Goal: Task Accomplishment & Management: Use online tool/utility

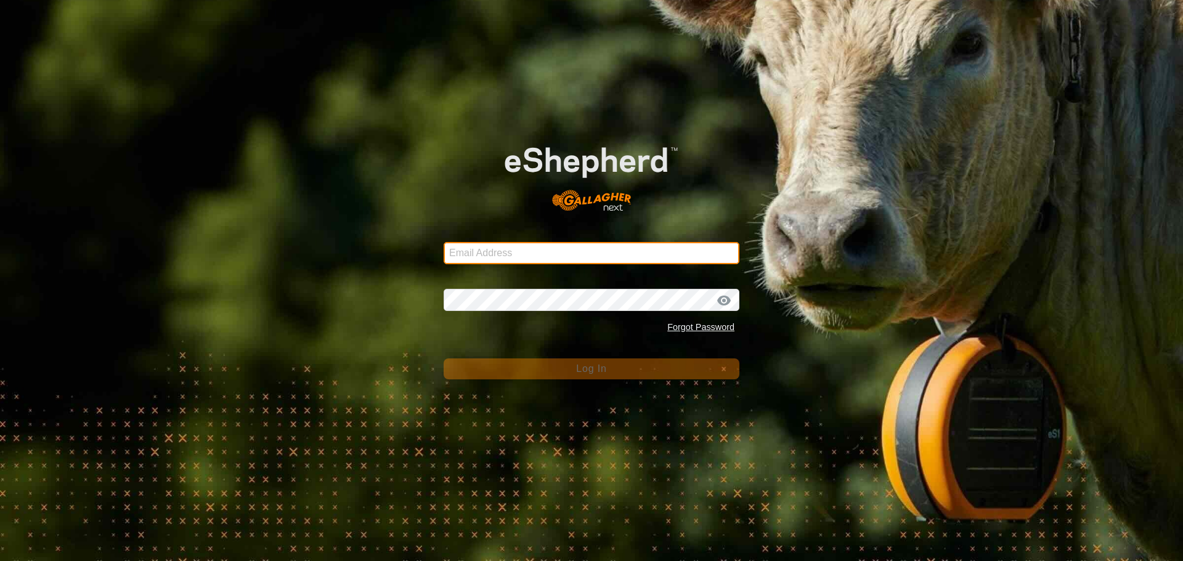
type input "[PERSON_NAME][EMAIL_ADDRESS][DOMAIN_NAME]"
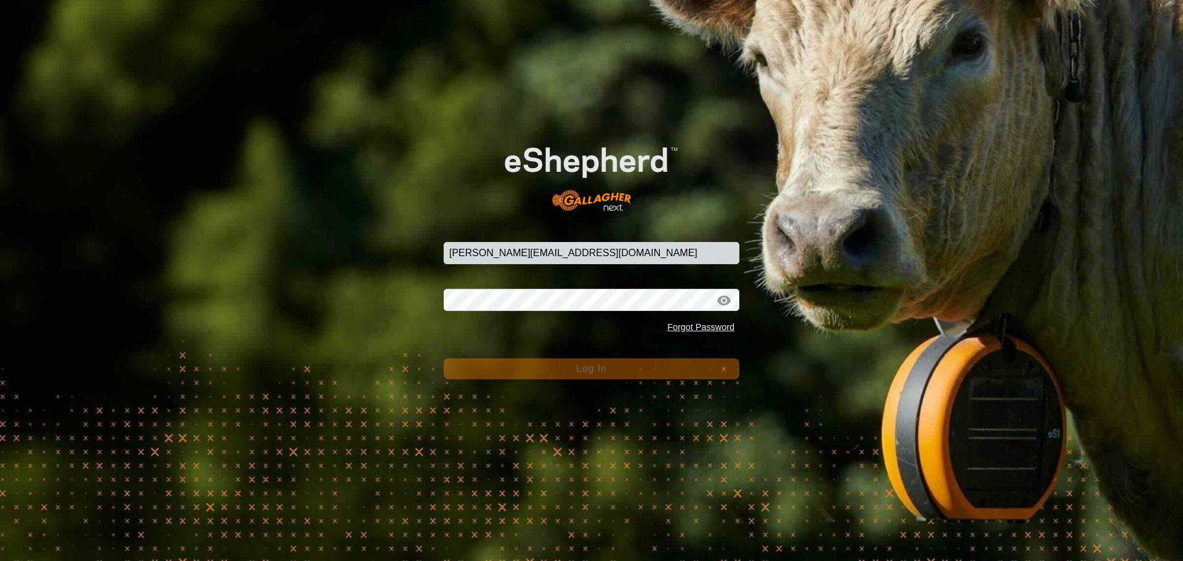
click at [572, 357] on form "Email Address [PERSON_NAME][EMAIL_ADDRESS][DOMAIN_NAME] Password Forgot Passwor…" at bounding box center [592, 251] width 296 height 257
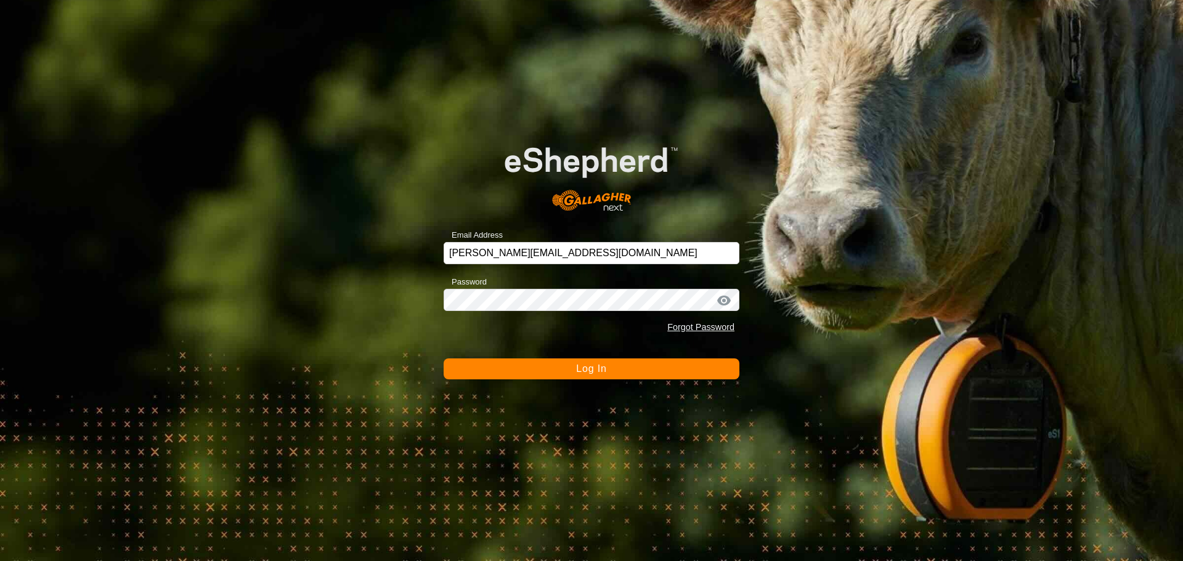
click at [572, 364] on button "Log In" at bounding box center [592, 369] width 296 height 21
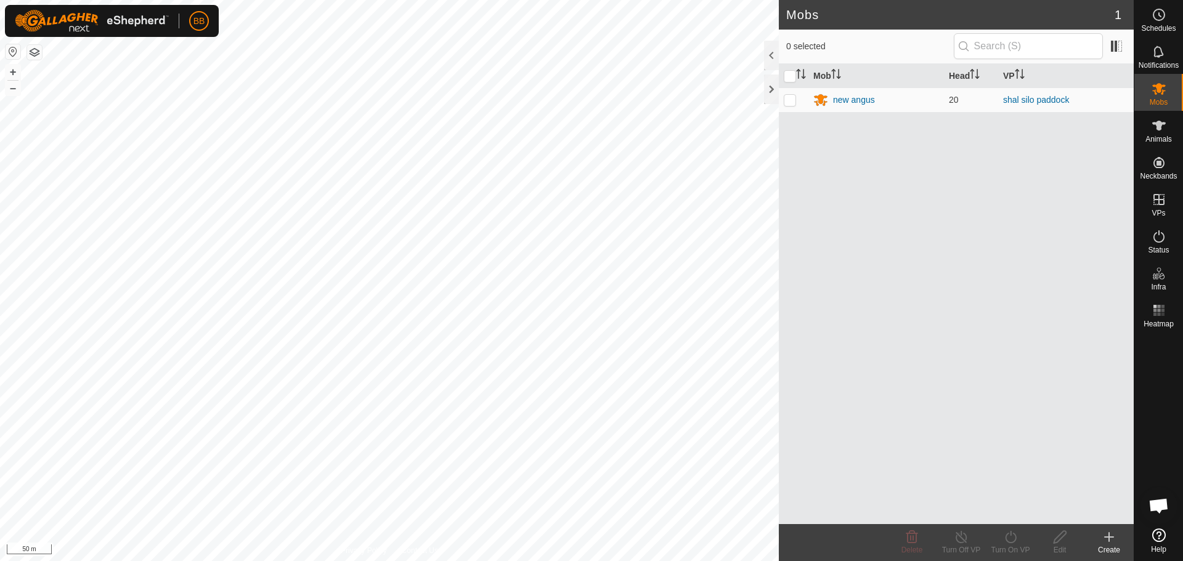
scroll to position [1274, 0]
click at [861, 101] on div "new angus" at bounding box center [854, 100] width 42 height 13
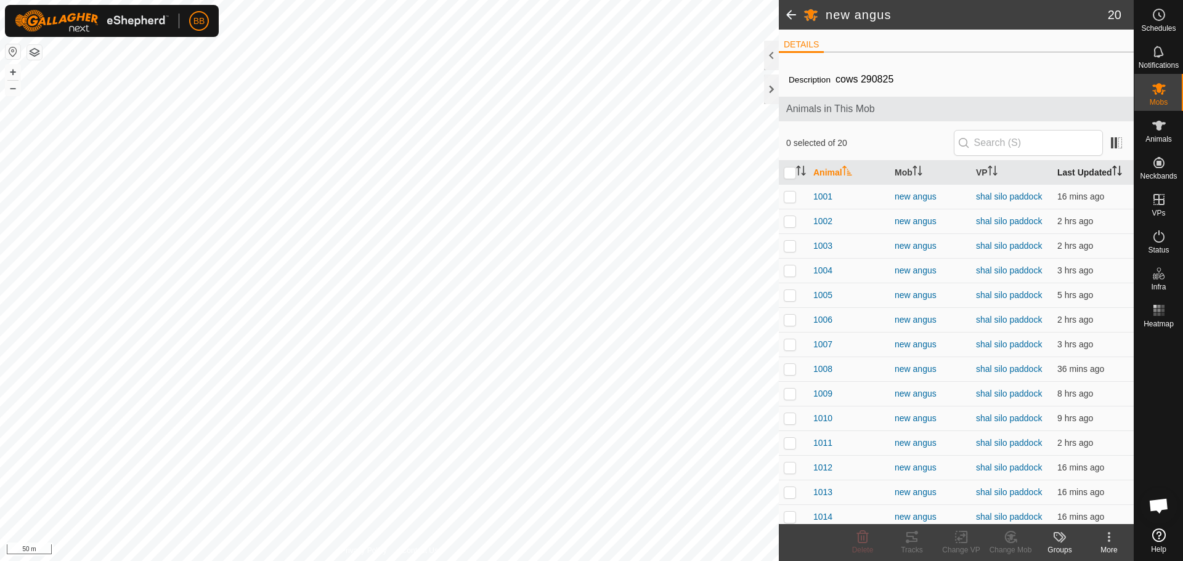
click at [1068, 169] on th "Last Updated" at bounding box center [1092, 173] width 81 height 24
click at [789, 196] on p-checkbox at bounding box center [790, 197] width 12 height 10
checkbox input "false"
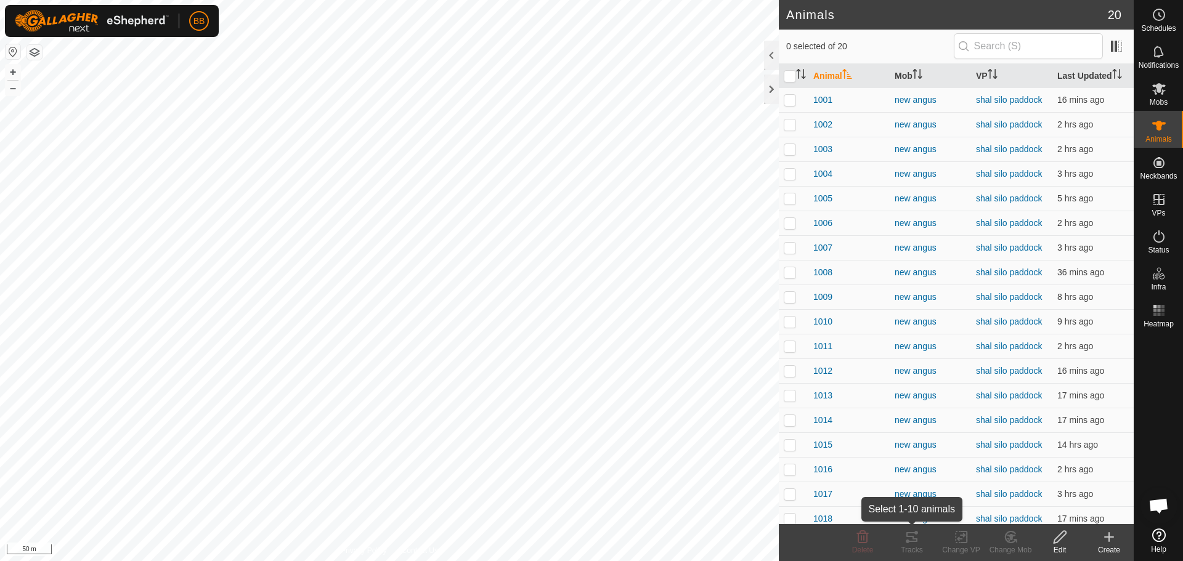
click at [914, 547] on div "Tracks" at bounding box center [911, 550] width 49 height 11
click at [786, 99] on p-checkbox at bounding box center [790, 100] width 12 height 10
checkbox input "true"
click at [910, 540] on icon at bounding box center [911, 537] width 15 height 15
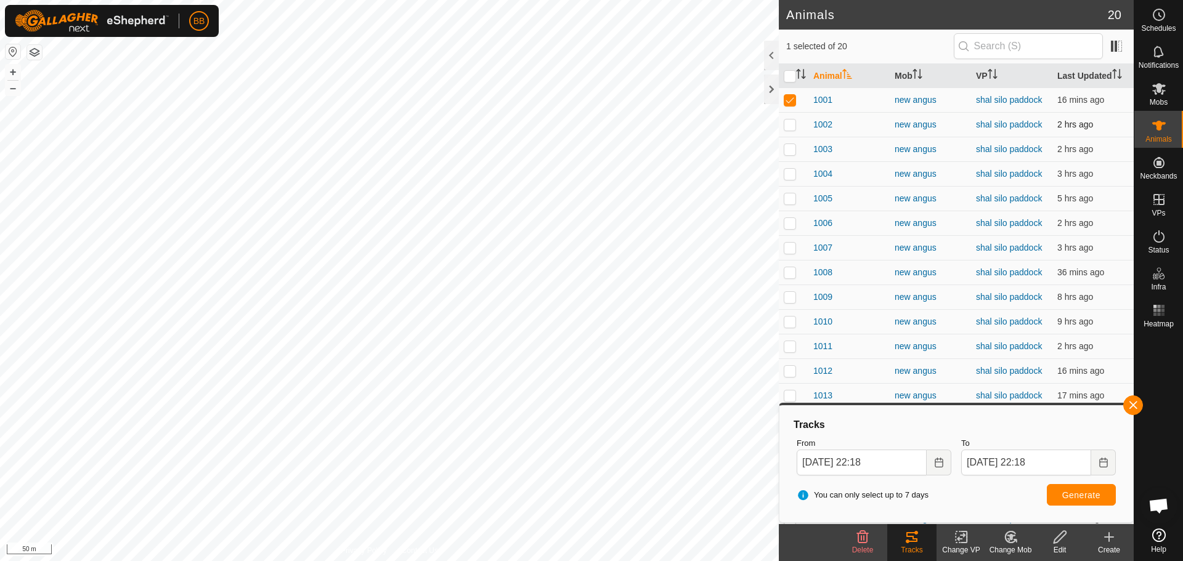
click at [792, 120] on p-checkbox at bounding box center [790, 125] width 12 height 10
checkbox input "true"
click at [792, 100] on p-checkbox at bounding box center [790, 100] width 12 height 10
checkbox input "false"
click at [788, 129] on p-checkbox at bounding box center [790, 125] width 12 height 10
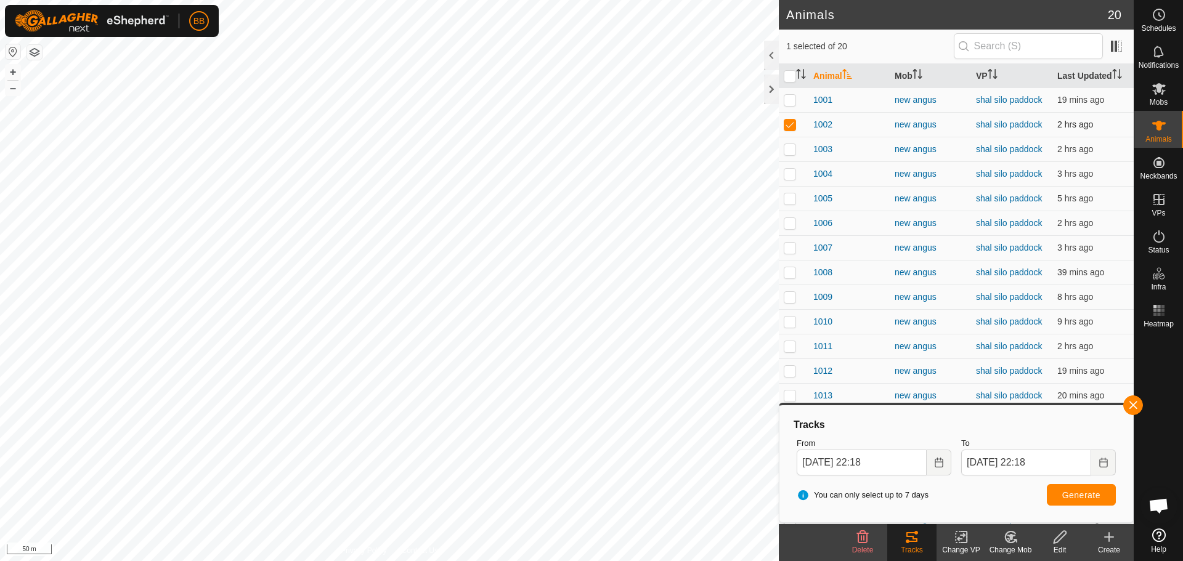
checkbox input "false"
click at [792, 144] on p-tablecheckbox at bounding box center [790, 149] width 12 height 10
checkbox input "true"
click at [921, 541] on tracks-svg-icon at bounding box center [911, 537] width 49 height 15
click at [790, 170] on p-checkbox at bounding box center [790, 174] width 12 height 10
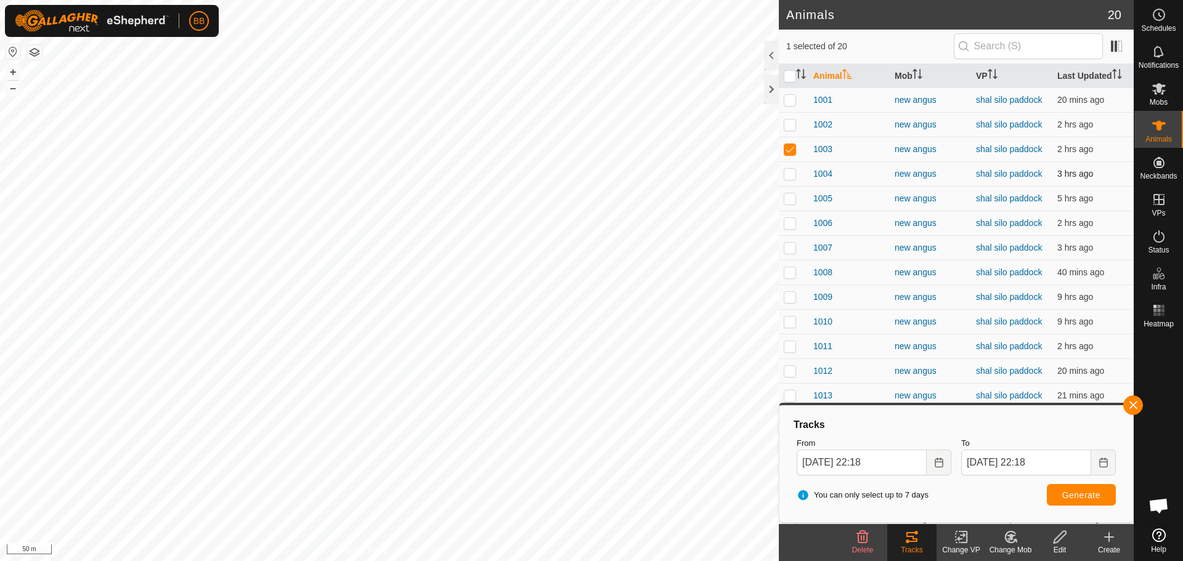
checkbox input "true"
click at [790, 153] on p-checkbox at bounding box center [790, 149] width 12 height 10
click at [910, 538] on icon at bounding box center [911, 537] width 15 height 15
click at [1089, 498] on span "Generate" at bounding box center [1081, 495] width 38 height 10
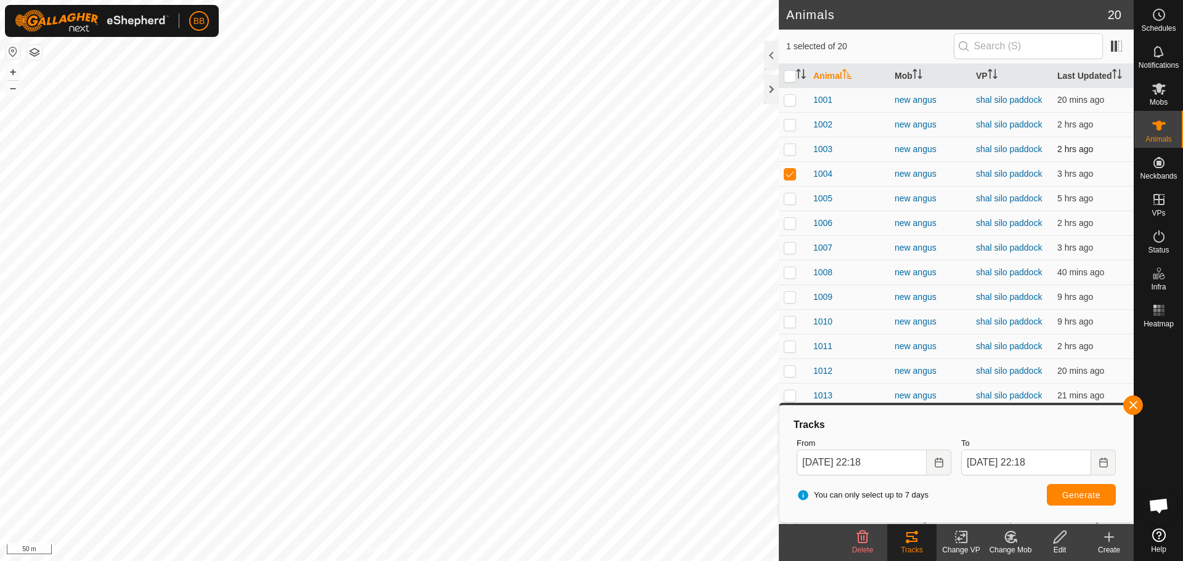
click at [793, 150] on p-checkbox at bounding box center [790, 149] width 12 height 10
checkbox input "true"
click at [790, 122] on p-checkbox at bounding box center [790, 125] width 12 height 10
checkbox input "true"
click at [1066, 491] on span "Generate" at bounding box center [1081, 495] width 38 height 10
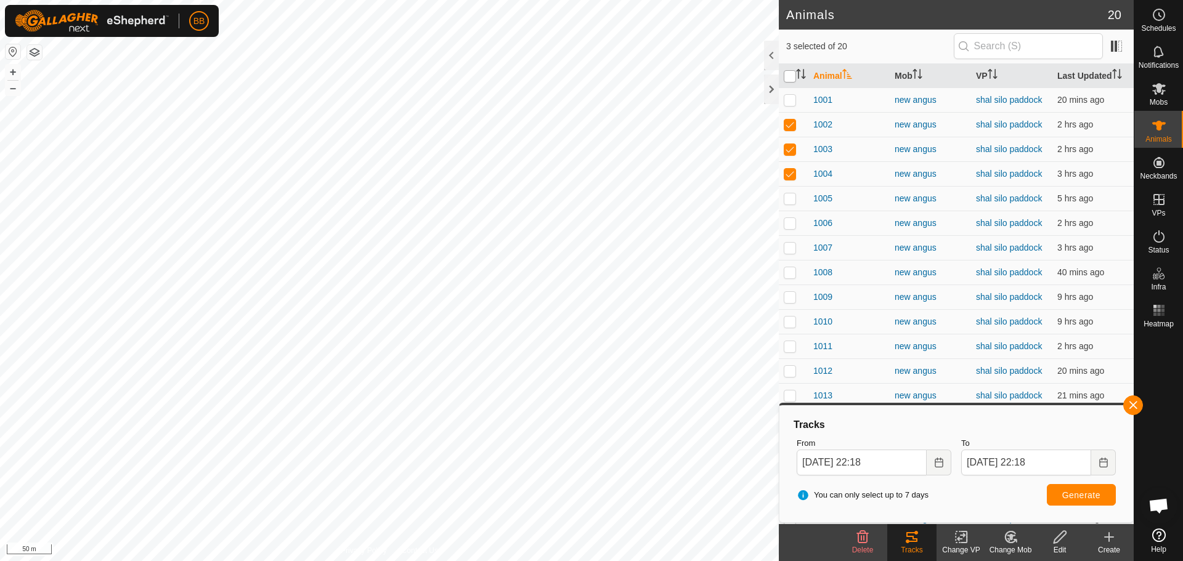
click at [784, 77] on input "checkbox" at bounding box center [790, 76] width 12 height 12
checkbox input "true"
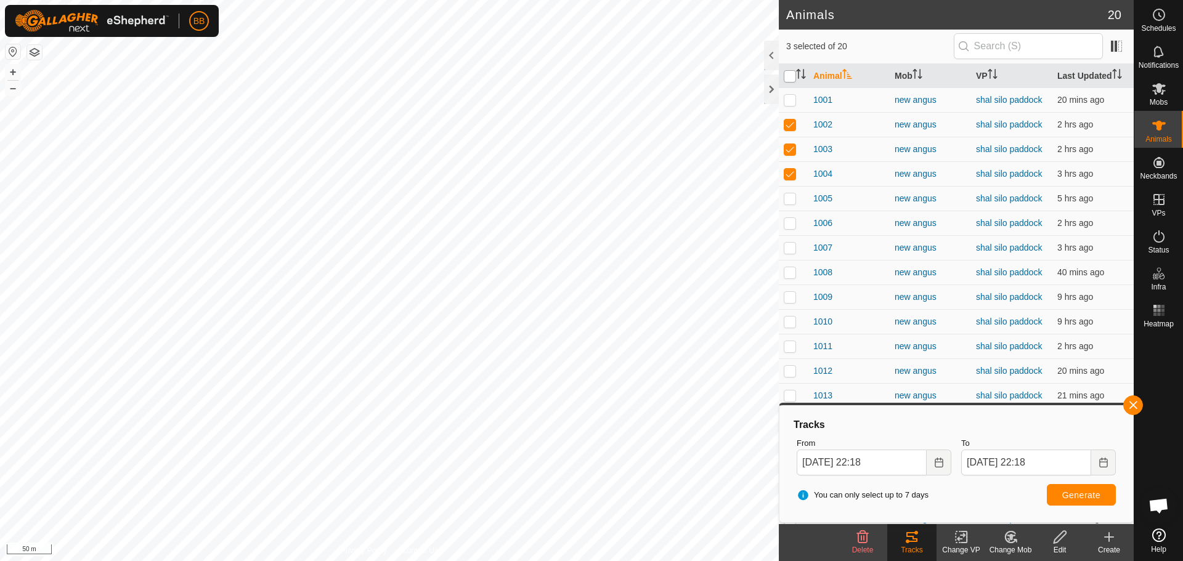
checkbox input "true"
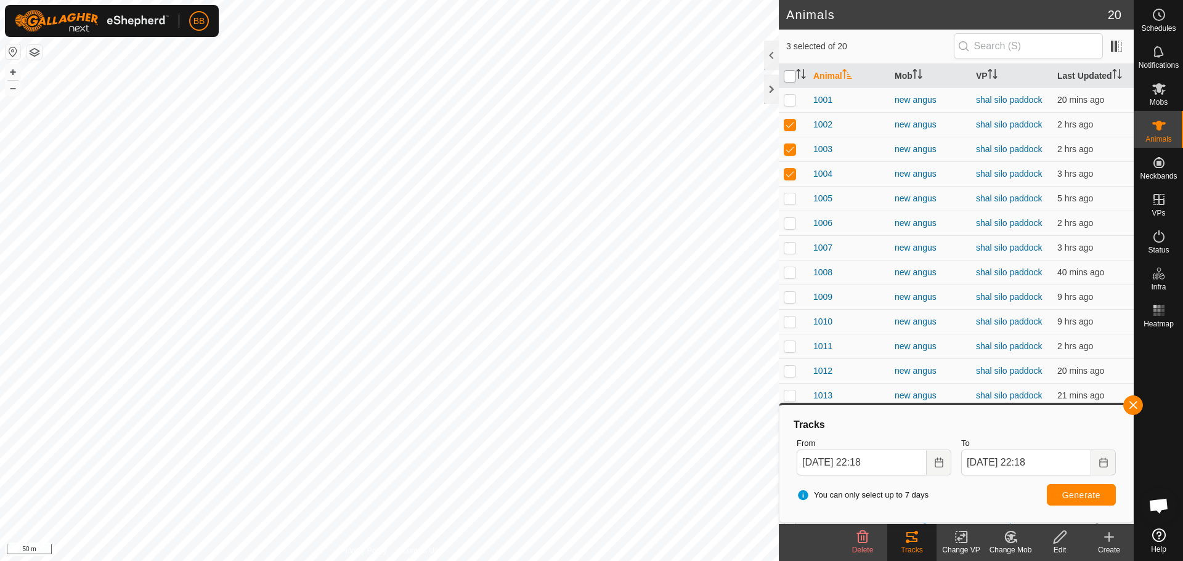
checkbox input "true"
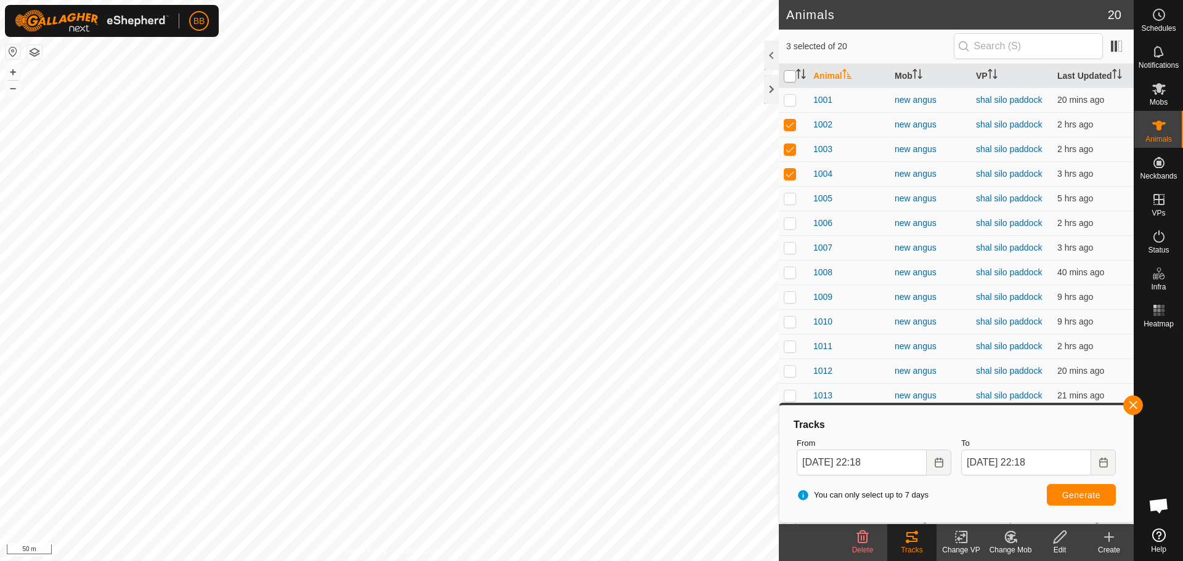
checkbox input "true"
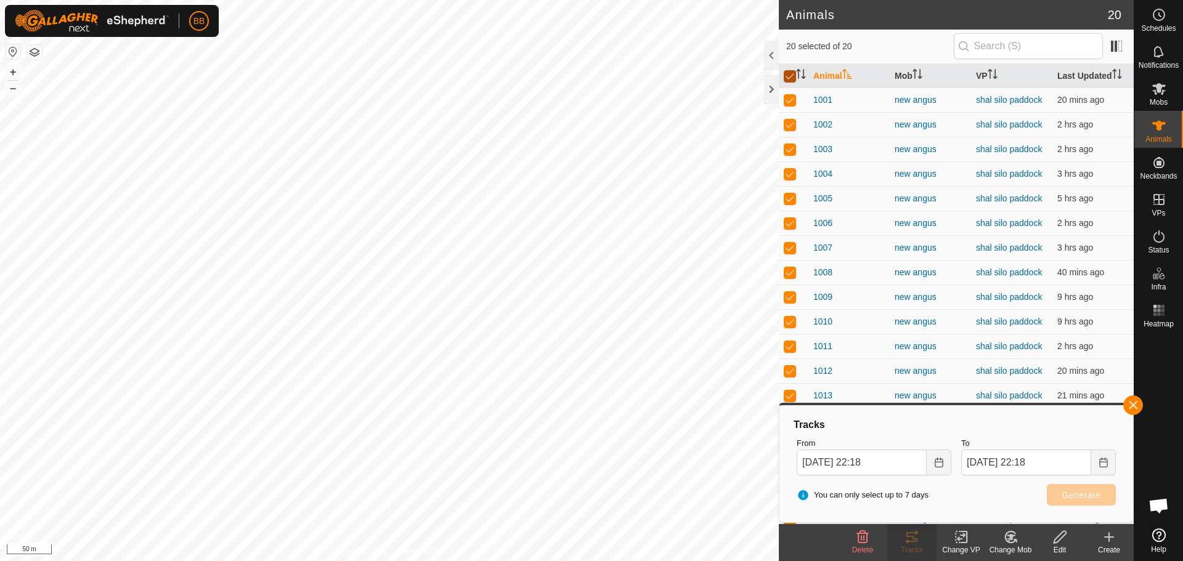
click at [784, 76] on input "checkbox" at bounding box center [790, 76] width 12 height 12
checkbox input "false"
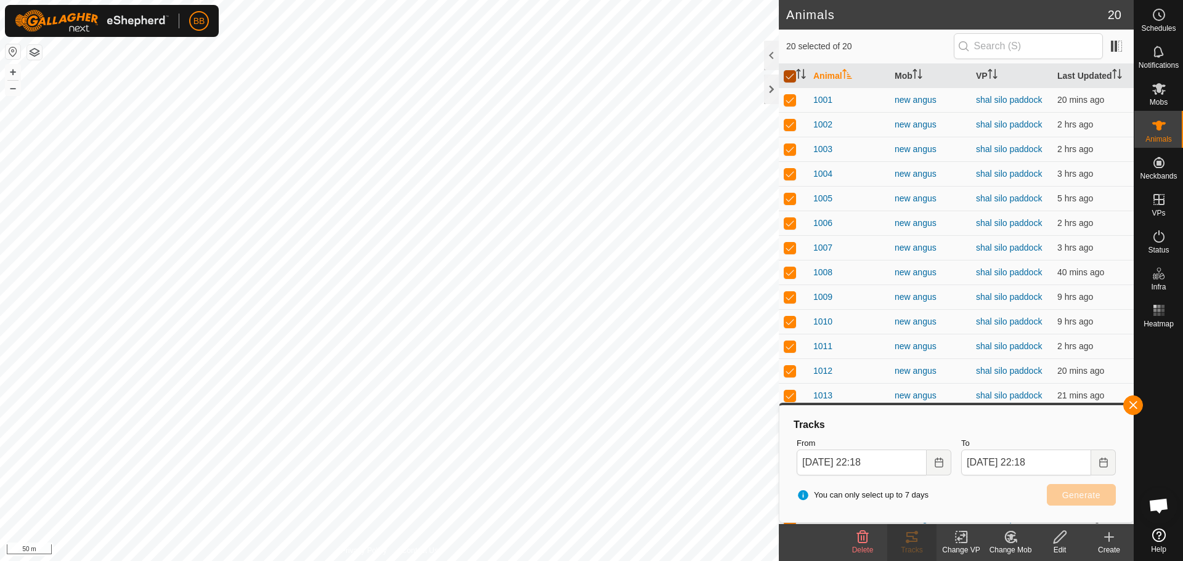
checkbox input "false"
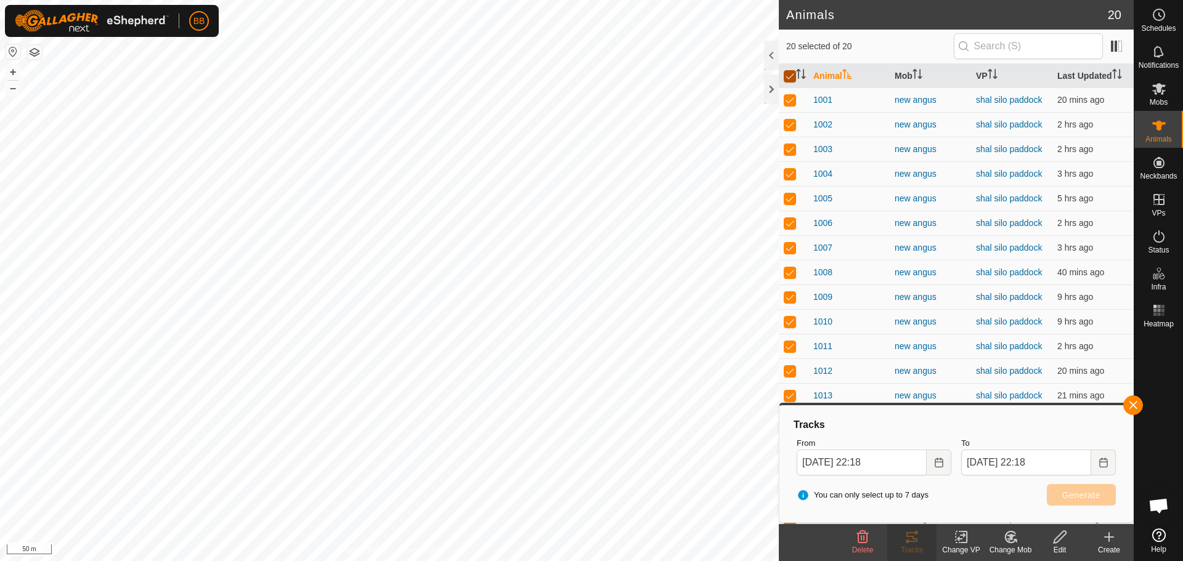
checkbox input "false"
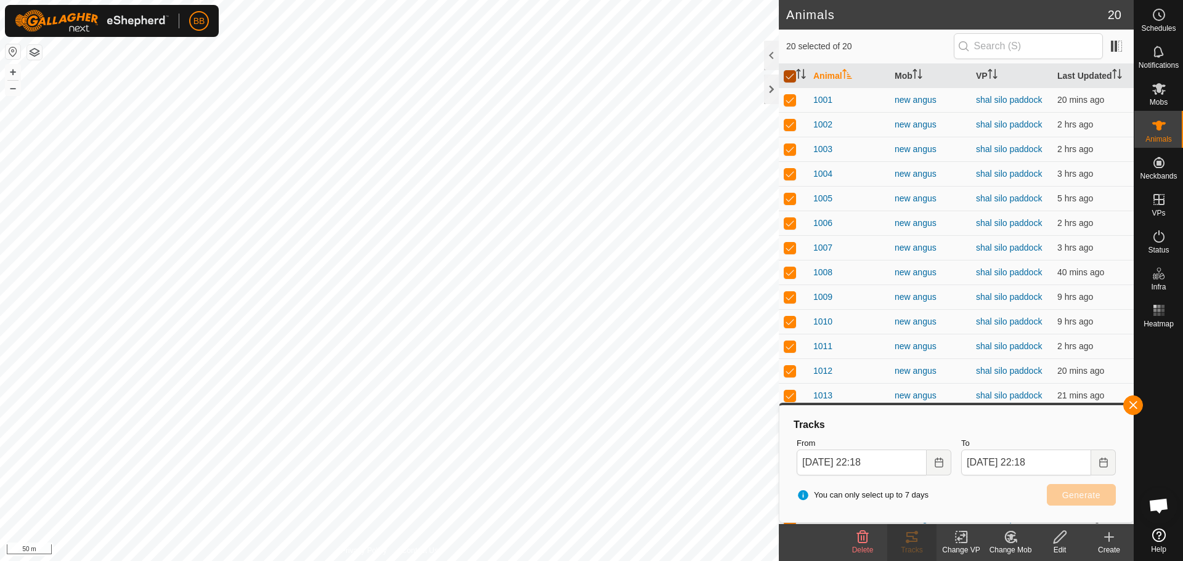
checkbox input "false"
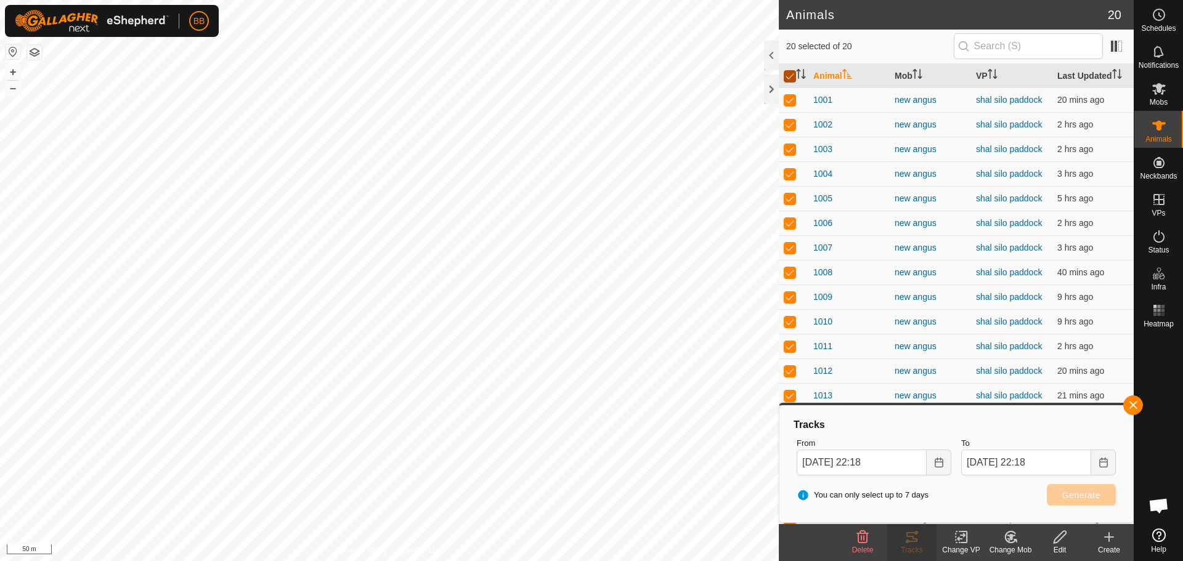
checkbox input "false"
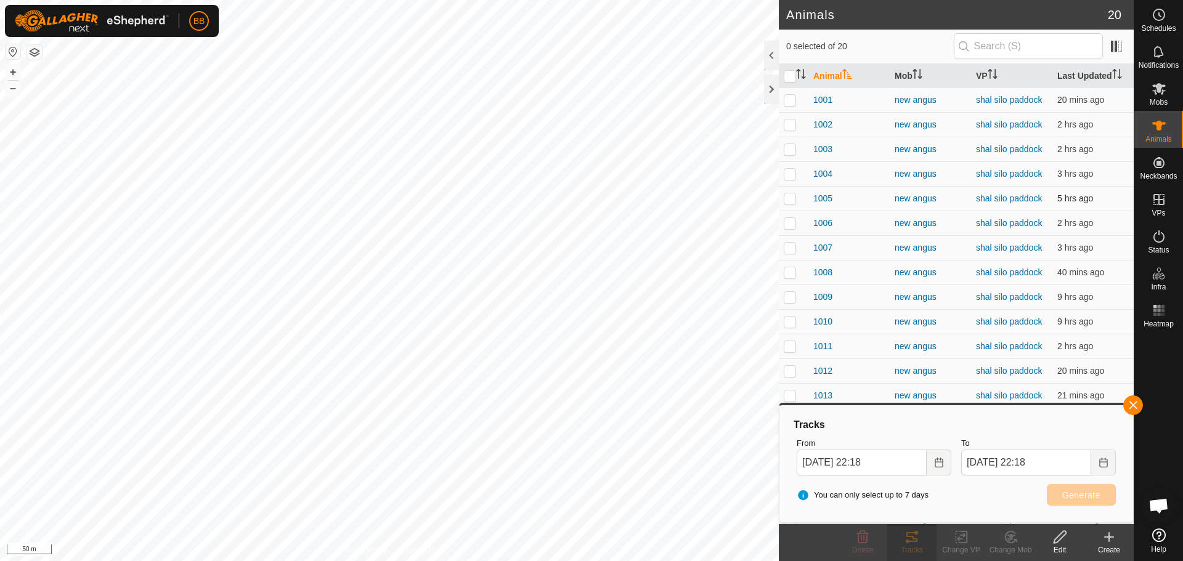
click at [789, 201] on p-checkbox at bounding box center [790, 198] width 12 height 10
checkbox input "true"
click at [789, 220] on p-checkbox at bounding box center [790, 223] width 12 height 10
checkbox input "true"
click at [788, 241] on td at bounding box center [794, 247] width 30 height 25
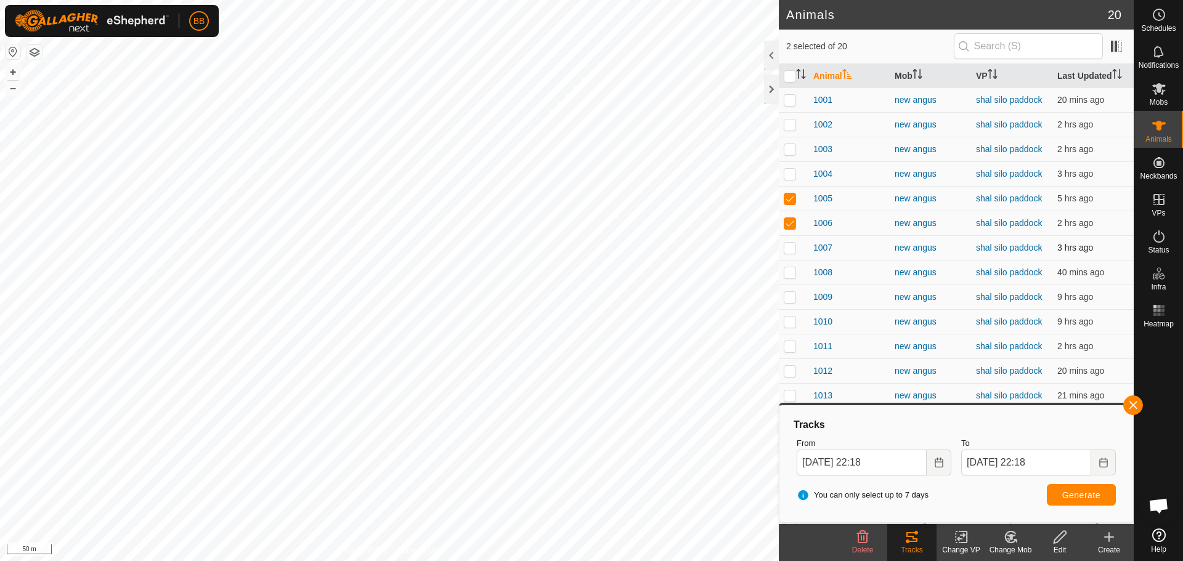
checkbox input "true"
click at [1066, 498] on span "Generate" at bounding box center [1081, 495] width 38 height 10
click at [791, 72] on input "checkbox" at bounding box center [790, 76] width 12 height 12
checkbox input "true"
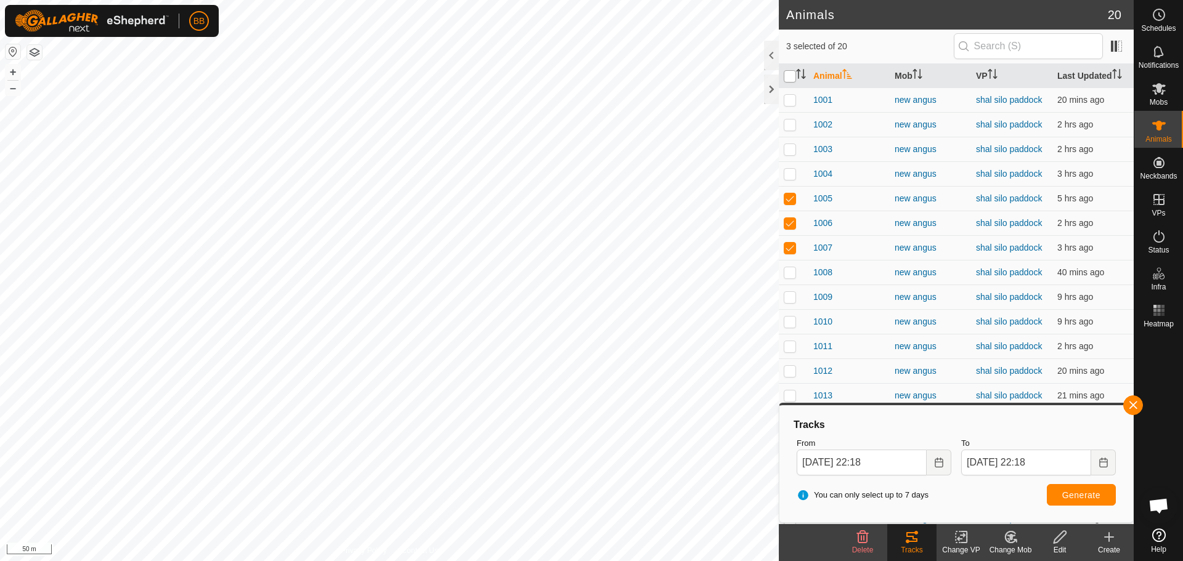
checkbox input "true"
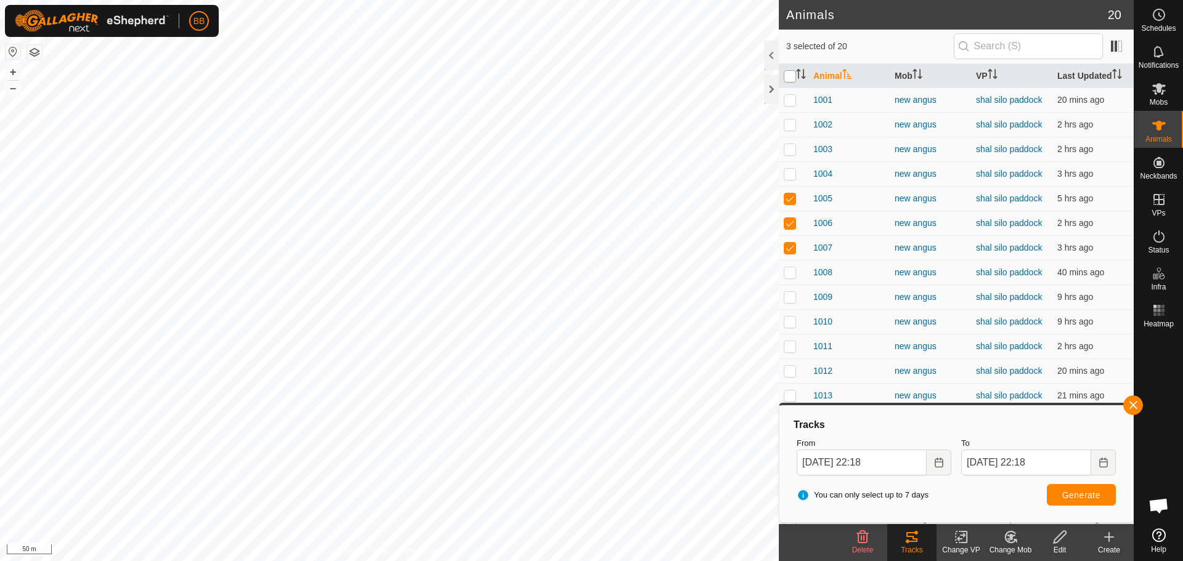
checkbox input "true"
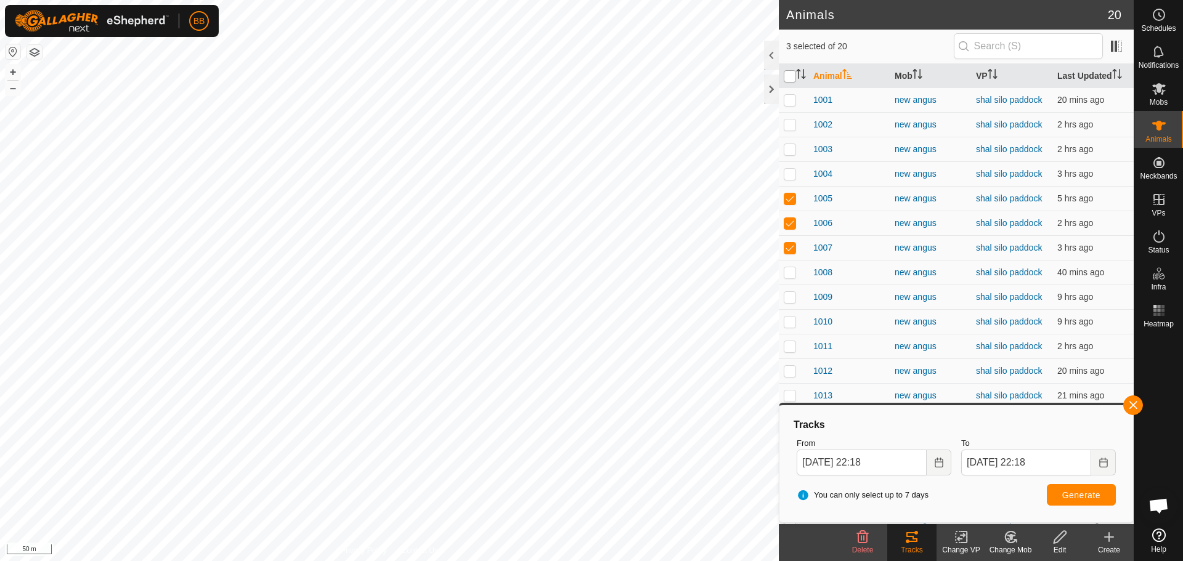
checkbox input "true"
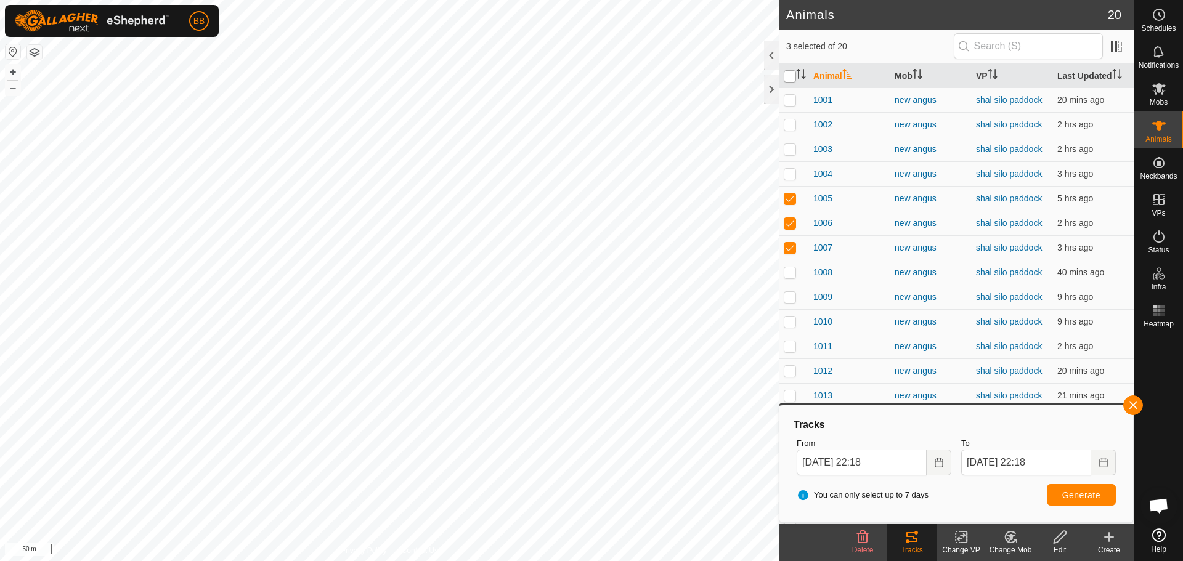
checkbox input "true"
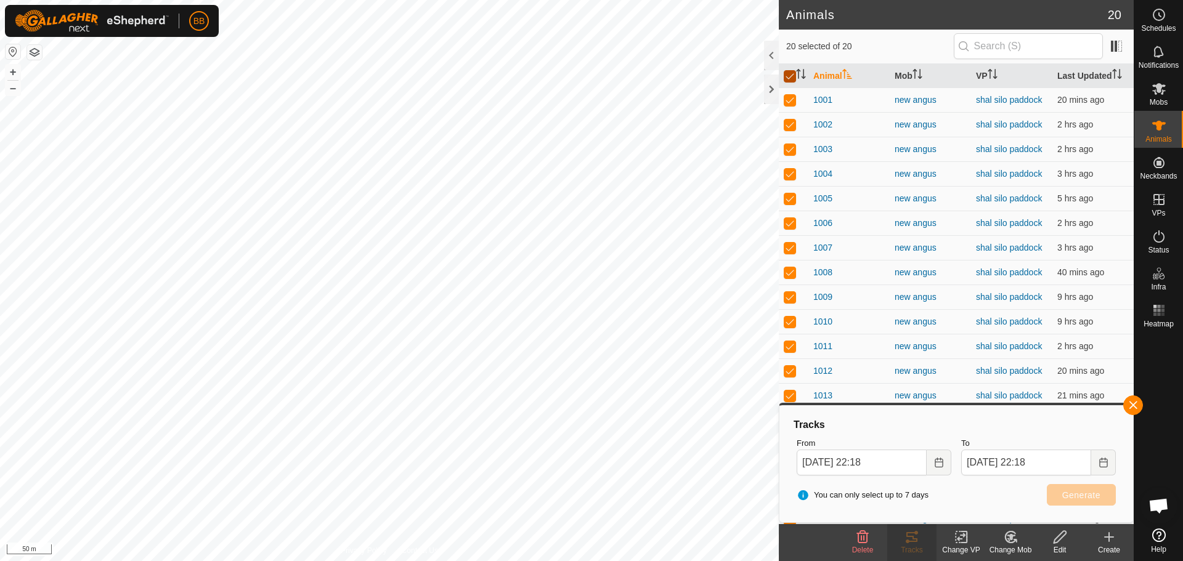
click at [790, 81] on input "checkbox" at bounding box center [790, 76] width 12 height 12
checkbox input "false"
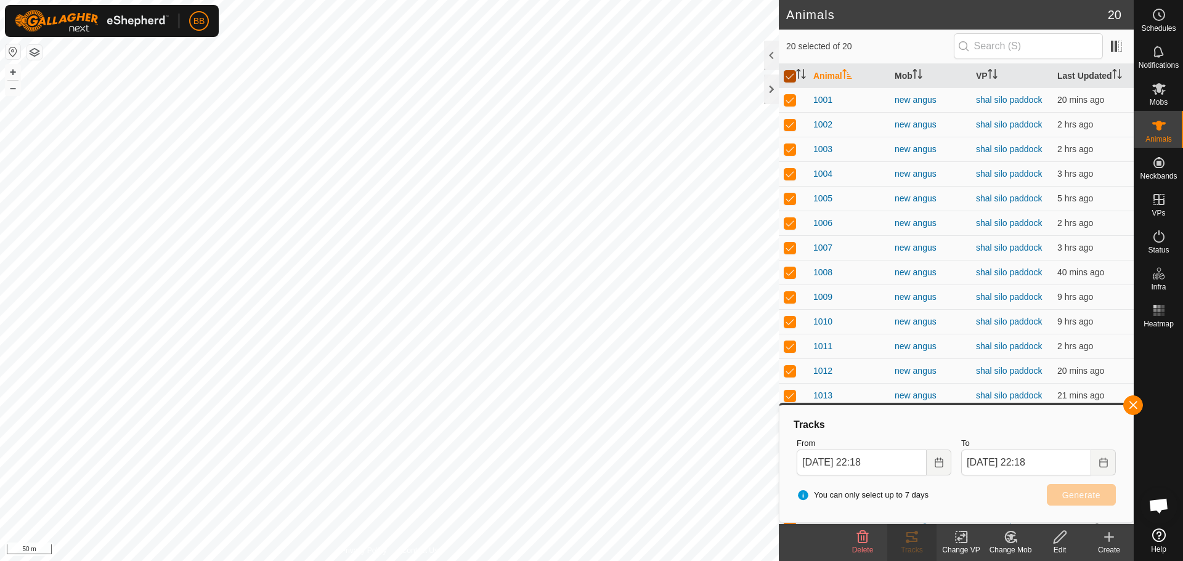
checkbox input "false"
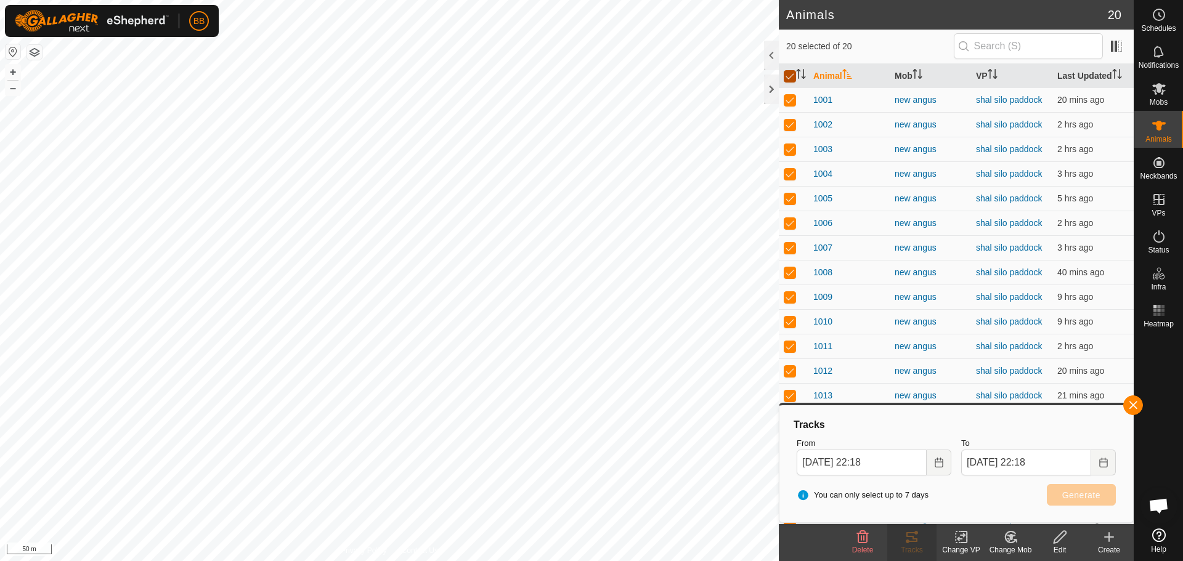
checkbox input "false"
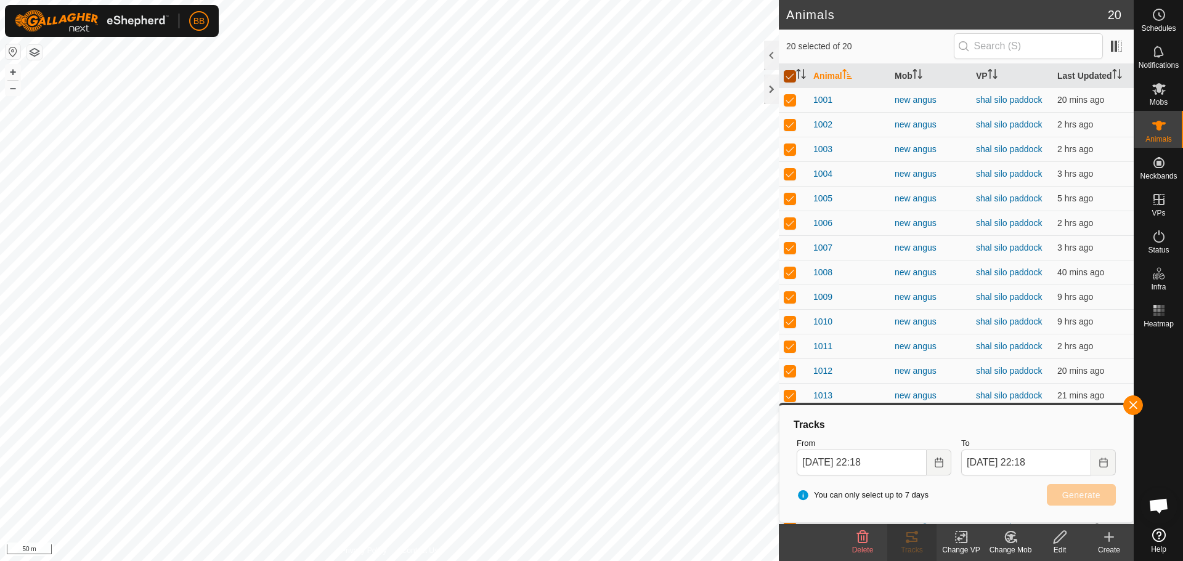
checkbox input "false"
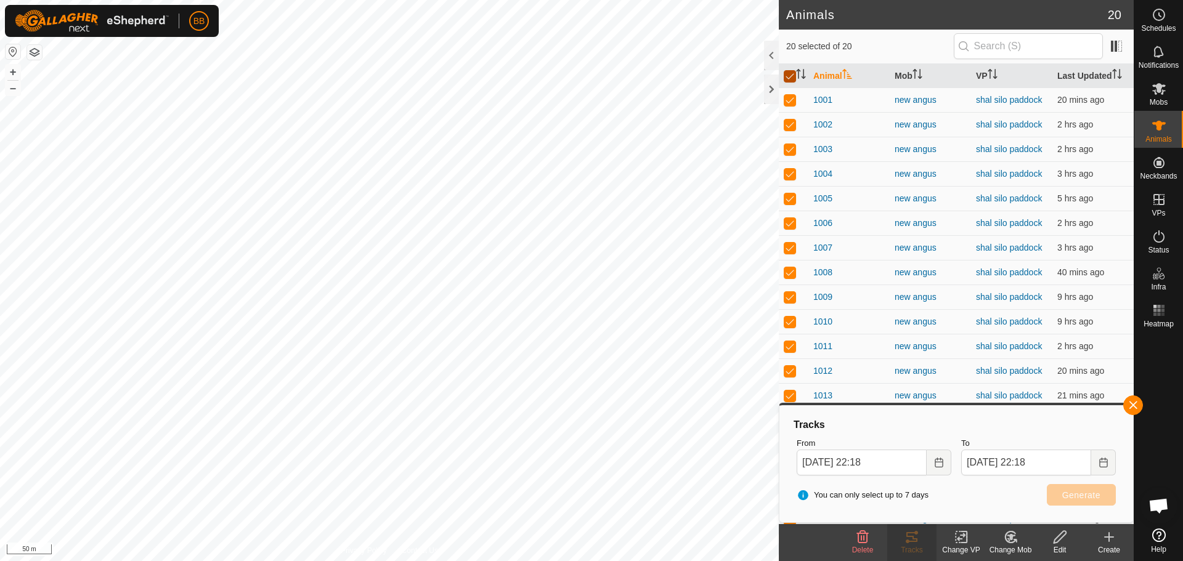
checkbox input "false"
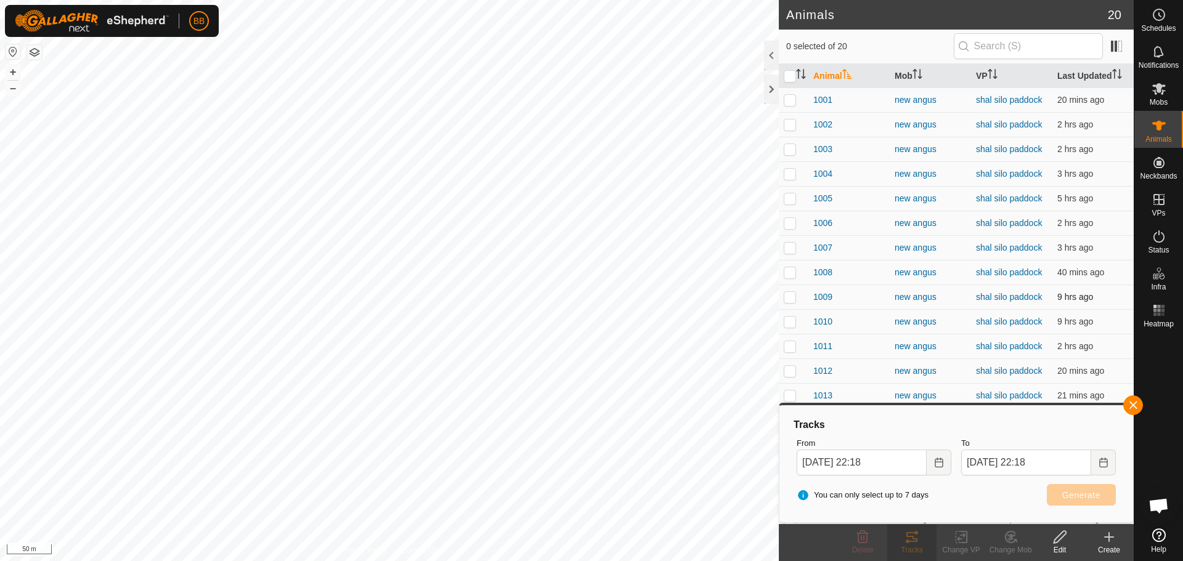
click at [790, 302] on td at bounding box center [794, 297] width 30 height 25
checkbox input "true"
click at [791, 320] on p-checkbox at bounding box center [790, 322] width 12 height 10
checkbox input "true"
click at [790, 344] on p-checkbox at bounding box center [790, 346] width 12 height 10
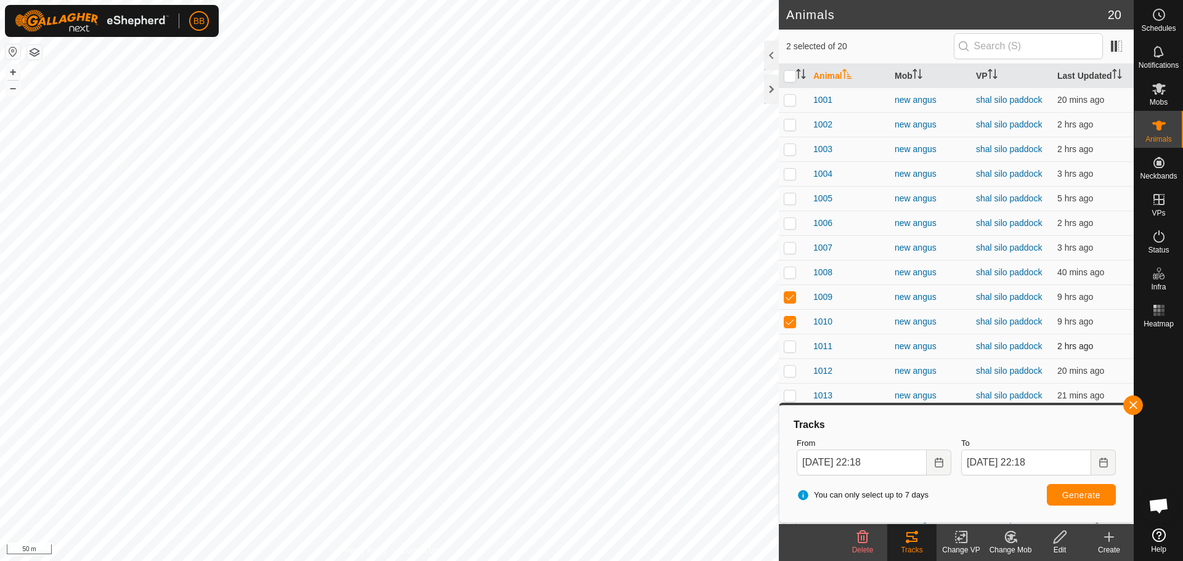
checkbox input "true"
click at [1057, 490] on button "Generate" at bounding box center [1081, 495] width 69 height 22
click at [788, 78] on input "checkbox" at bounding box center [790, 76] width 12 height 12
checkbox input "true"
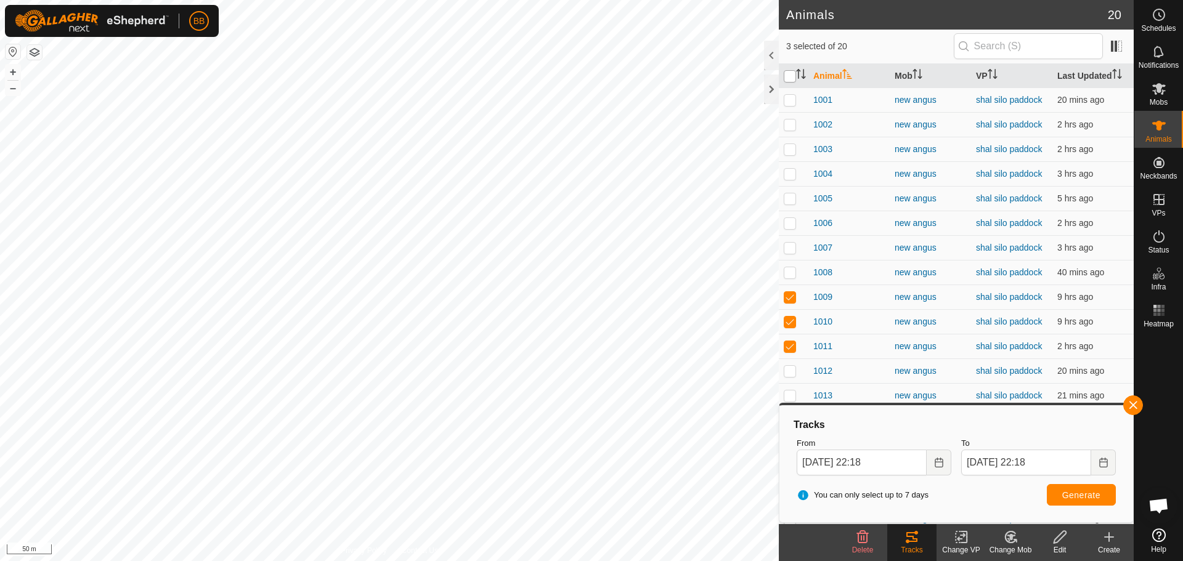
checkbox input "true"
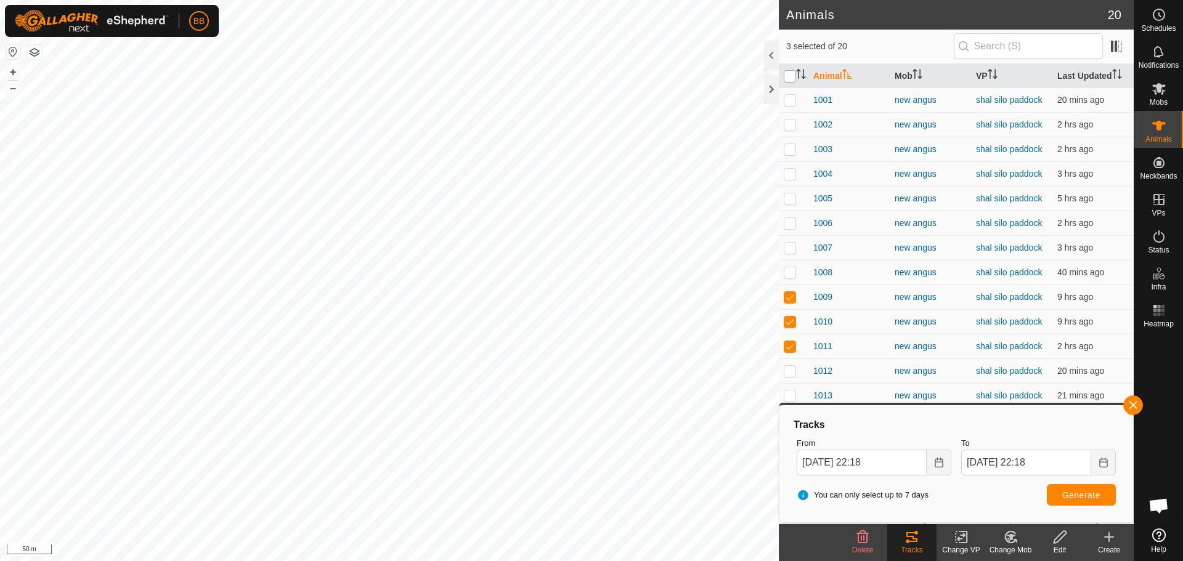
checkbox input "true"
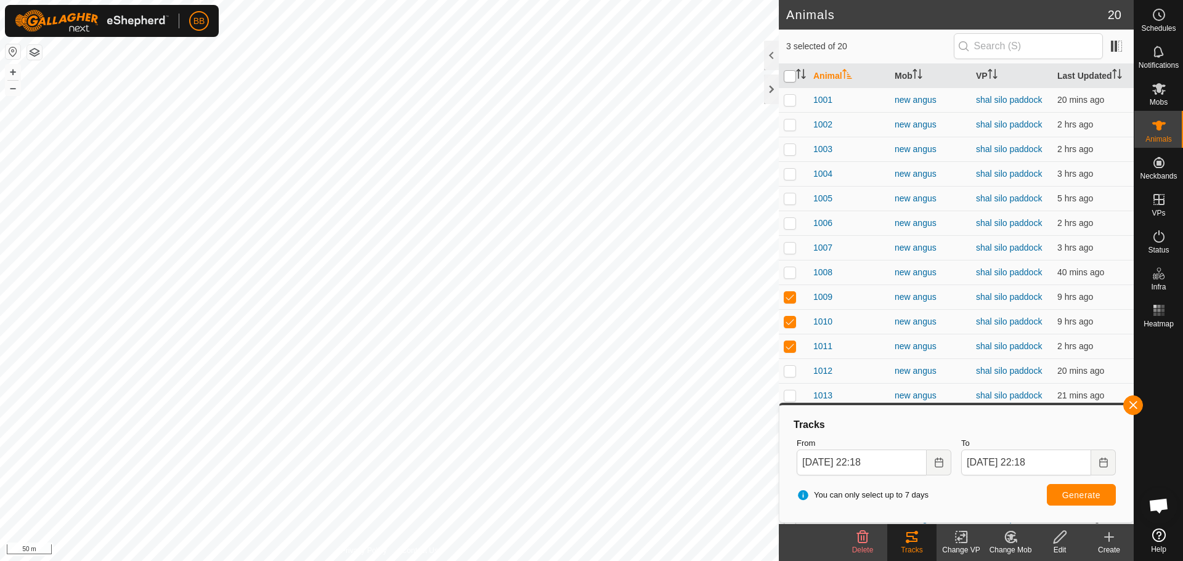
checkbox input "true"
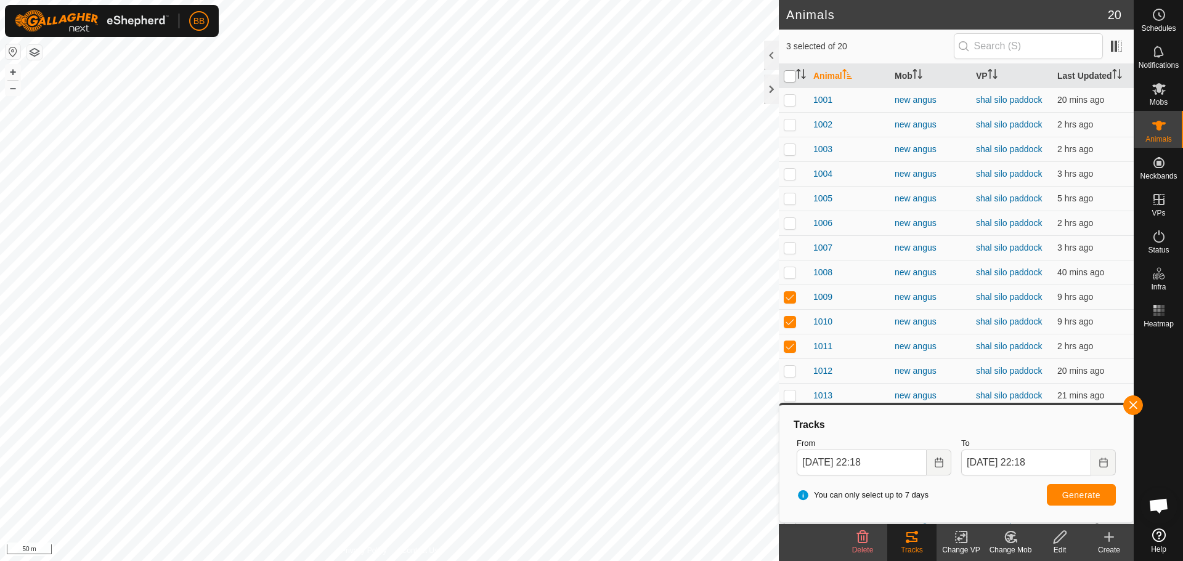
checkbox input "true"
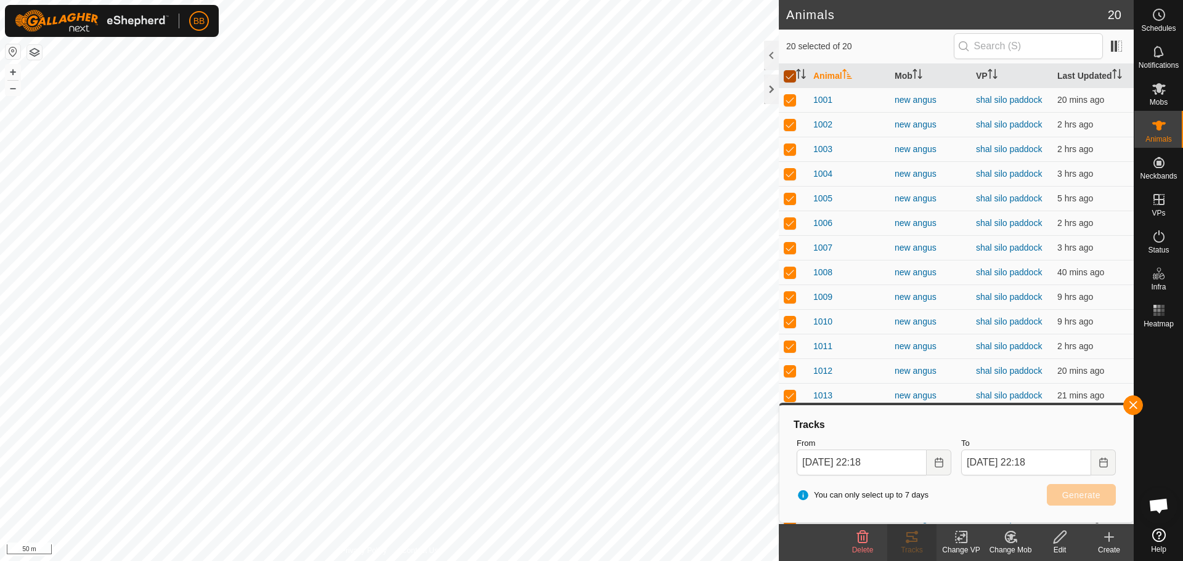
click at [788, 78] on input "checkbox" at bounding box center [790, 76] width 12 height 12
checkbox input "false"
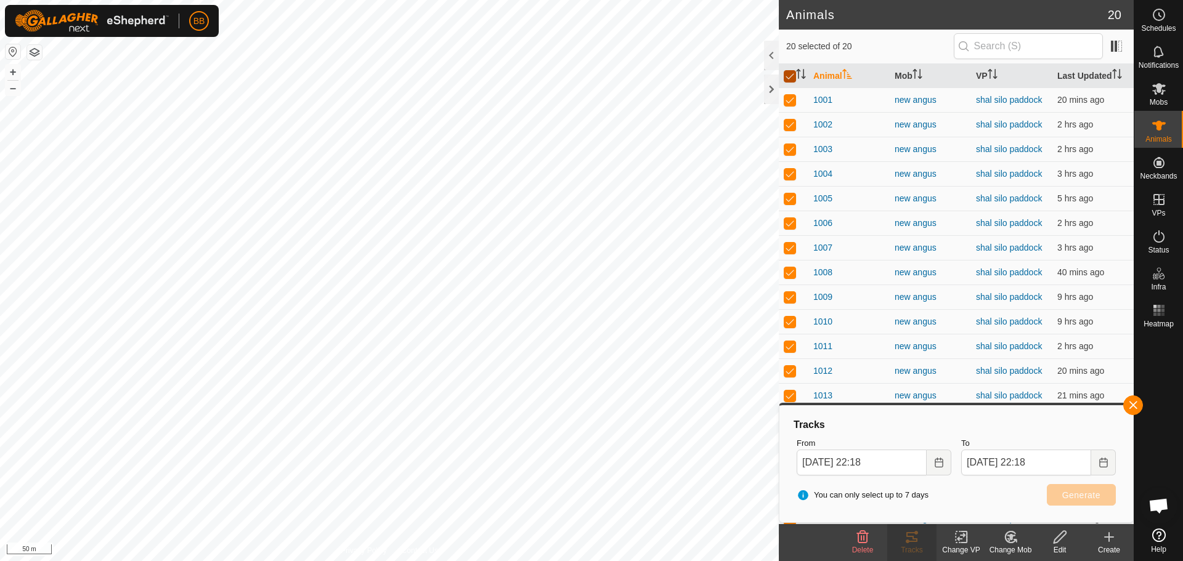
checkbox input "false"
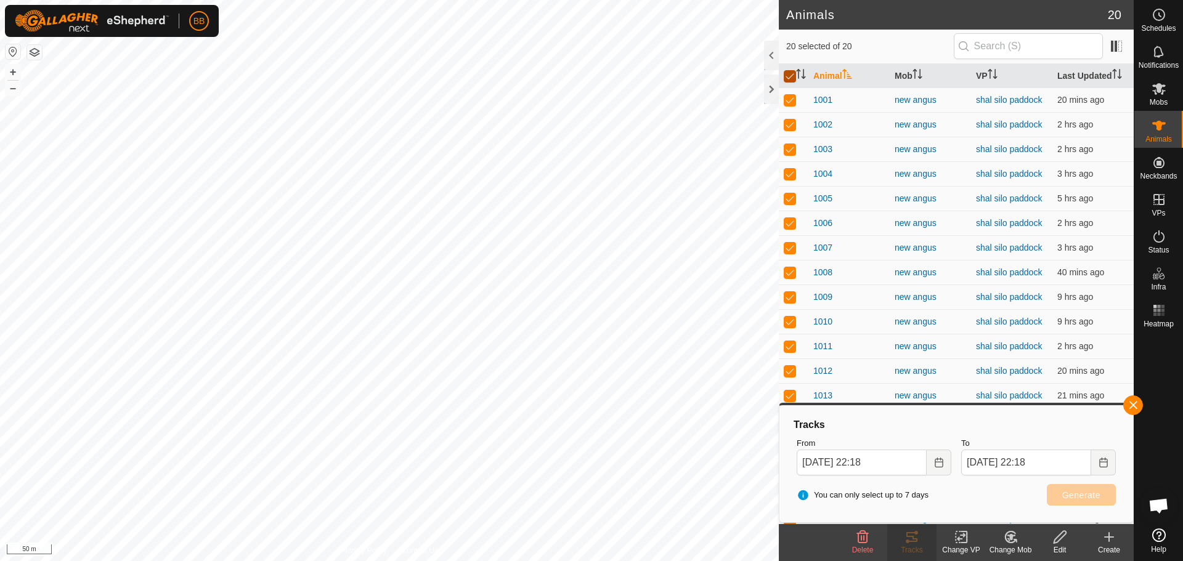
checkbox input "false"
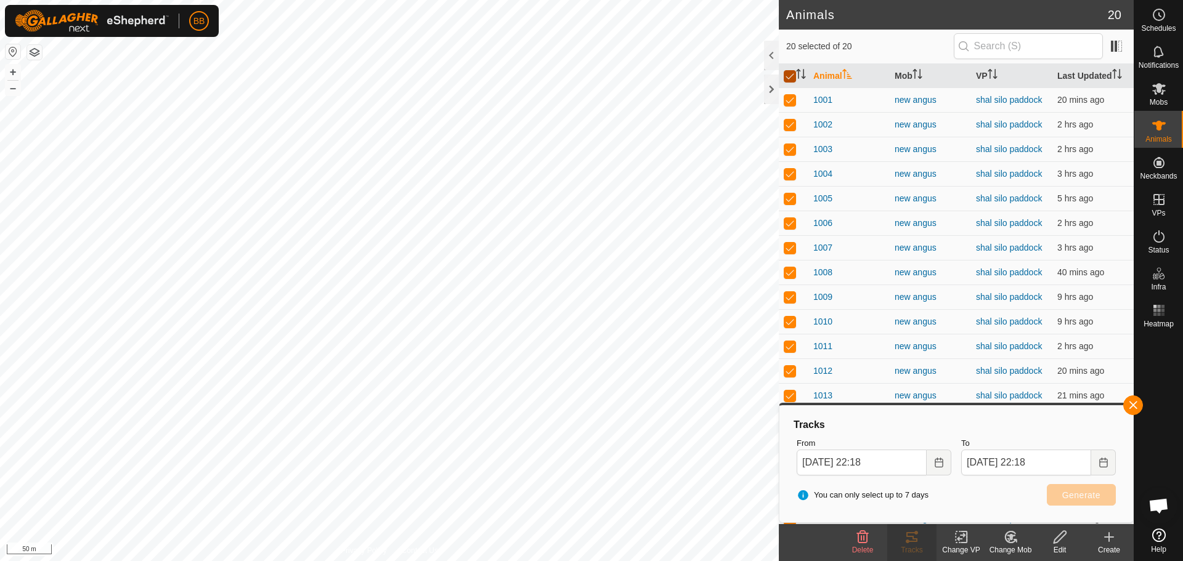
checkbox input "false"
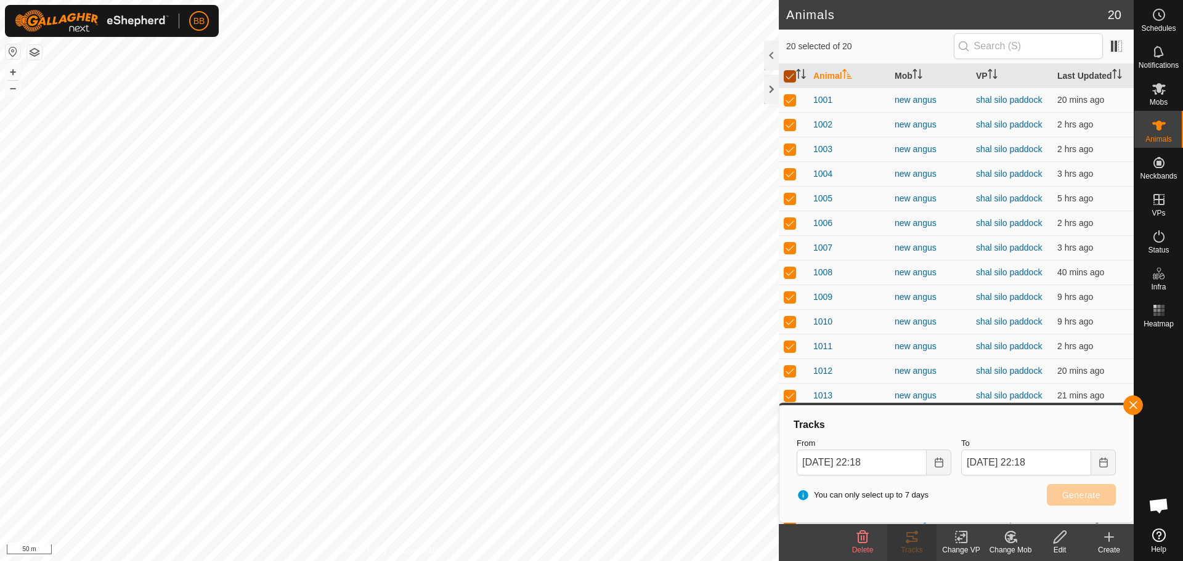
checkbox input "false"
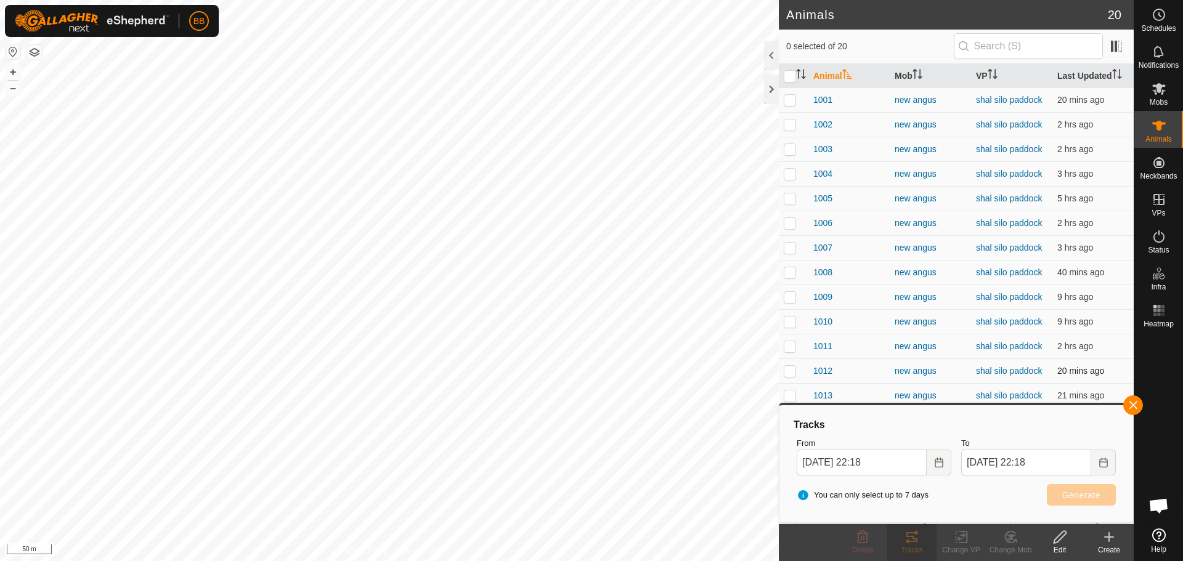
click at [788, 371] on p-checkbox at bounding box center [790, 371] width 12 height 10
click at [792, 374] on p-checkbox at bounding box center [790, 371] width 12 height 10
checkbox input "false"
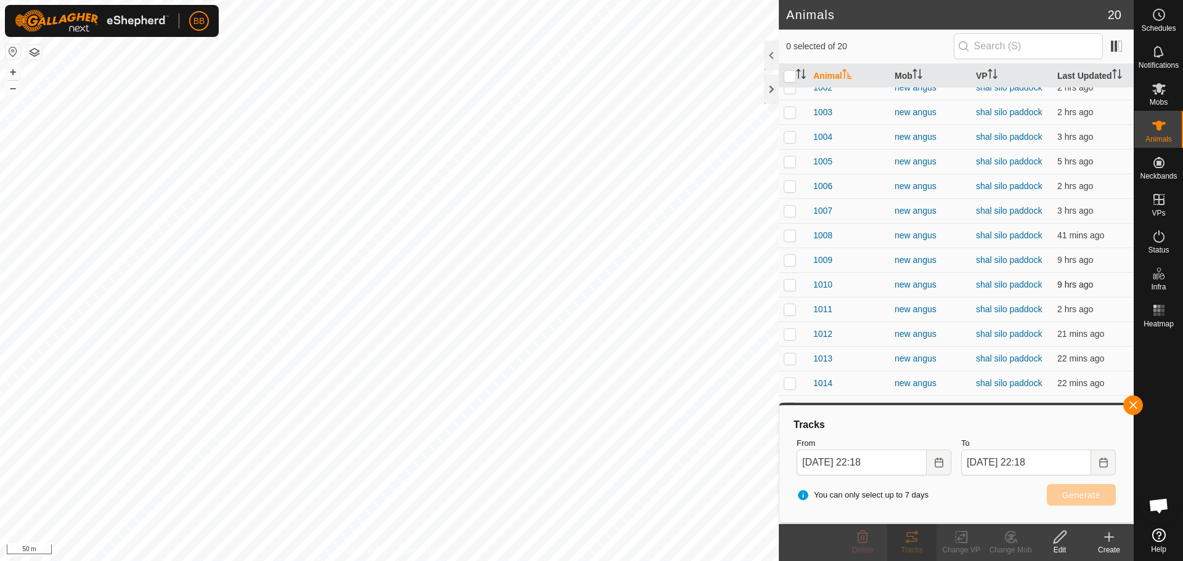
scroll to position [57, 0]
click at [1129, 406] on button "button" at bounding box center [1133, 405] width 20 height 20
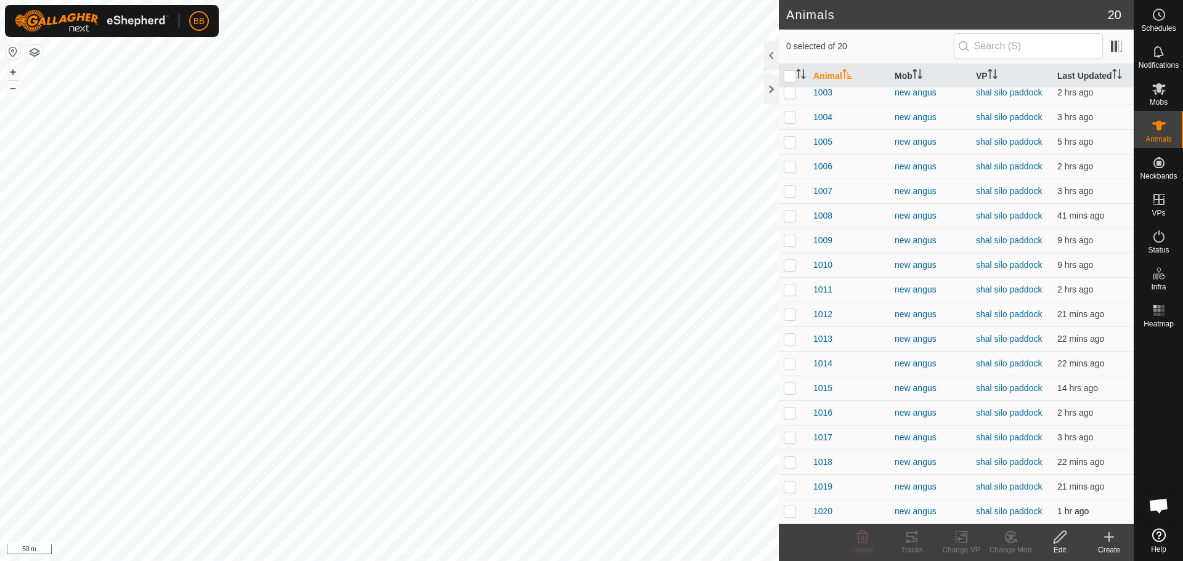
click at [789, 510] on p-checkbox at bounding box center [790, 511] width 12 height 10
checkbox input "true"
click at [792, 482] on p-tablecheckbox at bounding box center [790, 487] width 12 height 10
checkbox input "true"
click at [793, 460] on p-checkbox at bounding box center [790, 462] width 12 height 10
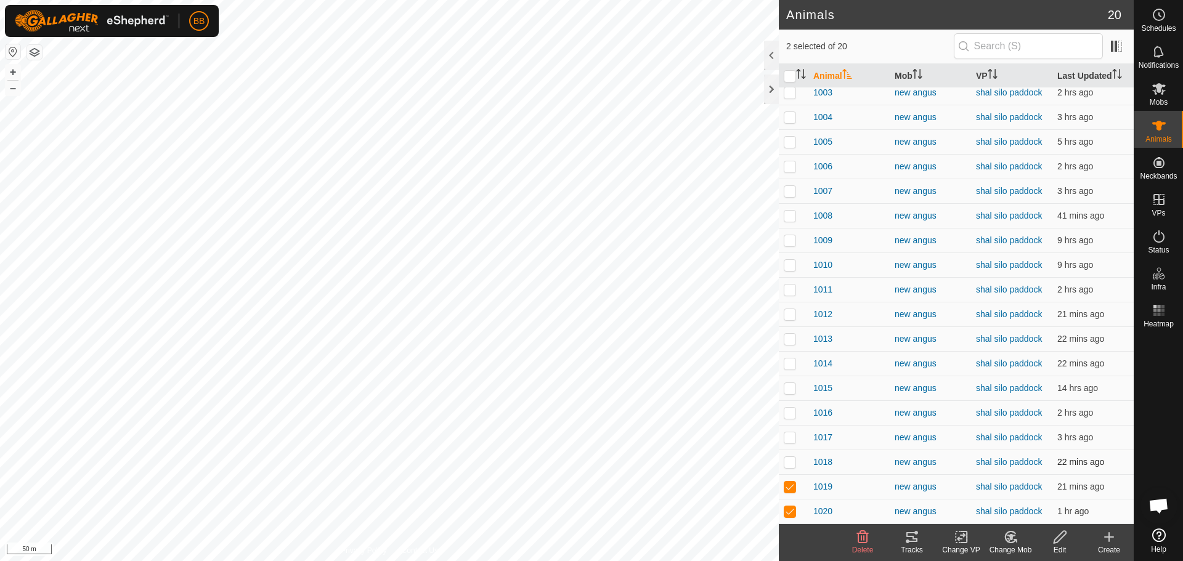
checkbox input "true"
click at [790, 439] on p-checkbox at bounding box center [790, 437] width 12 height 10
checkbox input "true"
click at [791, 414] on p-checkbox at bounding box center [790, 413] width 12 height 10
checkbox input "true"
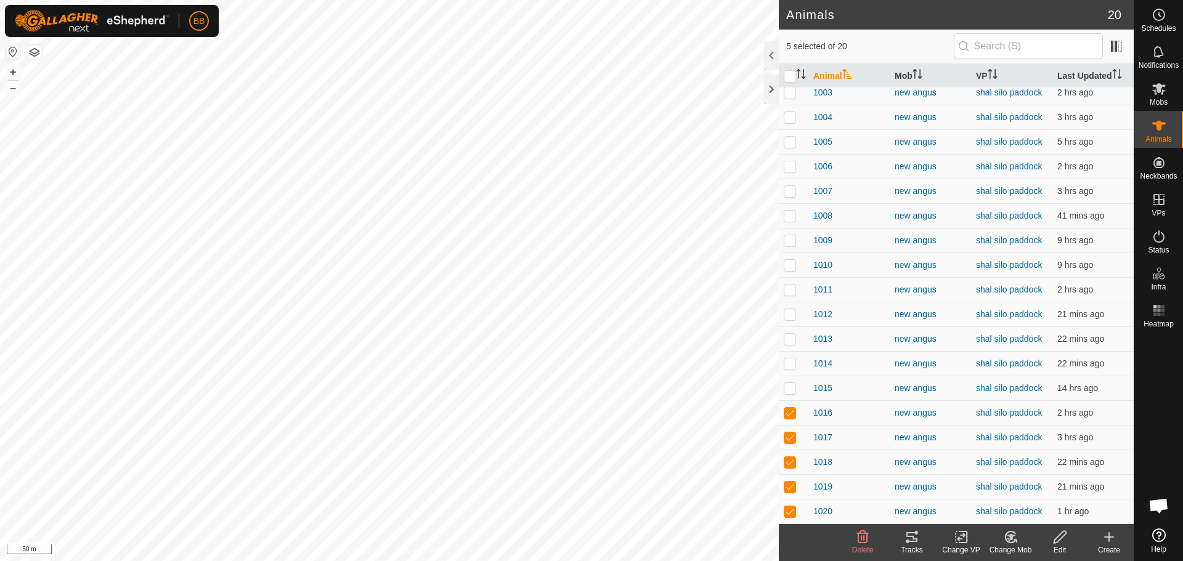
click at [910, 539] on icon at bounding box center [911, 537] width 15 height 15
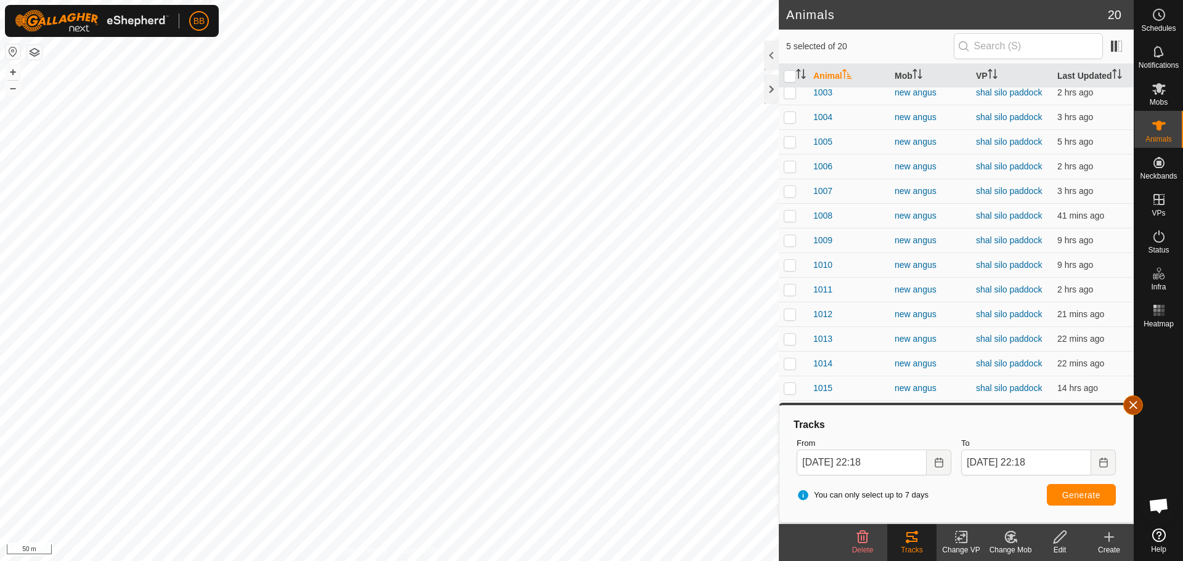
click at [1132, 410] on button "button" at bounding box center [1133, 405] width 20 height 20
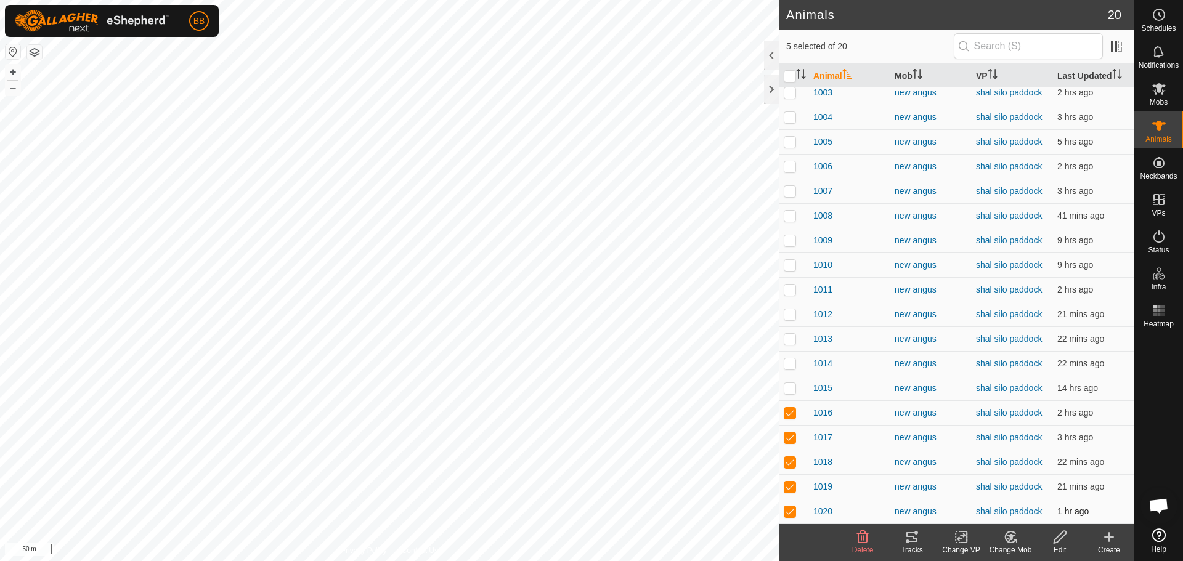
click at [789, 510] on p-checkbox at bounding box center [790, 511] width 12 height 10
checkbox input "false"
click at [791, 480] on td at bounding box center [794, 486] width 30 height 25
checkbox input "false"
click at [791, 461] on p-checkbox at bounding box center [790, 462] width 12 height 10
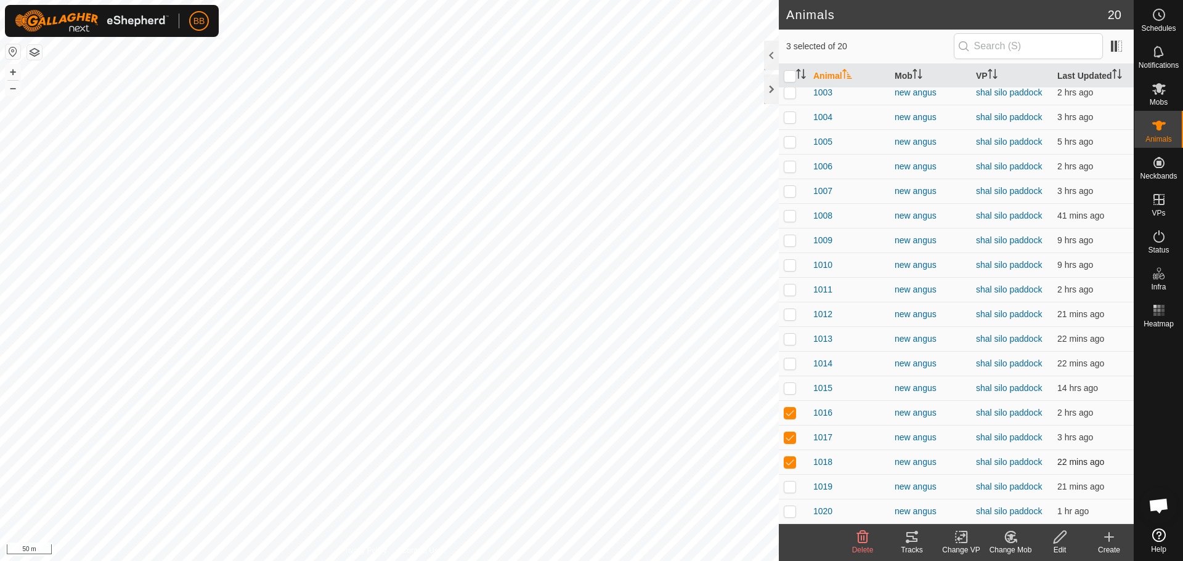
checkbox input "false"
click at [791, 432] on p-tablecheckbox at bounding box center [790, 437] width 12 height 10
checkbox input "false"
click at [792, 411] on p-checkbox at bounding box center [790, 413] width 12 height 10
checkbox input "false"
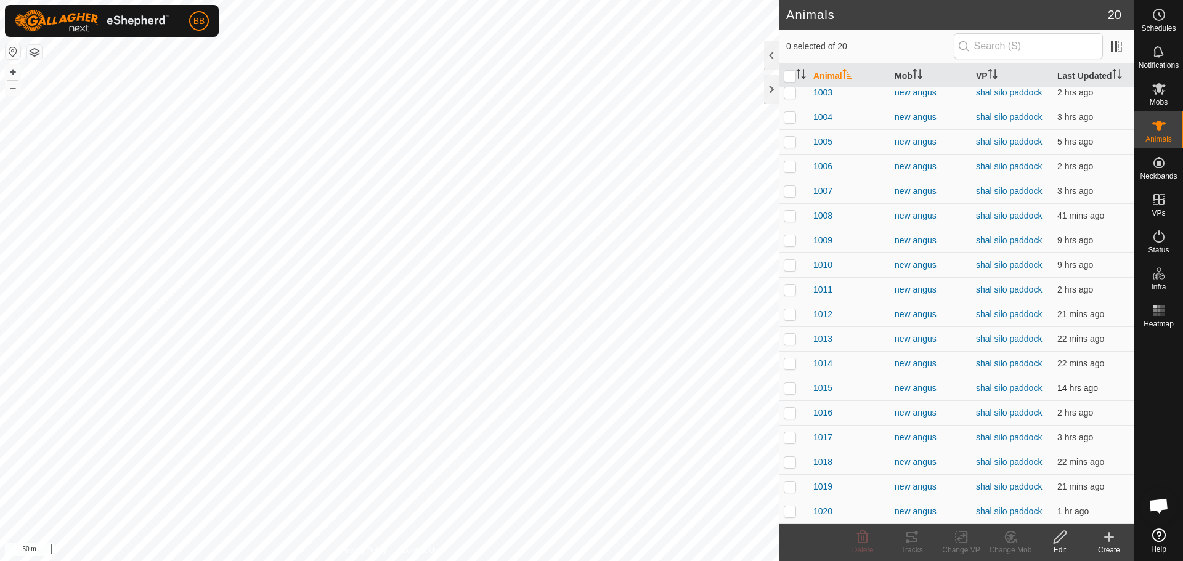
click at [789, 389] on p-checkbox at bounding box center [790, 388] width 12 height 10
checkbox input "true"
click at [788, 366] on p-checkbox at bounding box center [790, 364] width 12 height 10
checkbox input "true"
click at [790, 335] on p-checkbox at bounding box center [790, 339] width 12 height 10
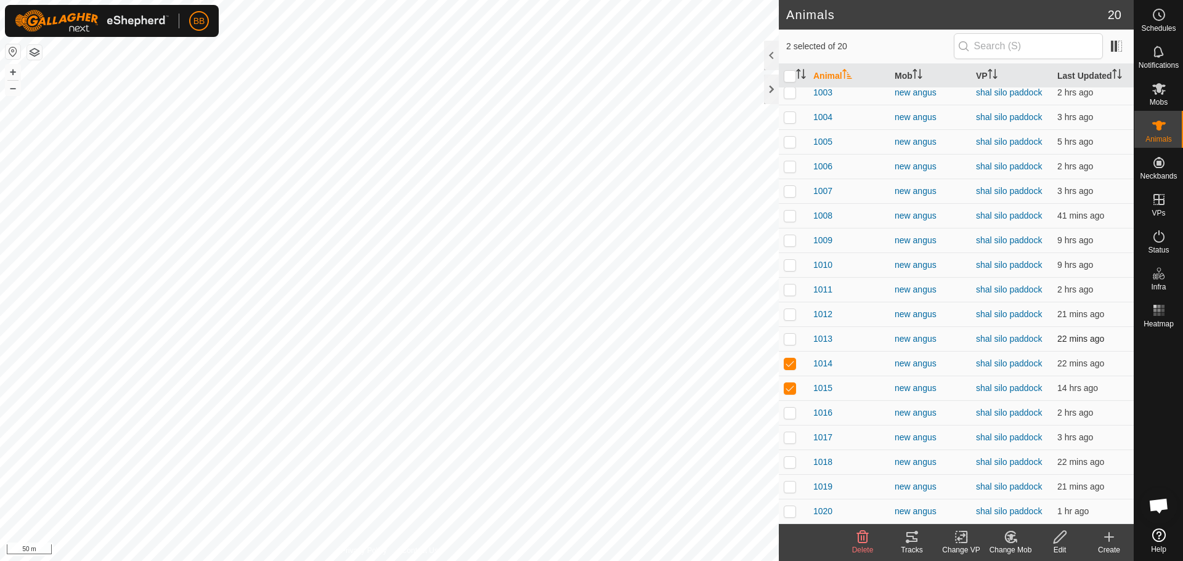
checkbox input "true"
click at [788, 314] on p-checkbox at bounding box center [790, 314] width 12 height 10
checkbox input "true"
click at [787, 286] on p-checkbox at bounding box center [790, 290] width 12 height 10
checkbox input "true"
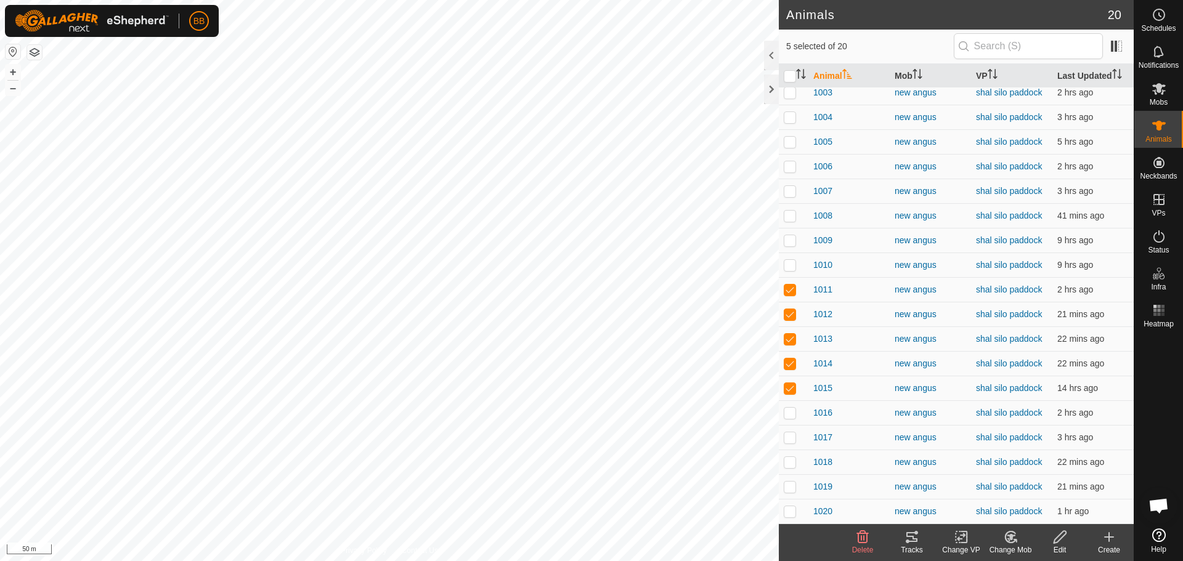
click at [913, 545] on div "Tracks" at bounding box center [911, 550] width 49 height 11
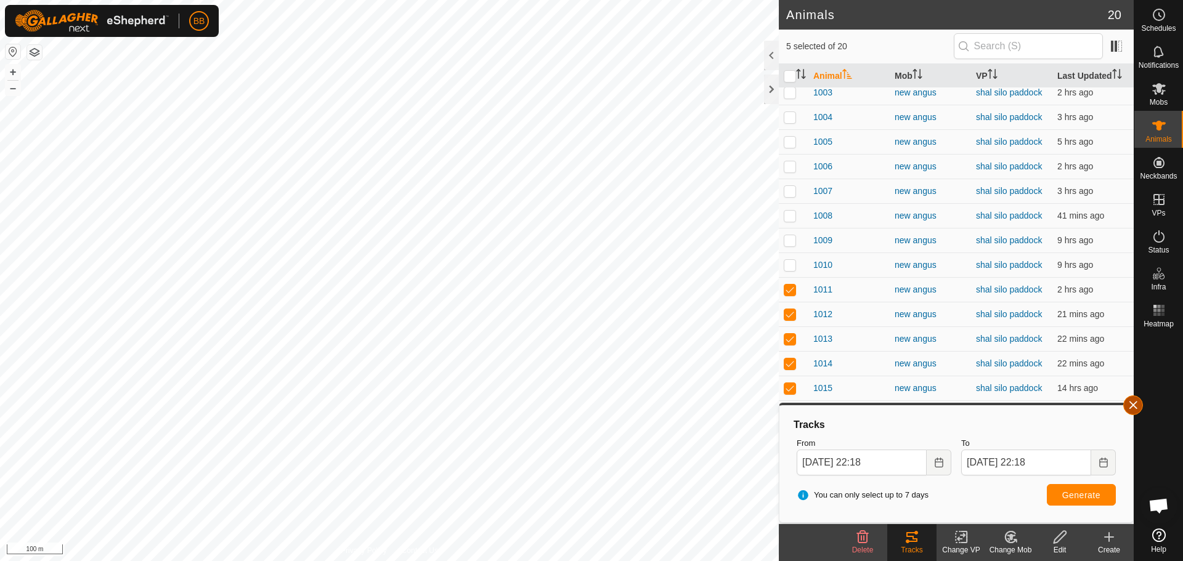
click at [1132, 408] on button "button" at bounding box center [1133, 405] width 20 height 20
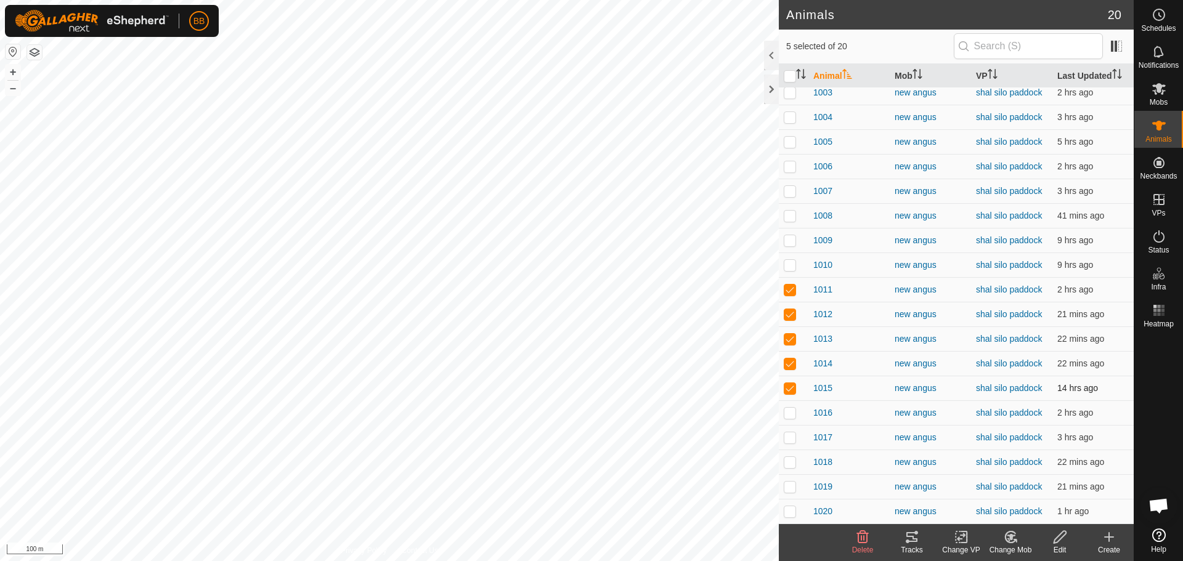
click at [792, 386] on p-checkbox at bounding box center [790, 388] width 12 height 10
checkbox input "false"
click at [787, 367] on p-checkbox at bounding box center [790, 364] width 12 height 10
checkbox input "false"
click at [787, 342] on p-checkbox at bounding box center [790, 339] width 12 height 10
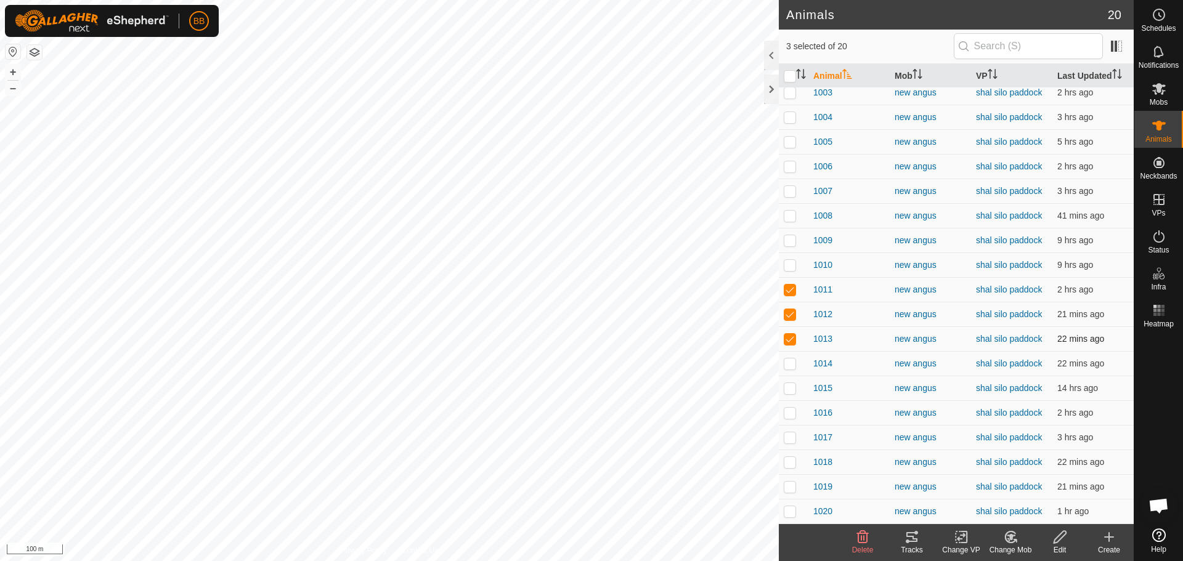
checkbox input "false"
click at [792, 316] on p-checkbox at bounding box center [790, 314] width 12 height 10
checkbox input "false"
click at [792, 288] on p-checkbox at bounding box center [790, 290] width 12 height 10
checkbox input "false"
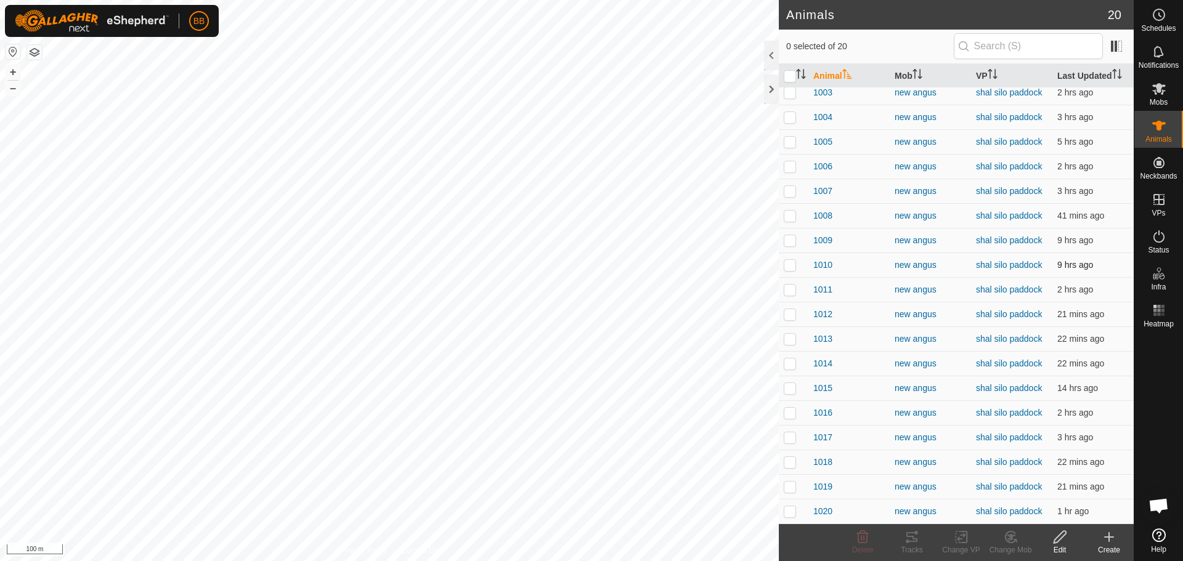
click at [788, 260] on p-tablecheckbox at bounding box center [790, 265] width 12 height 10
checkbox input "true"
click at [792, 240] on p-checkbox at bounding box center [790, 240] width 12 height 10
checkbox input "true"
click at [792, 214] on p-checkbox at bounding box center [790, 216] width 12 height 10
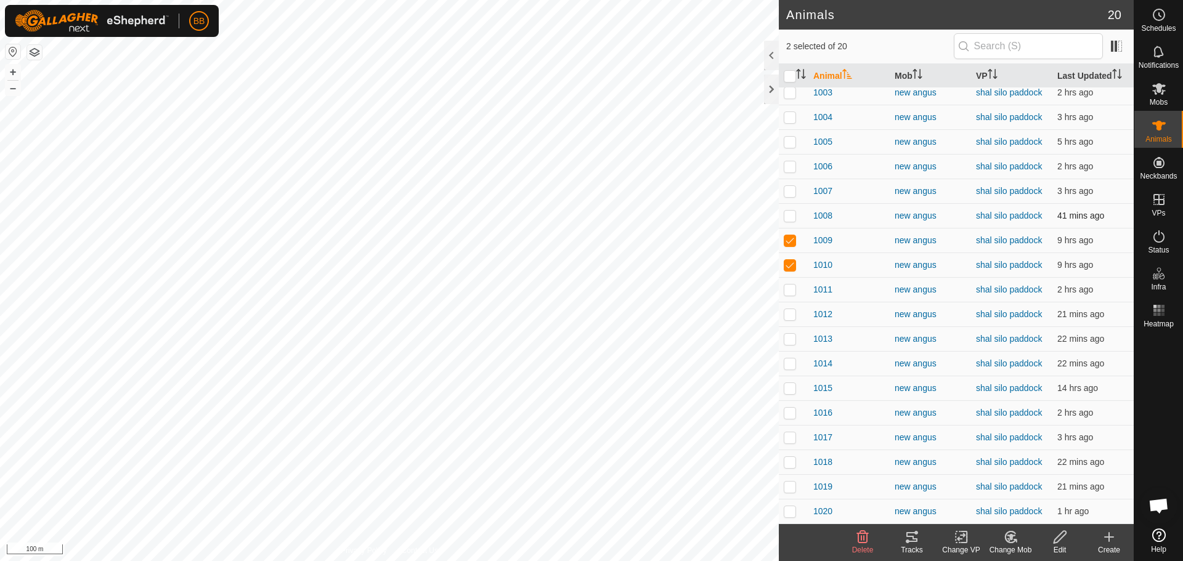
checkbox input "true"
click at [788, 190] on p-checkbox at bounding box center [790, 191] width 12 height 10
checkbox input "true"
click at [789, 165] on p-checkbox at bounding box center [790, 166] width 12 height 10
checkbox input "true"
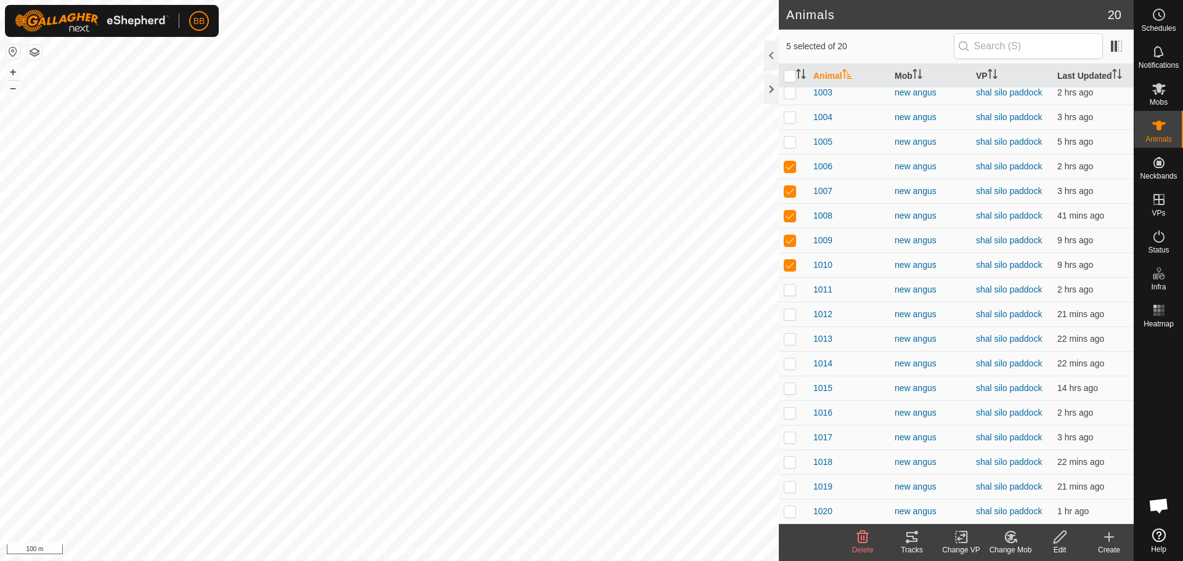
click at [915, 529] on div "Tracks" at bounding box center [911, 542] width 49 height 37
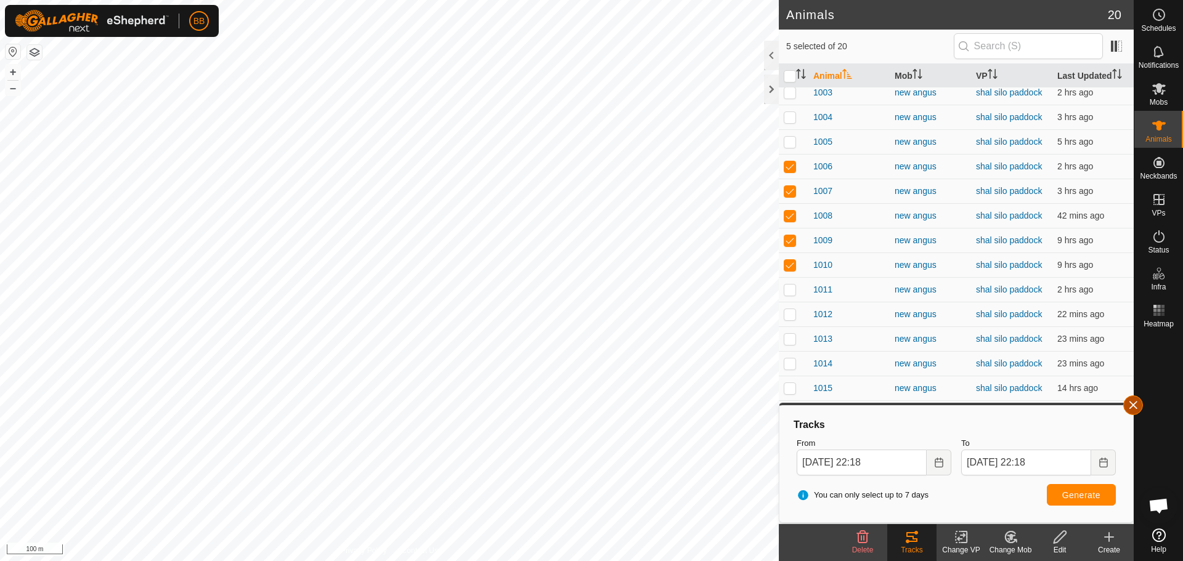
click at [1132, 403] on button "button" at bounding box center [1133, 405] width 20 height 20
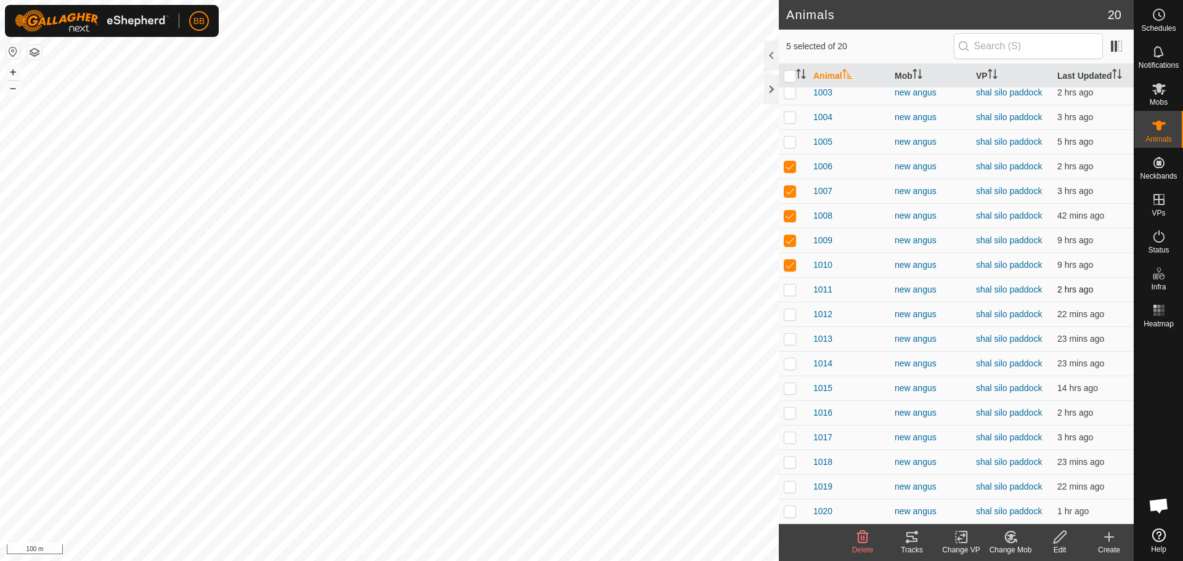
scroll to position [0, 0]
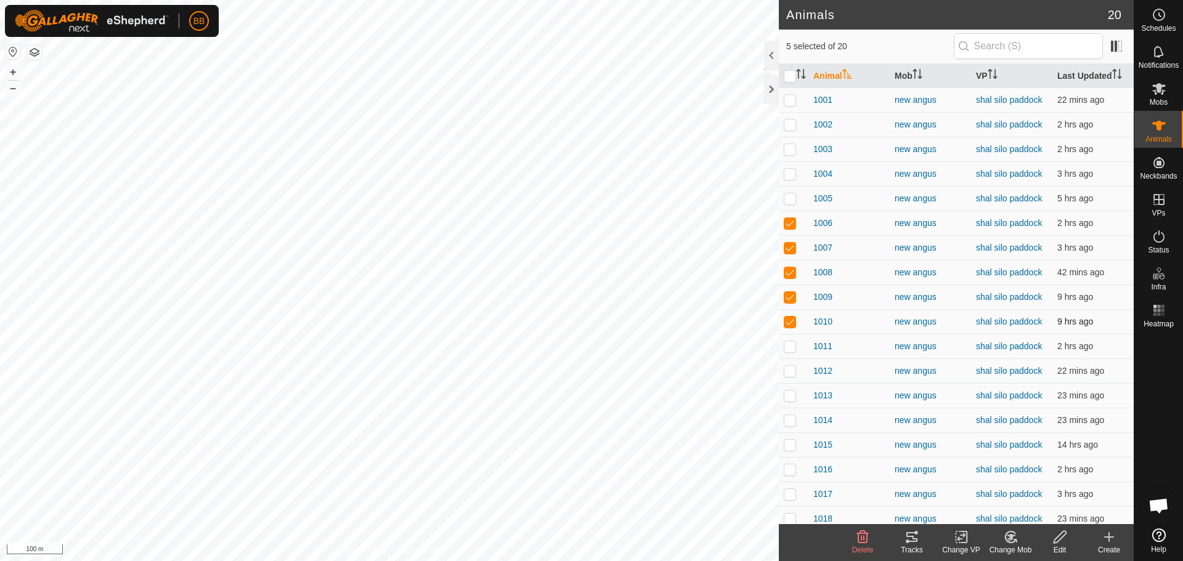
click at [788, 322] on p-checkbox at bounding box center [790, 322] width 12 height 10
checkbox input "false"
click at [790, 298] on p-checkbox at bounding box center [790, 297] width 12 height 10
checkbox input "false"
click at [793, 272] on p-checkbox at bounding box center [790, 272] width 12 height 10
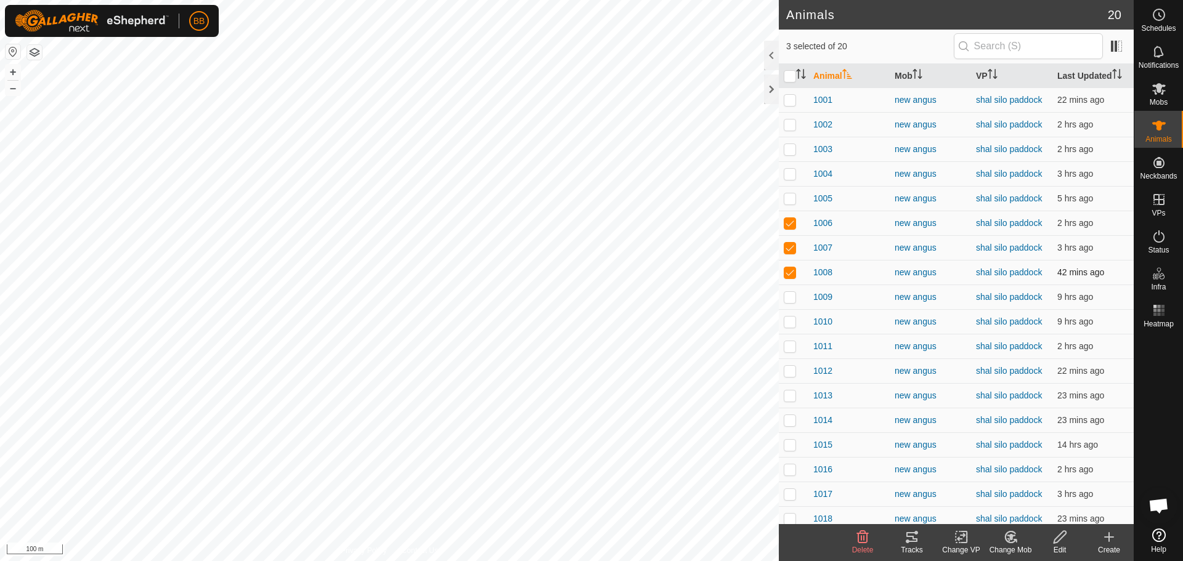
checkbox input "false"
click at [788, 244] on p-checkbox at bounding box center [790, 248] width 12 height 10
checkbox input "false"
click at [792, 223] on p-checkbox at bounding box center [790, 223] width 12 height 10
checkbox input "false"
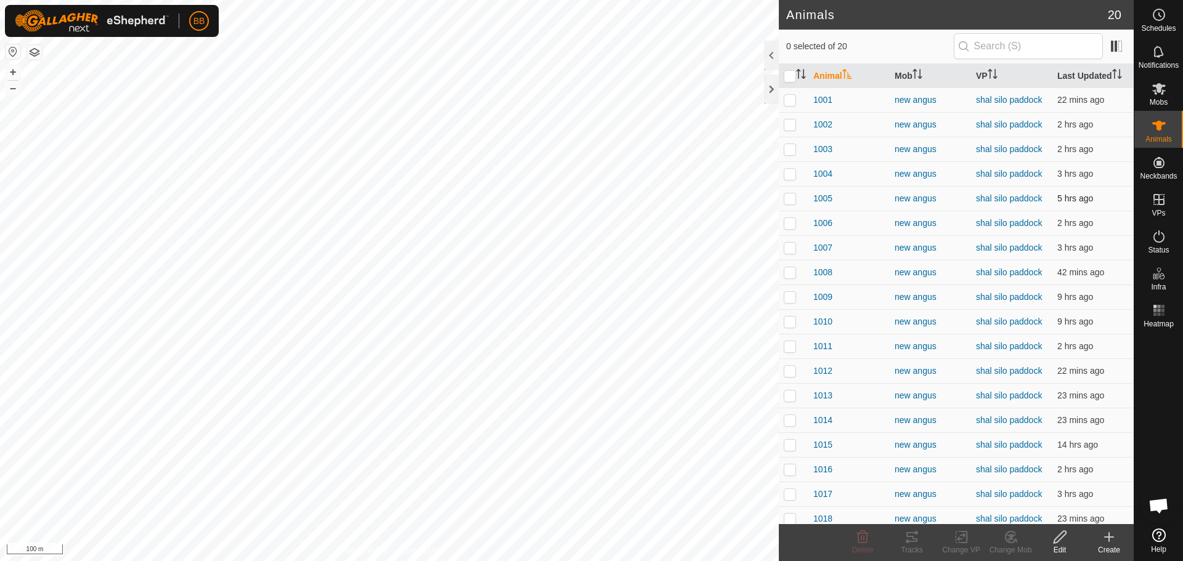
click at [790, 198] on p-checkbox at bounding box center [790, 198] width 12 height 10
checkbox input "true"
drag, startPoint x: 790, startPoint y: 172, endPoint x: 790, endPoint y: 158, distance: 13.6
click at [790, 171] on p-checkbox at bounding box center [790, 174] width 12 height 10
checkbox input "true"
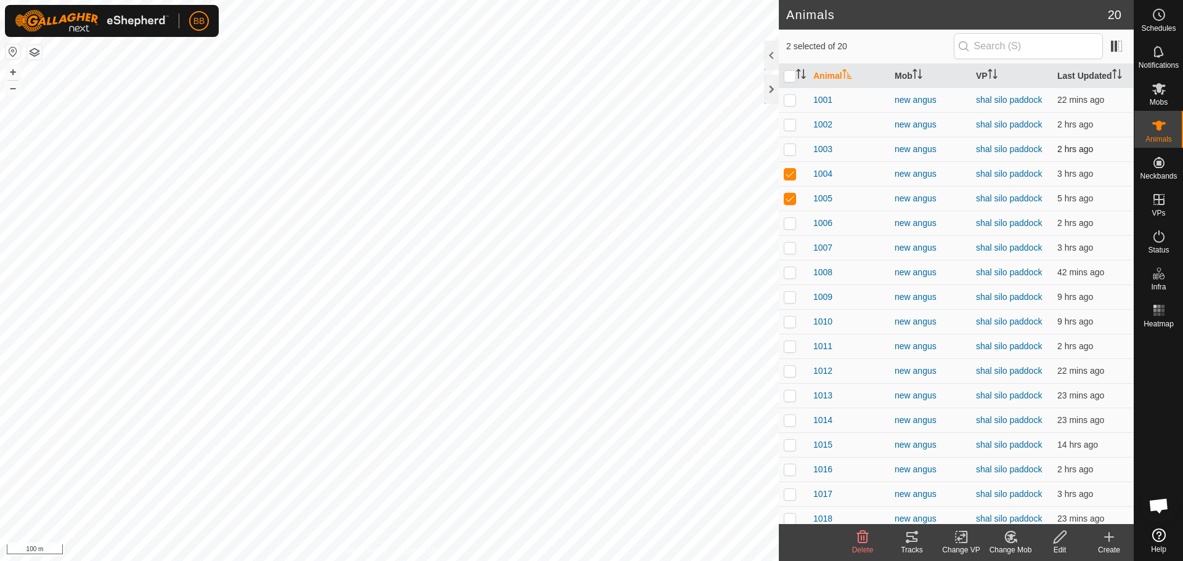
drag, startPoint x: 790, startPoint y: 147, endPoint x: 790, endPoint y: 140, distance: 7.4
click at [790, 146] on p-checkbox at bounding box center [790, 149] width 12 height 10
checkbox input "true"
click at [789, 124] on p-checkbox at bounding box center [790, 125] width 12 height 10
checkbox input "true"
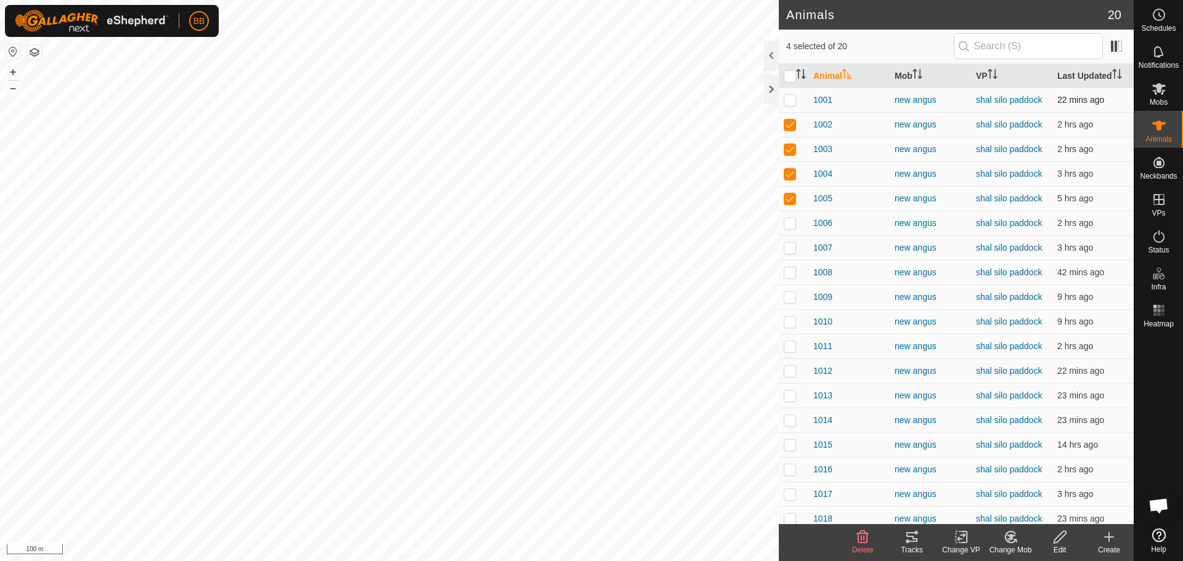
click at [788, 99] on p-checkbox at bounding box center [790, 100] width 12 height 10
checkbox input "true"
click at [908, 533] on icon at bounding box center [911, 537] width 11 height 10
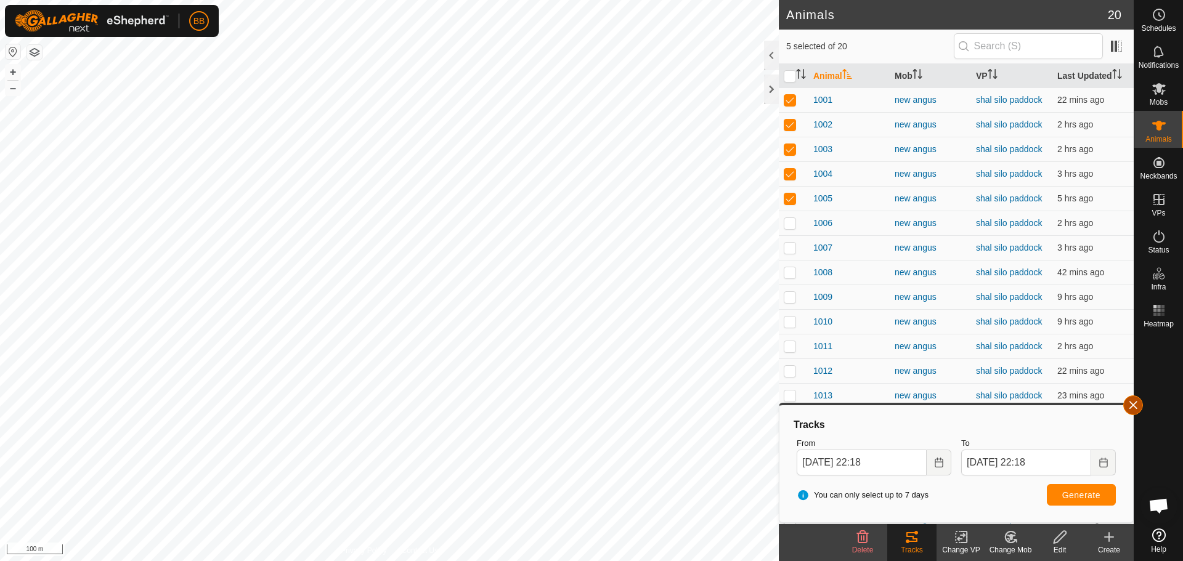
click at [1127, 406] on button "button" at bounding box center [1133, 405] width 20 height 20
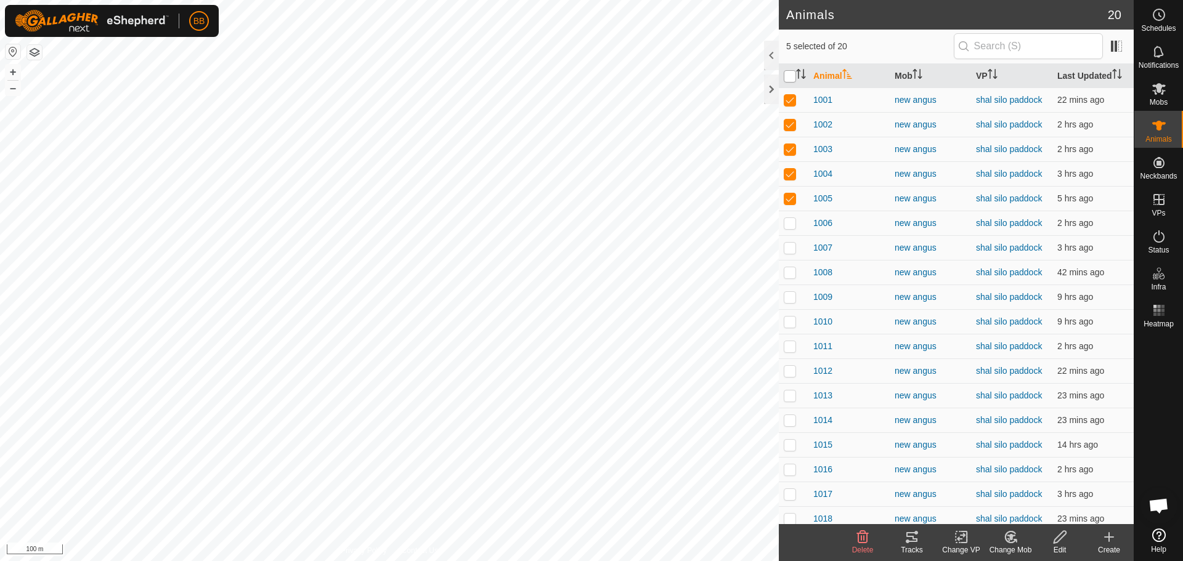
click at [788, 79] on input "checkbox" at bounding box center [790, 76] width 12 height 12
checkbox input "true"
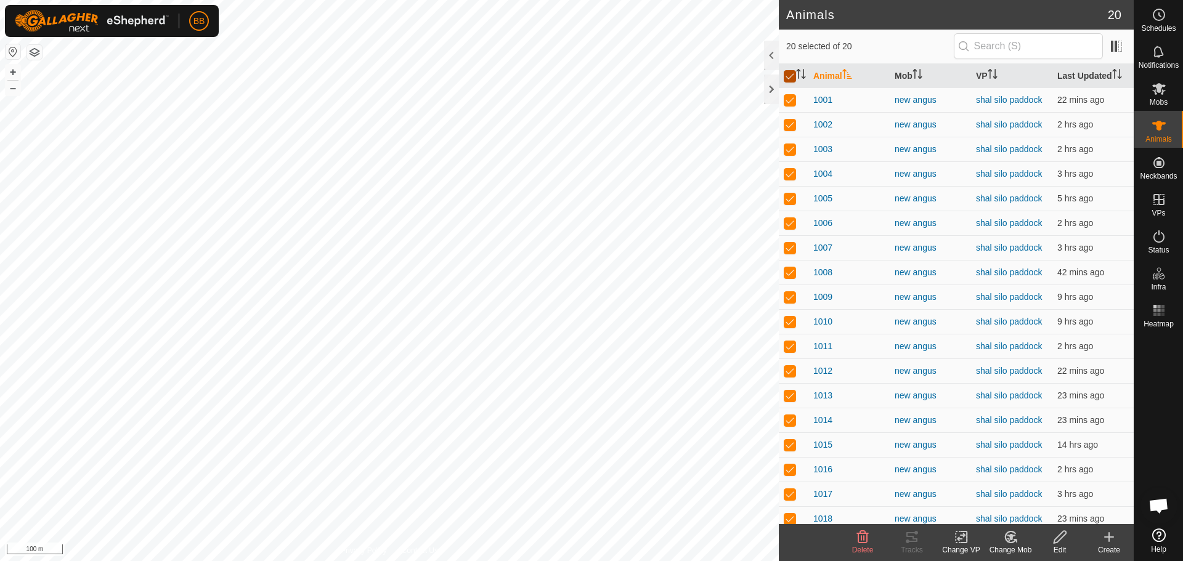
checkbox input "true"
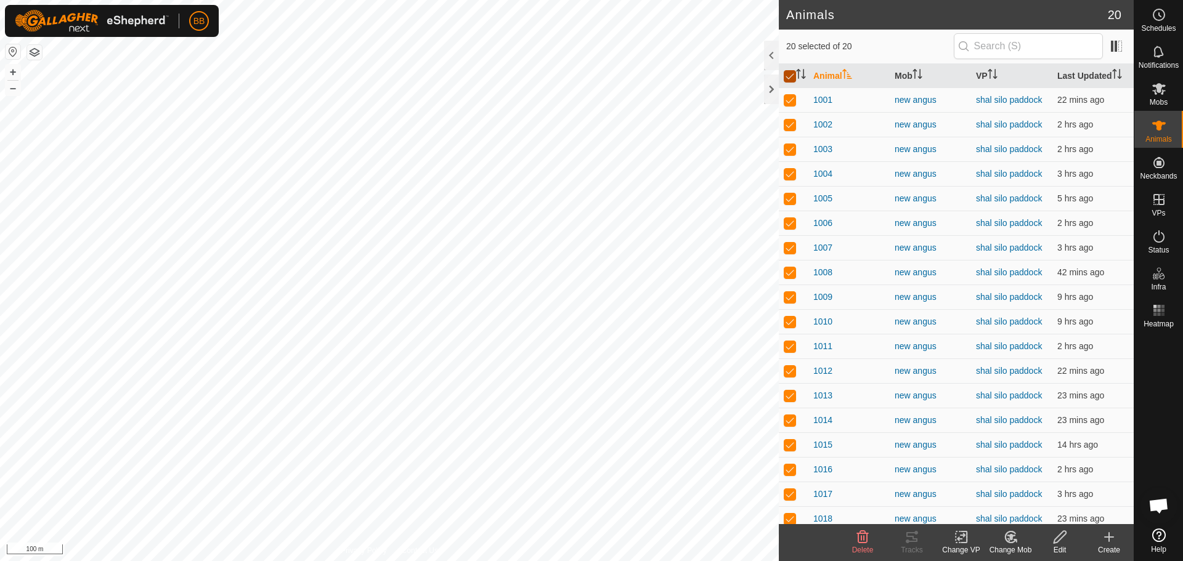
checkbox input "true"
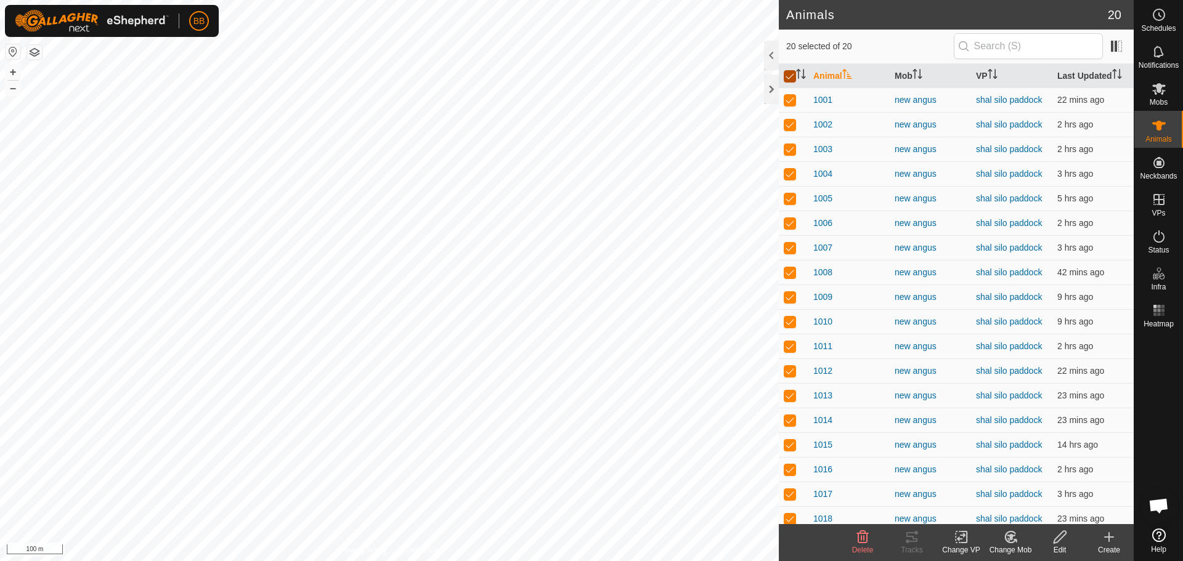
checkbox input "true"
click at [788, 79] on input "checkbox" at bounding box center [790, 76] width 12 height 12
checkbox input "false"
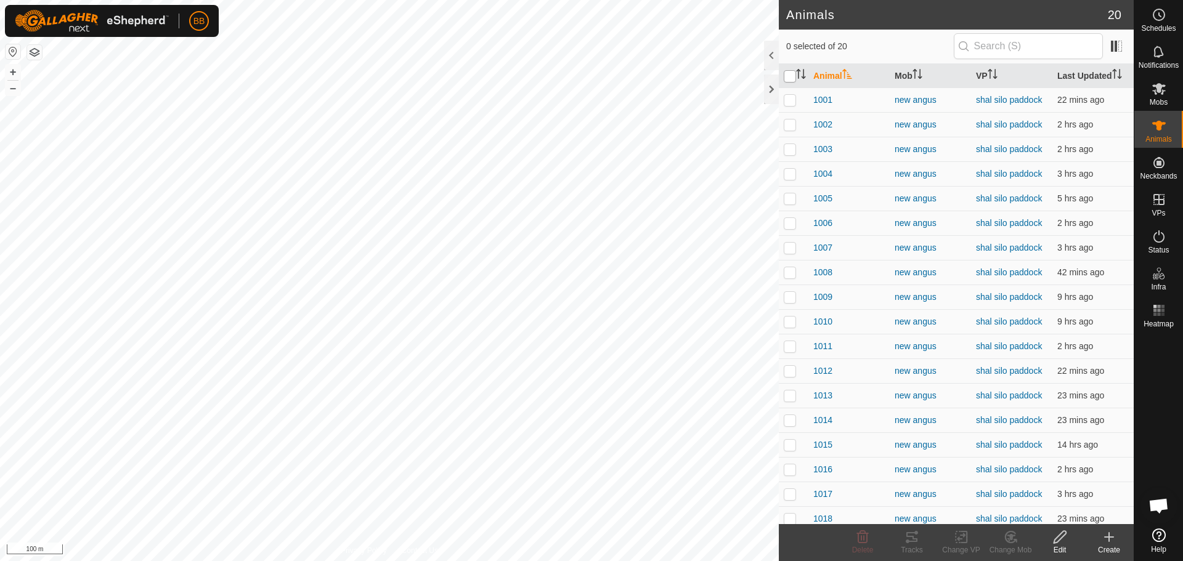
checkbox input "false"
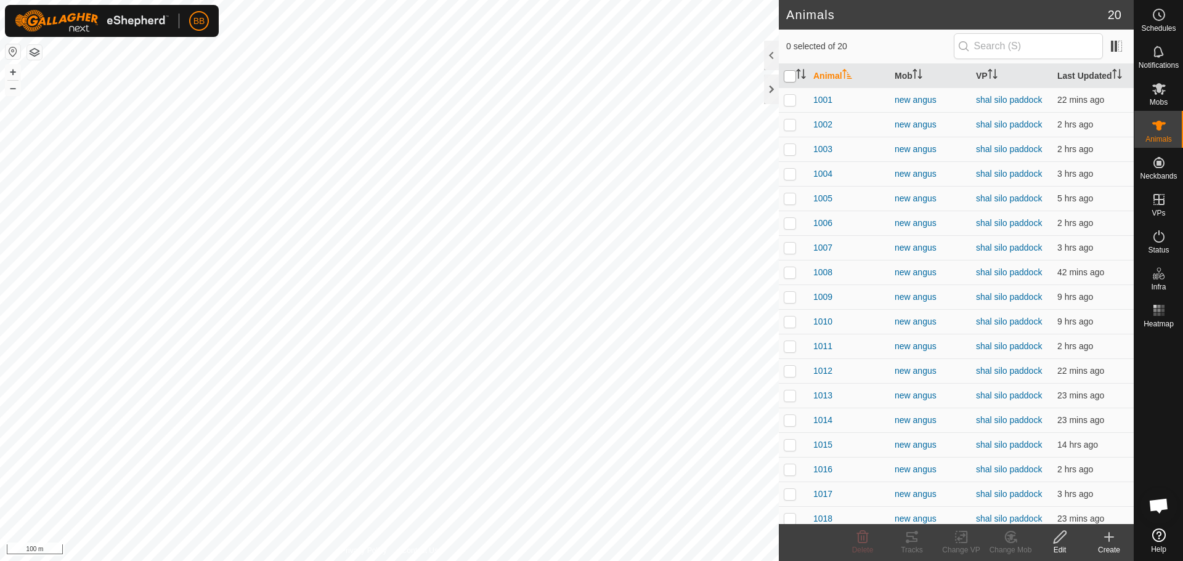
checkbox input "false"
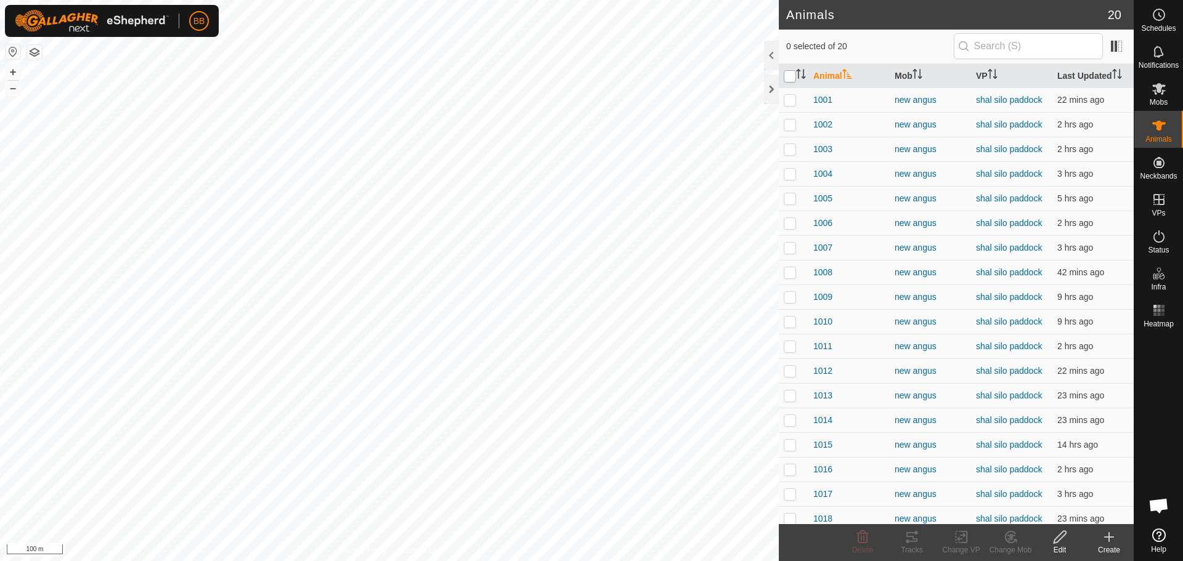
checkbox input "false"
click at [794, 74] on input "checkbox" at bounding box center [790, 76] width 12 height 12
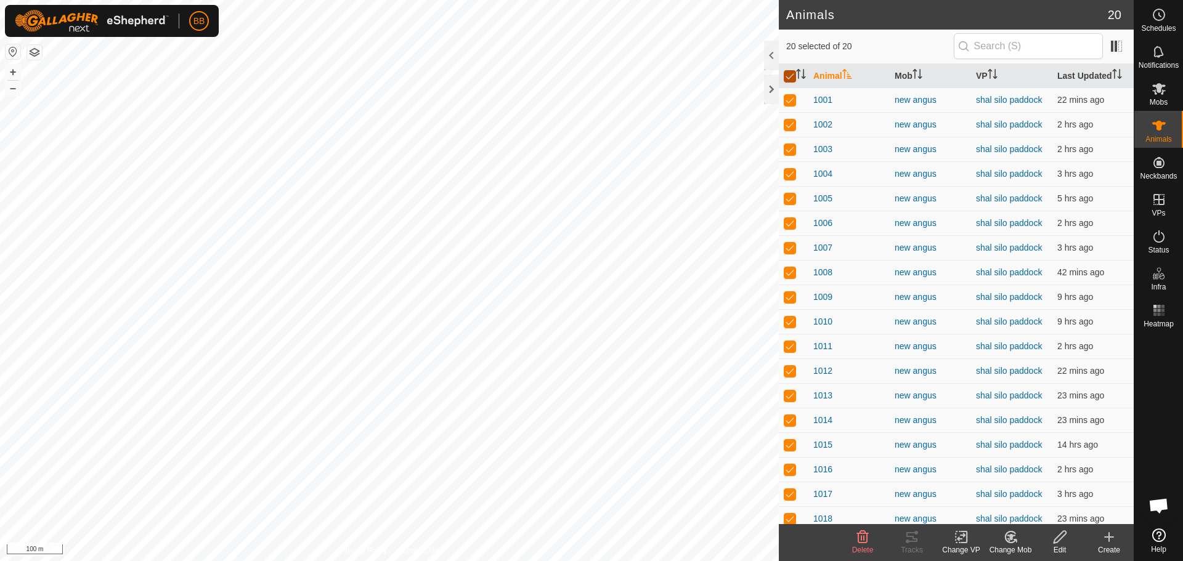
click at [791, 77] on input "checkbox" at bounding box center [790, 76] width 12 height 12
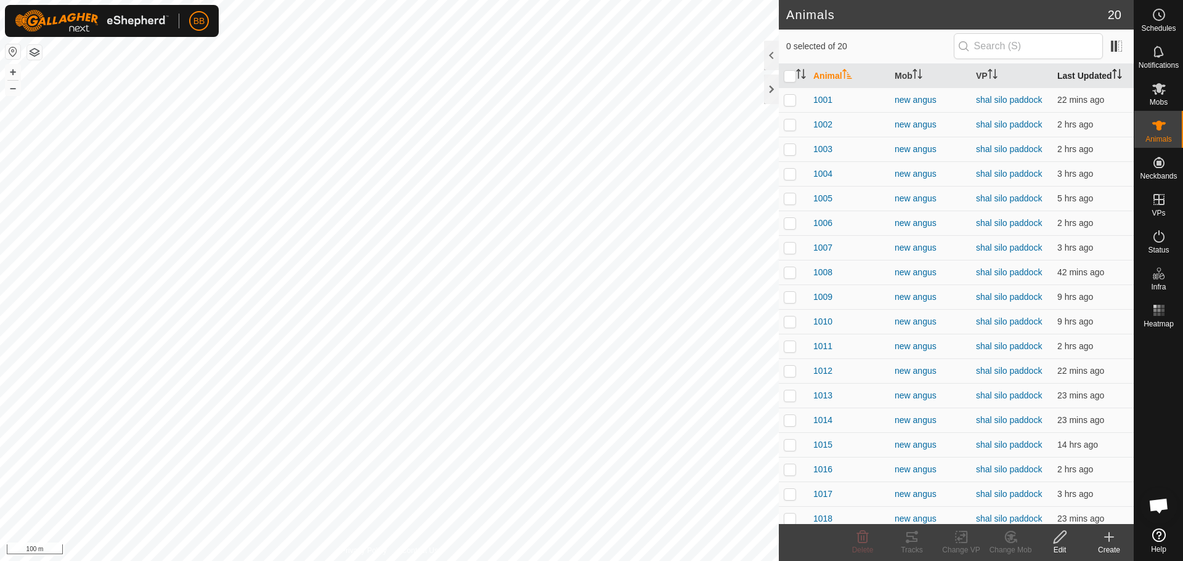
click at [1076, 76] on th "Last Updated" at bounding box center [1092, 76] width 81 height 24
click at [796, 99] on td at bounding box center [794, 99] width 30 height 25
click at [790, 100] on p-checkbox at bounding box center [790, 100] width 12 height 10
click at [1073, 76] on th "Last Updated" at bounding box center [1092, 76] width 81 height 24
click at [793, 105] on td at bounding box center [794, 99] width 30 height 25
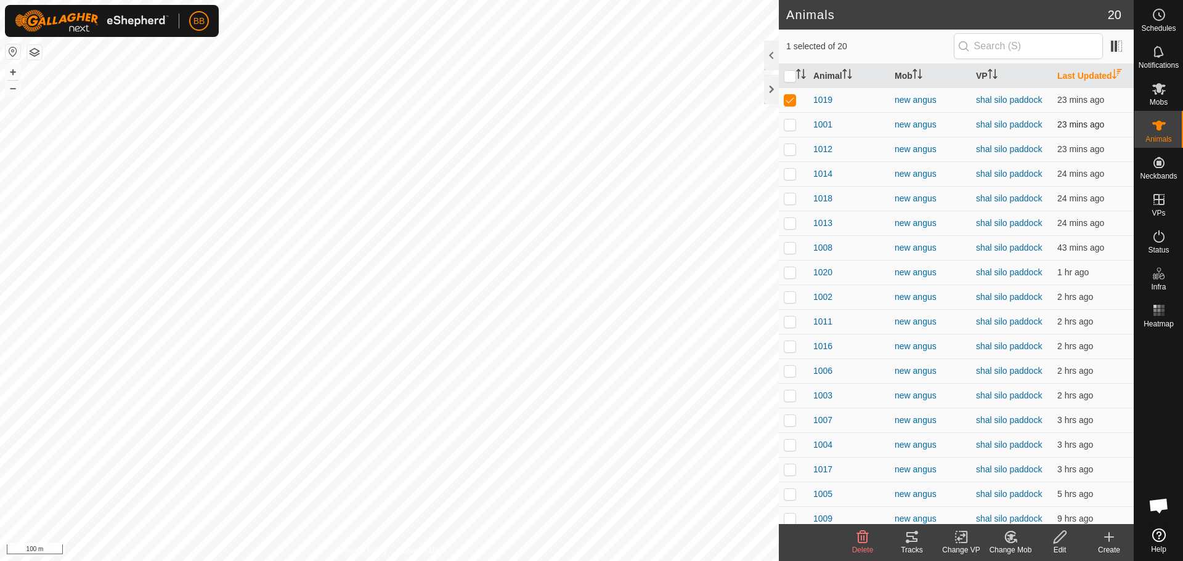
click at [789, 125] on p-checkbox at bounding box center [790, 125] width 12 height 10
click at [790, 147] on p-checkbox at bounding box center [790, 149] width 12 height 10
click at [792, 172] on p-checkbox at bounding box center [790, 174] width 12 height 10
click at [788, 200] on p-checkbox at bounding box center [790, 198] width 12 height 10
click at [787, 227] on p-checkbox at bounding box center [790, 223] width 12 height 10
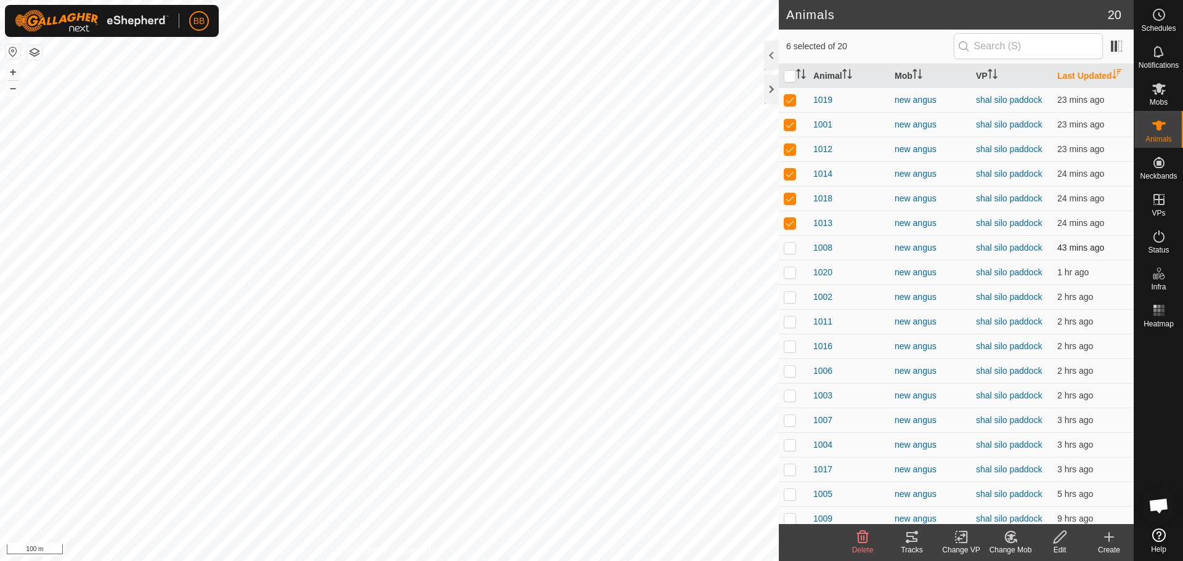
click at [788, 241] on td at bounding box center [794, 247] width 30 height 25
click at [413, 0] on html "BB Schedules Notifications Mobs Animals Neckbands VPs Status Infra Heatmap Help…" at bounding box center [591, 280] width 1183 height 561
click at [779, 75] on th at bounding box center [794, 76] width 30 height 24
click at [790, 76] on input "checkbox" at bounding box center [790, 76] width 12 height 12
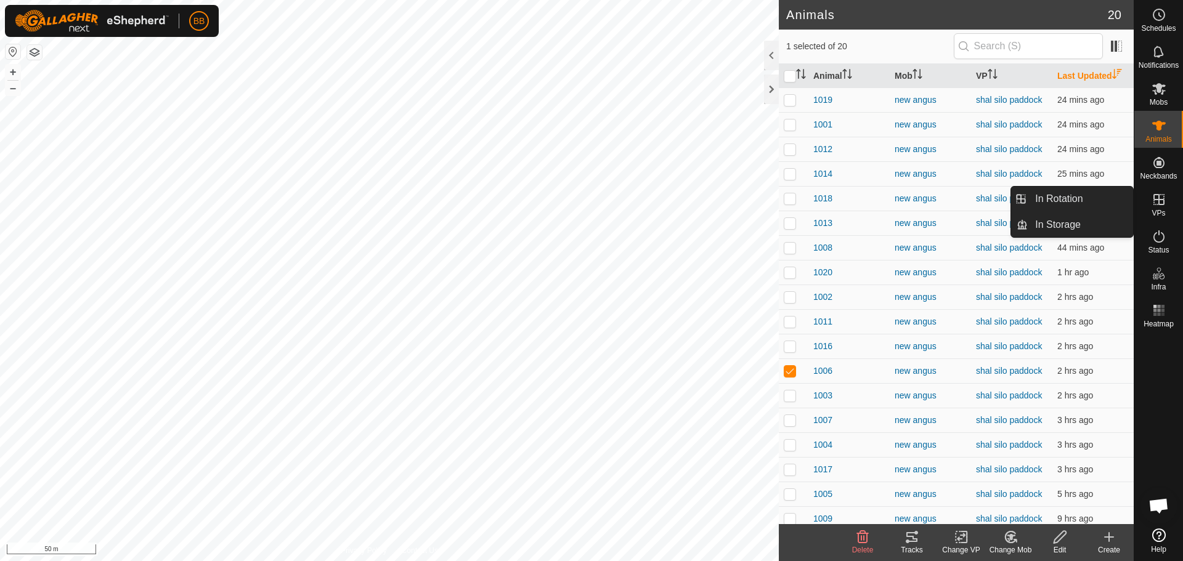
click at [1154, 201] on icon at bounding box center [1158, 199] width 15 height 15
click at [1060, 193] on link "In Rotation" at bounding box center [1079, 199] width 105 height 25
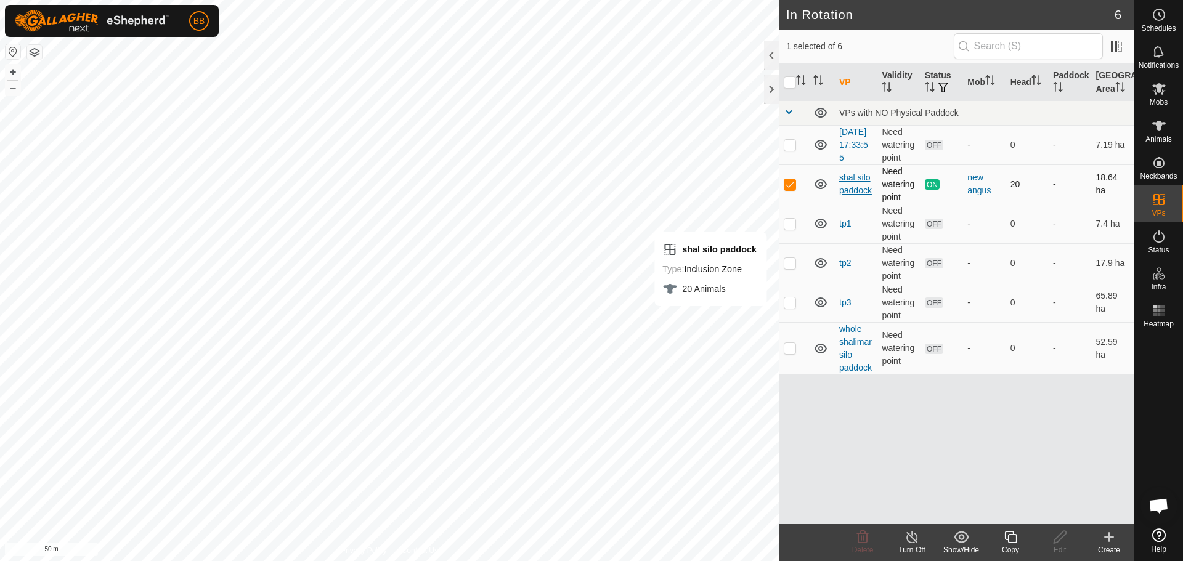
click at [854, 188] on link "shal silo paddock" at bounding box center [855, 183] width 33 height 23
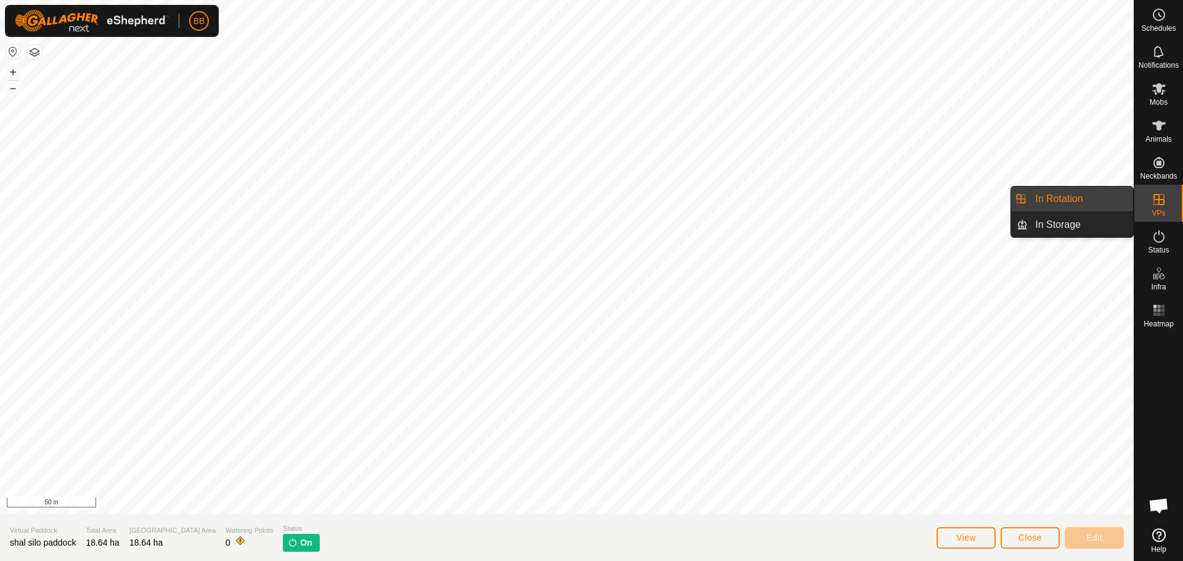
click at [1157, 193] on icon at bounding box center [1158, 199] width 15 height 15
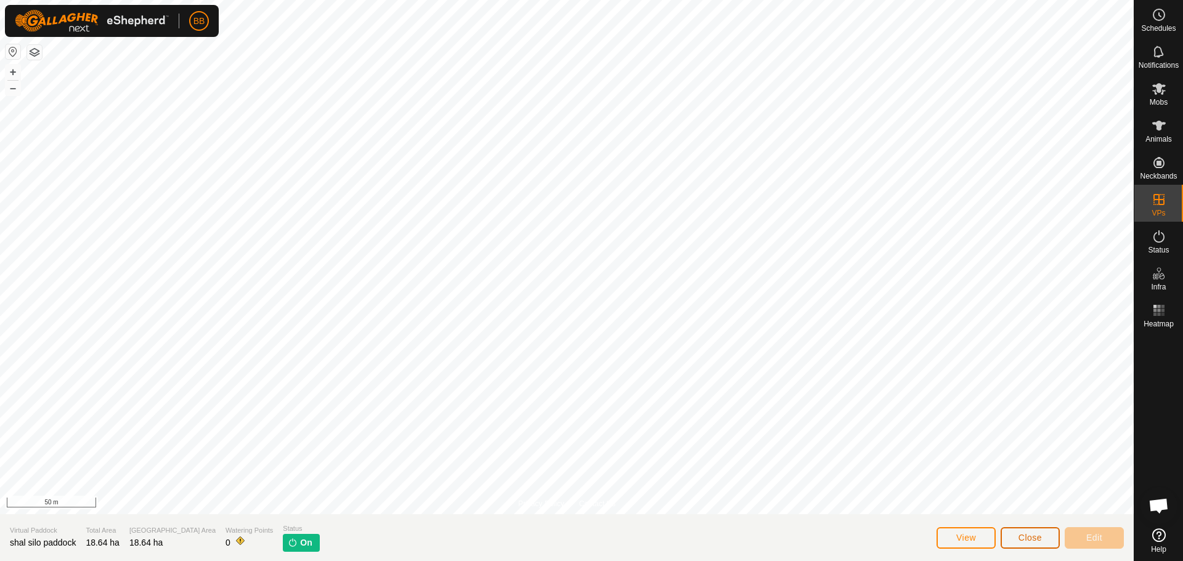
click at [1039, 540] on span "Close" at bounding box center [1029, 538] width 23 height 10
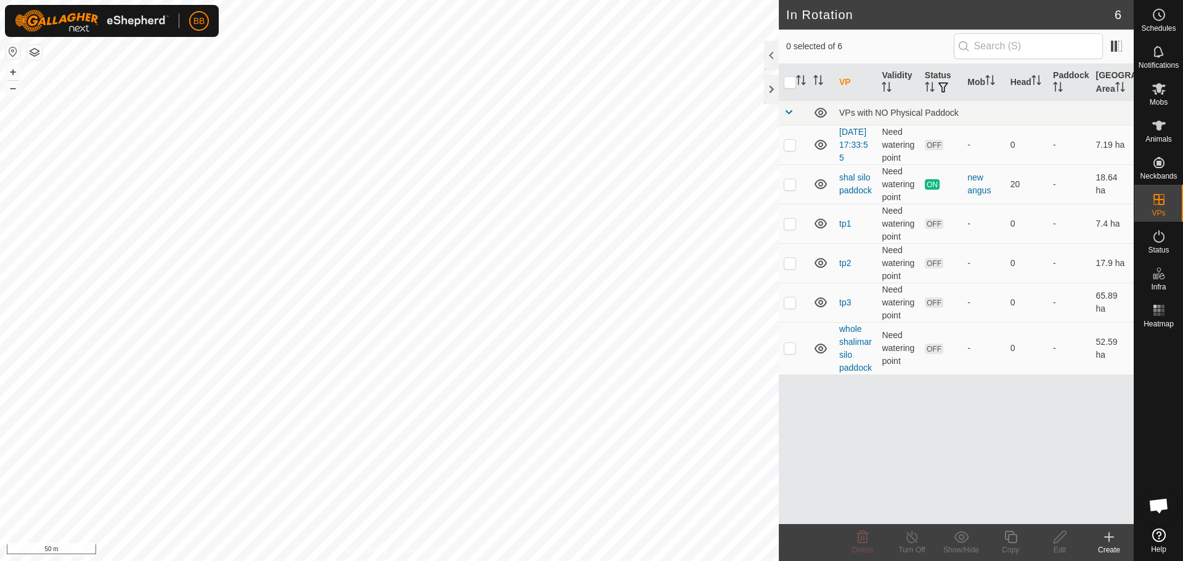
click at [1107, 539] on icon at bounding box center [1108, 537] width 15 height 15
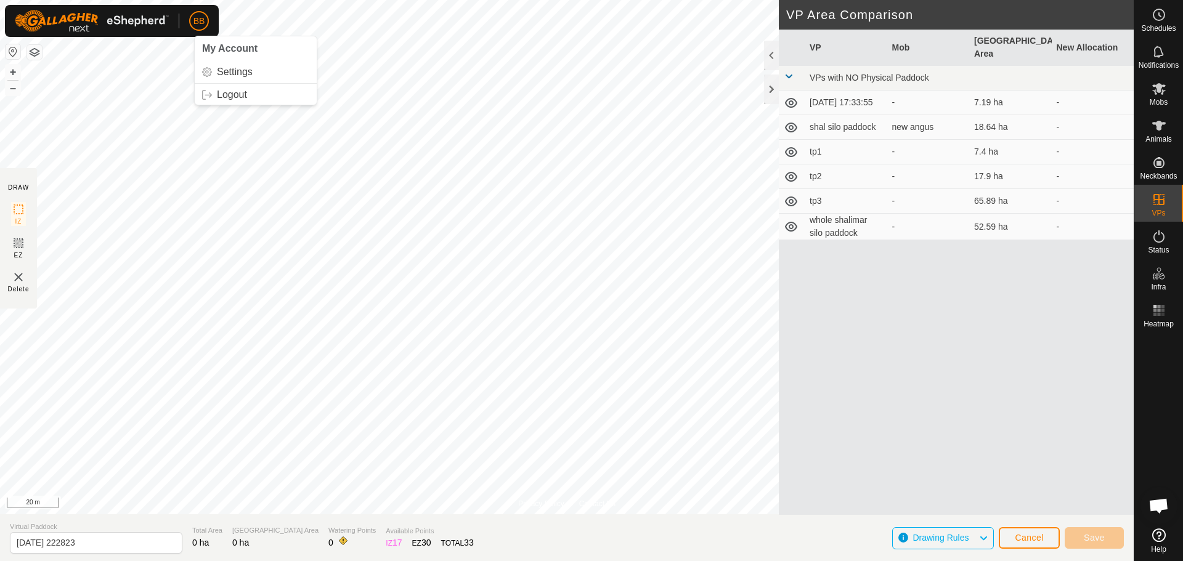
click at [220, 0] on html "BB My Account Settings Logout Schedules Notifications Mobs Animals Neckbands VP…" at bounding box center [591, 280] width 1183 height 561
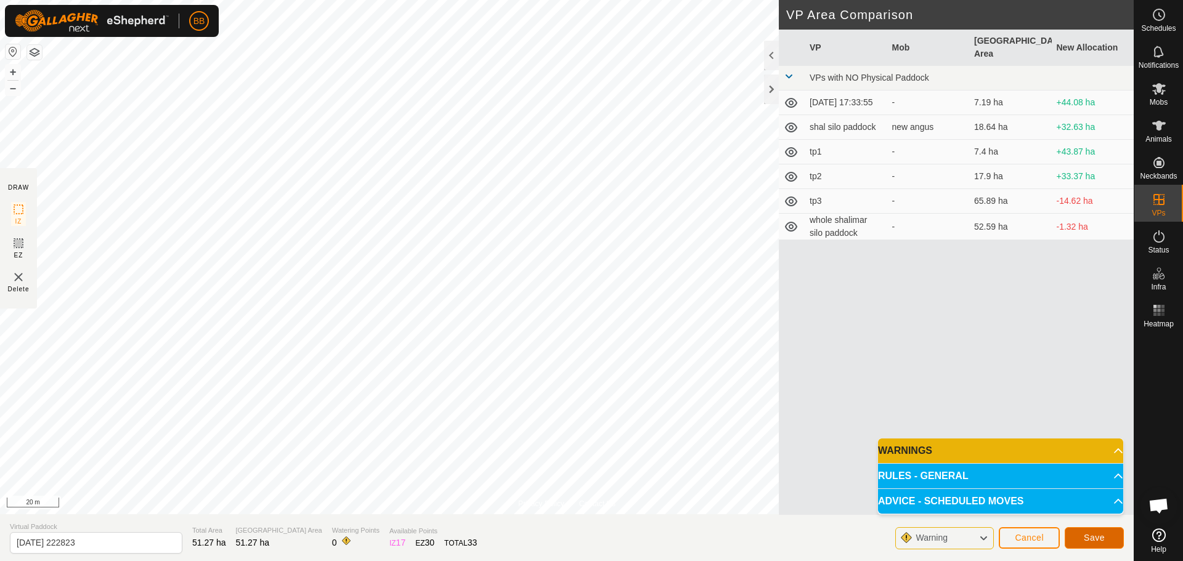
click at [1101, 540] on span "Save" at bounding box center [1094, 538] width 21 height 10
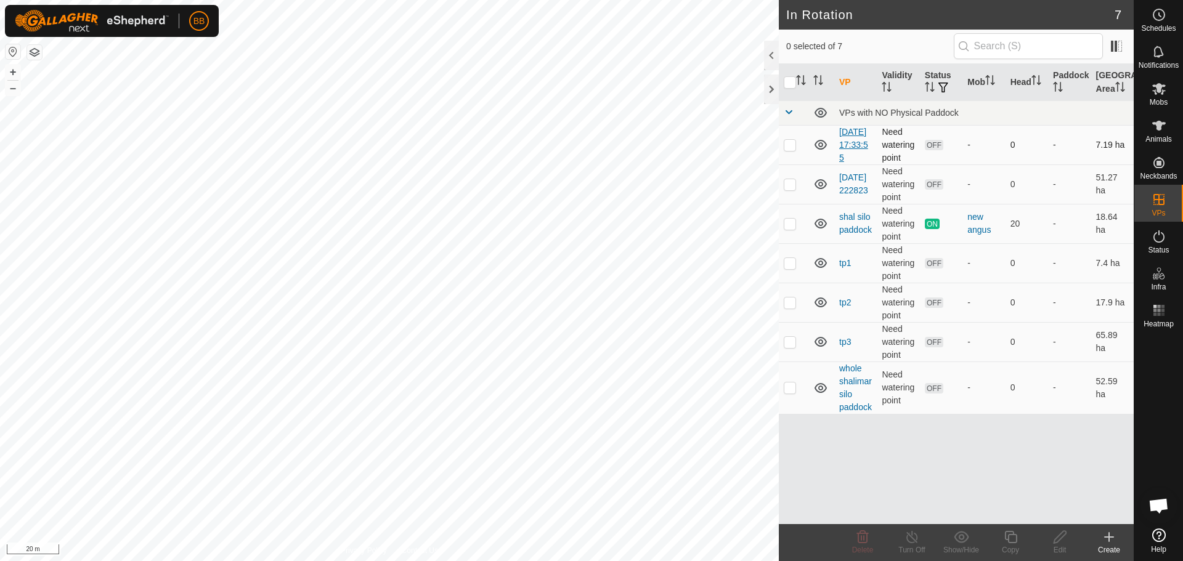
click at [849, 155] on link "[DATE] 17:33:55" at bounding box center [853, 145] width 29 height 36
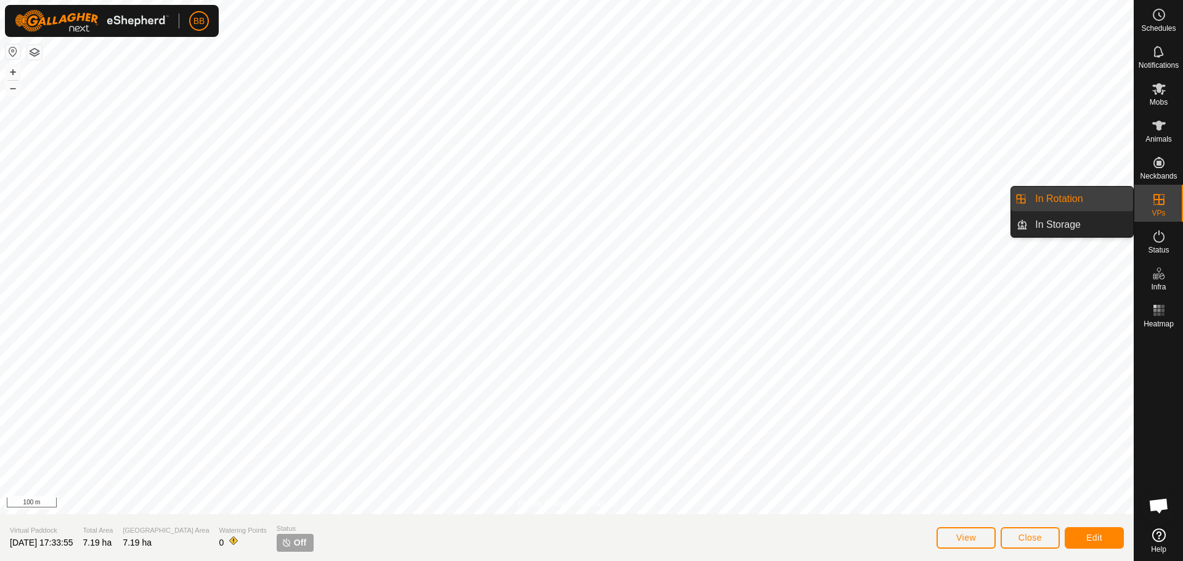
click at [1087, 203] on link "In Rotation" at bounding box center [1079, 199] width 105 height 25
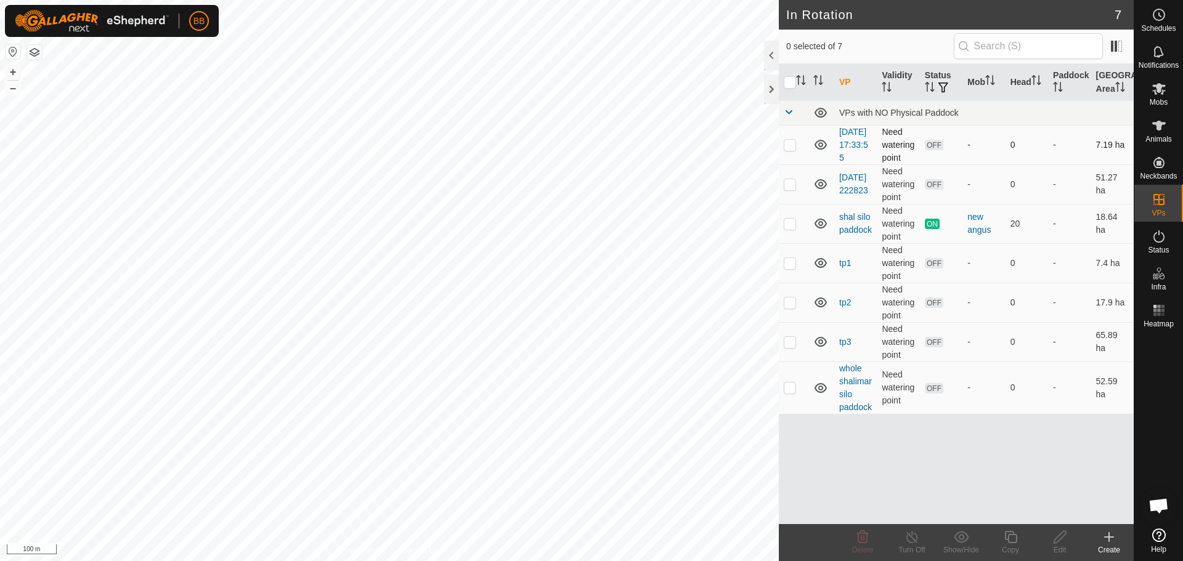
click at [786, 150] on p-checkbox at bounding box center [790, 145] width 12 height 10
click at [788, 189] on p-checkbox at bounding box center [790, 184] width 12 height 10
click at [794, 150] on p-tablecheckbox at bounding box center [790, 145] width 12 height 10
click at [1058, 540] on icon at bounding box center [1059, 537] width 15 height 15
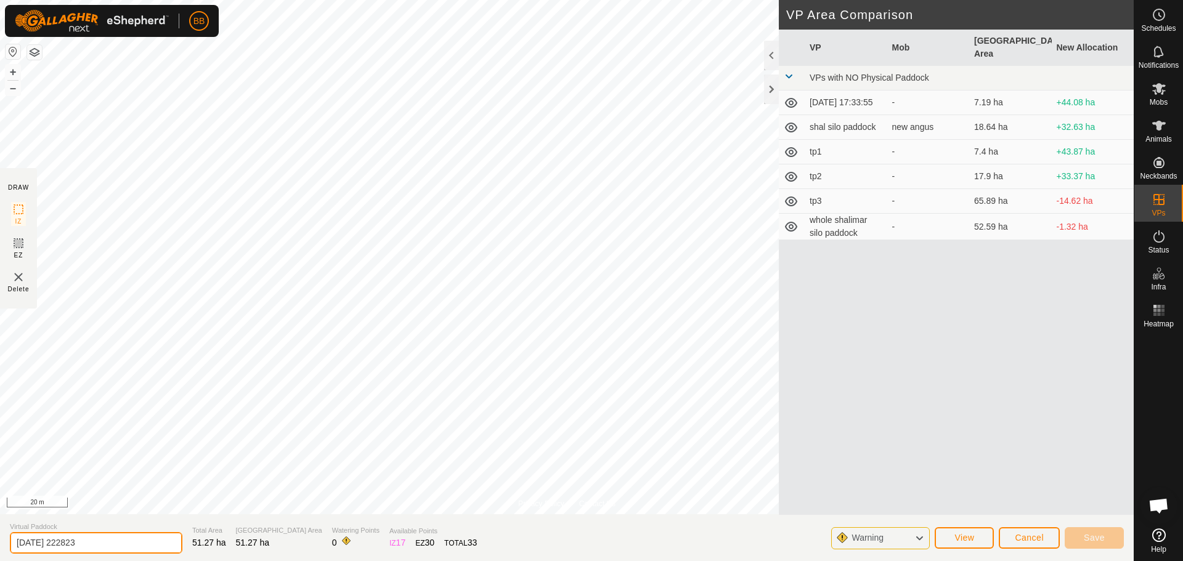
click at [125, 538] on input "[DATE] 222823" at bounding box center [96, 543] width 172 height 22
click at [1096, 545] on button "Save" at bounding box center [1093, 538] width 59 height 22
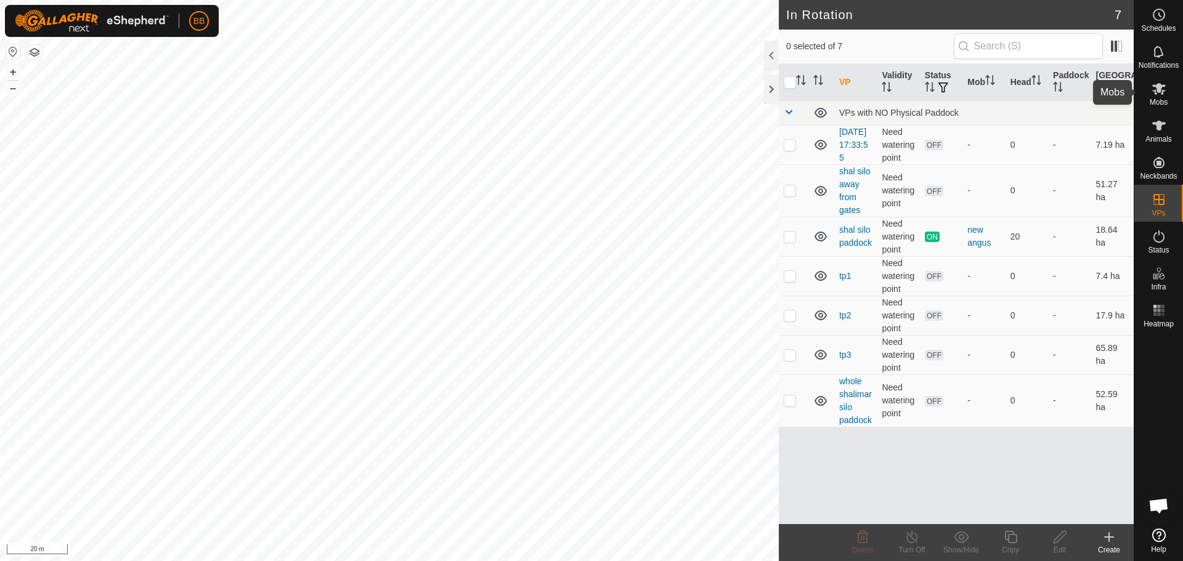
click at [1161, 96] on es-mob-svg-icon at bounding box center [1159, 89] width 22 height 20
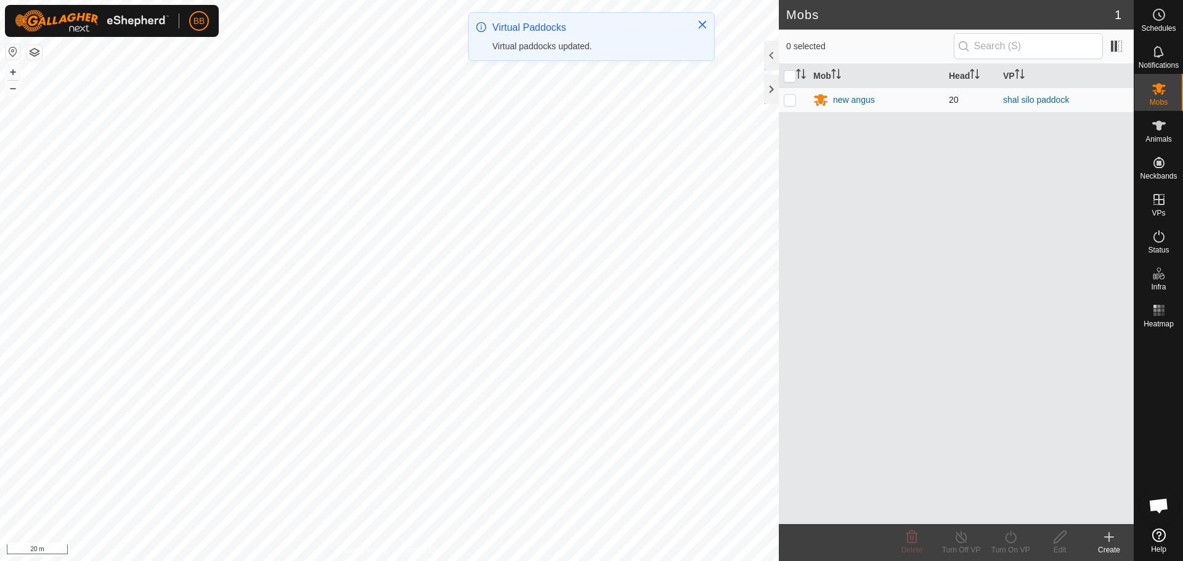
click at [787, 98] on p-checkbox at bounding box center [790, 100] width 12 height 10
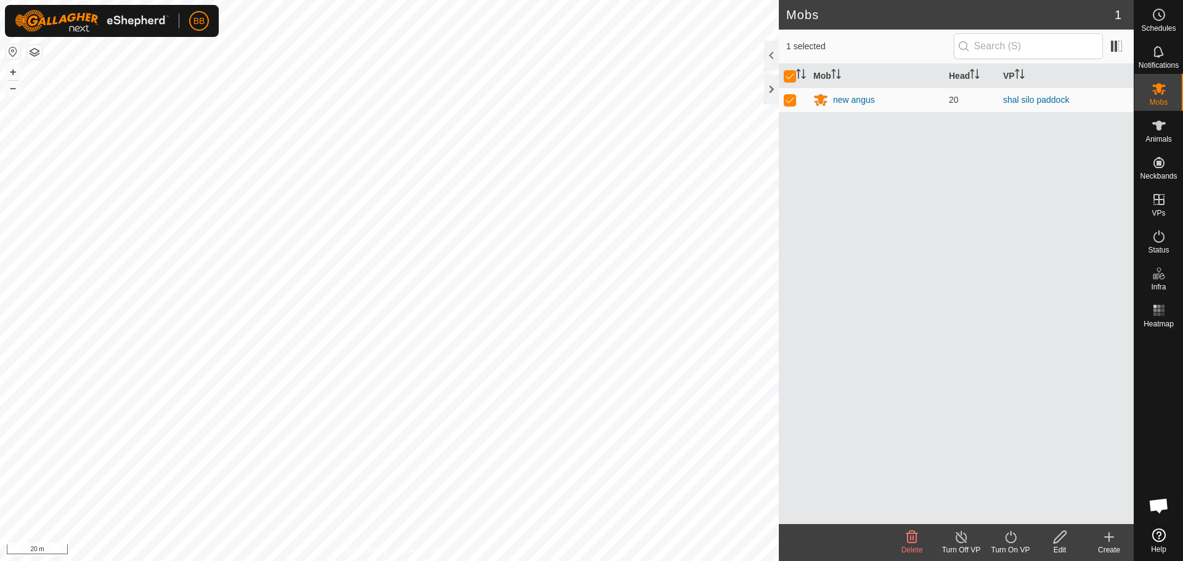
click at [1020, 543] on turn-on-svg-icon at bounding box center [1010, 537] width 49 height 15
click at [1024, 513] on link "Now" at bounding box center [1047, 510] width 122 height 25
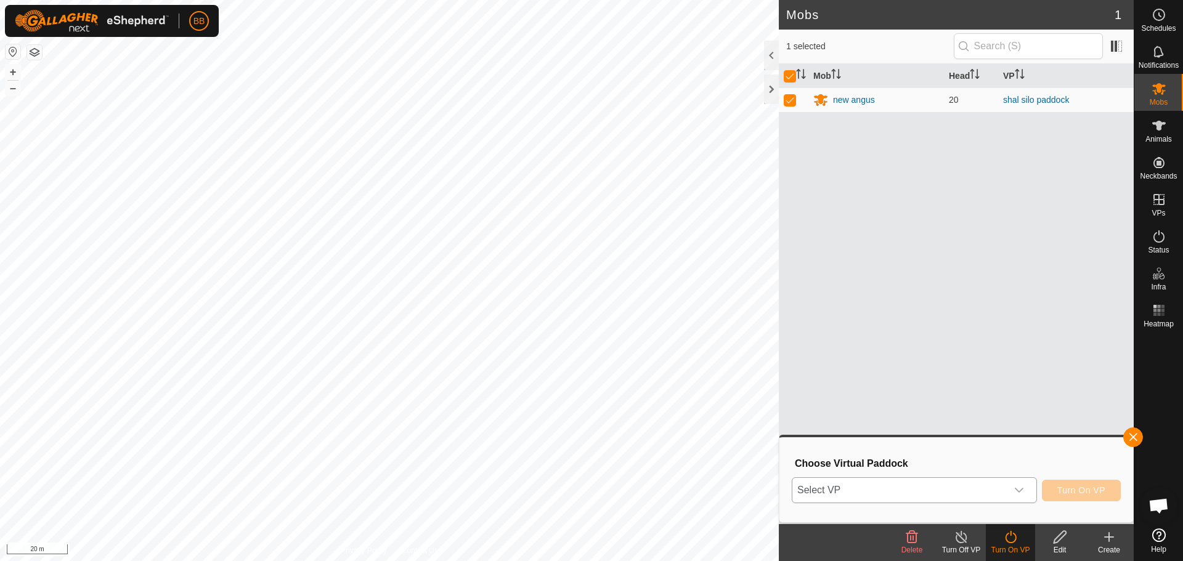
click at [987, 498] on span "Select VP" at bounding box center [899, 490] width 214 height 25
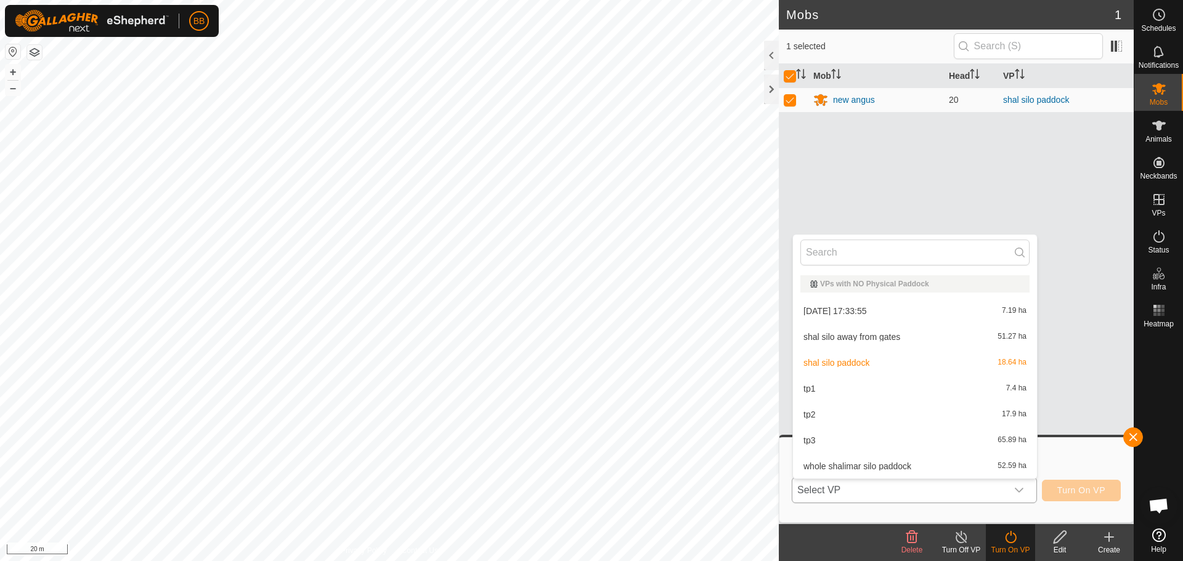
click at [902, 332] on li "shal silo away from gates 51.27 ha" at bounding box center [915, 337] width 244 height 25
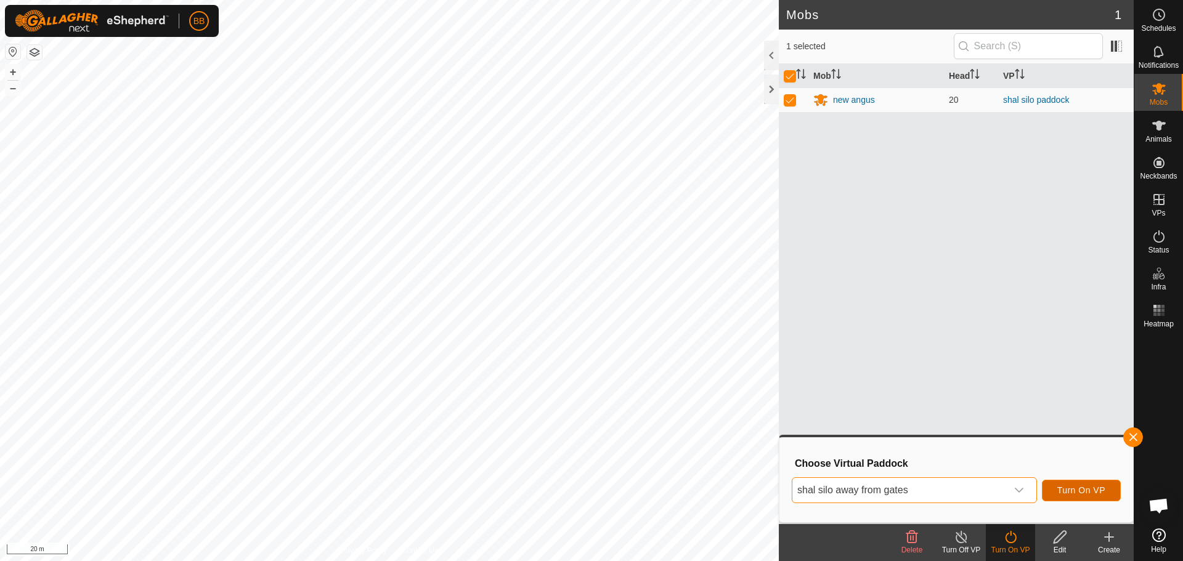
click at [1074, 486] on span "Turn On VP" at bounding box center [1081, 490] width 48 height 10
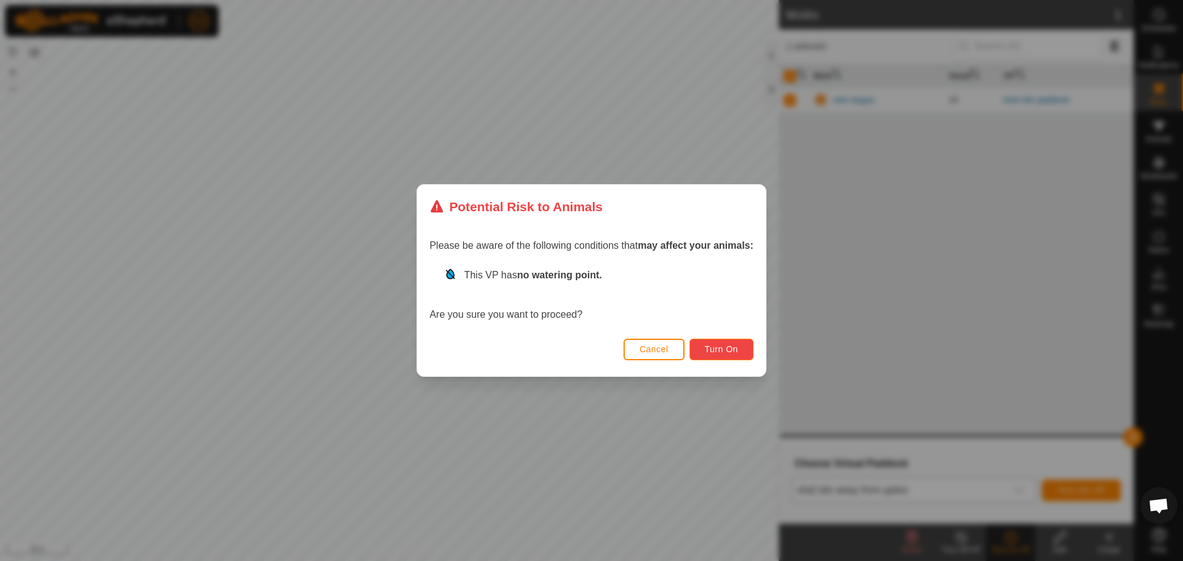
click at [716, 349] on span "Turn On" at bounding box center [721, 349] width 33 height 10
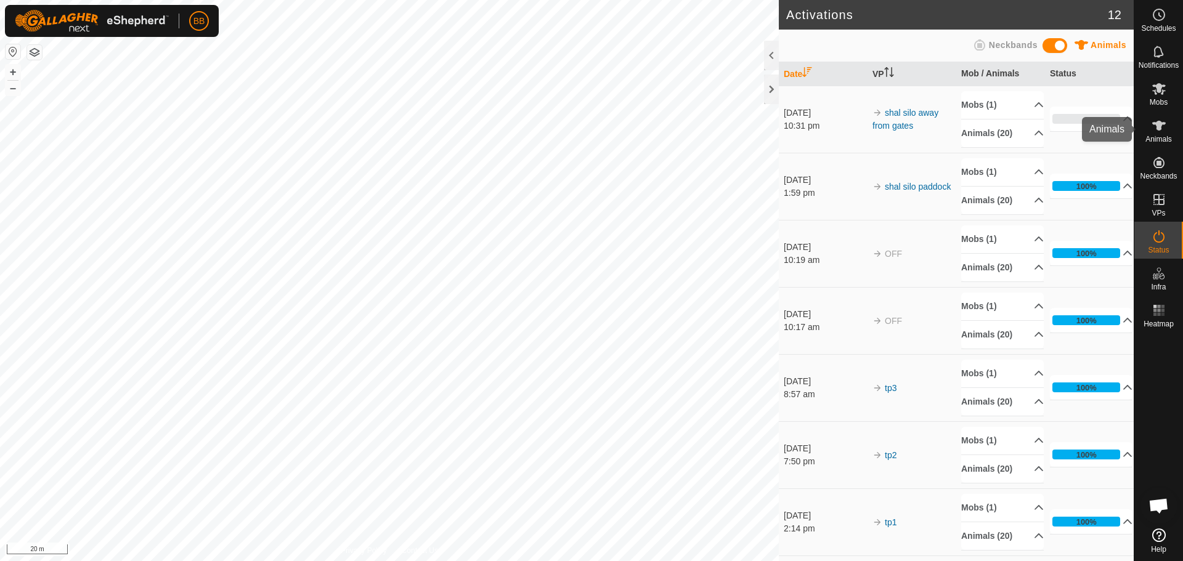
click at [1158, 126] on icon at bounding box center [1159, 126] width 14 height 10
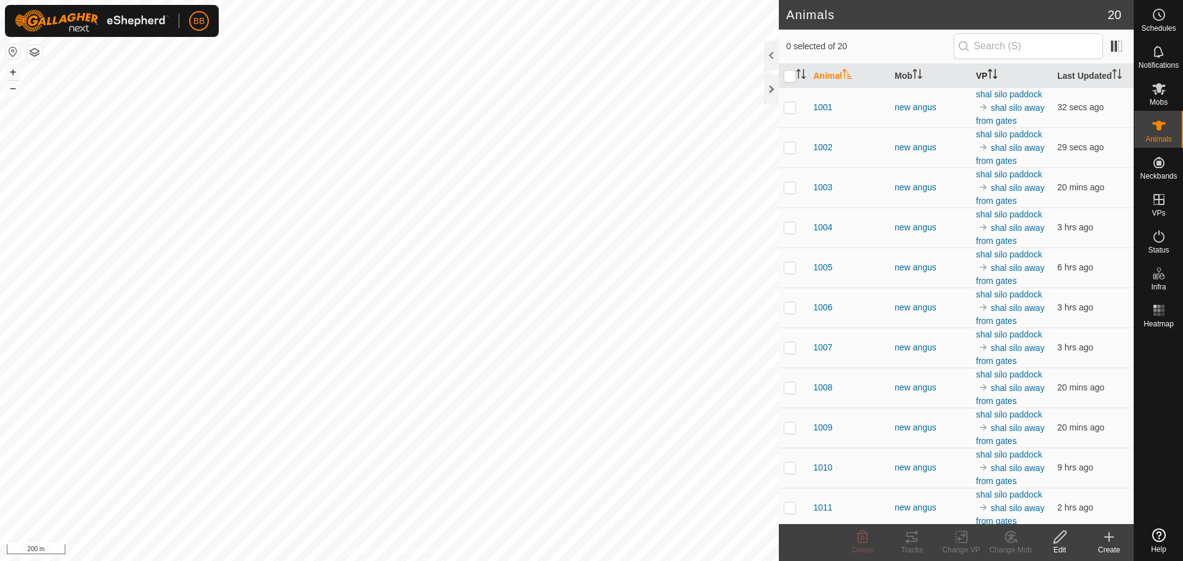
click at [971, 73] on th "VP" at bounding box center [1011, 76] width 81 height 24
click at [973, 73] on th "VP" at bounding box center [1011, 76] width 81 height 24
checkbox input "true"
click at [914, 537] on icon at bounding box center [911, 537] width 15 height 15
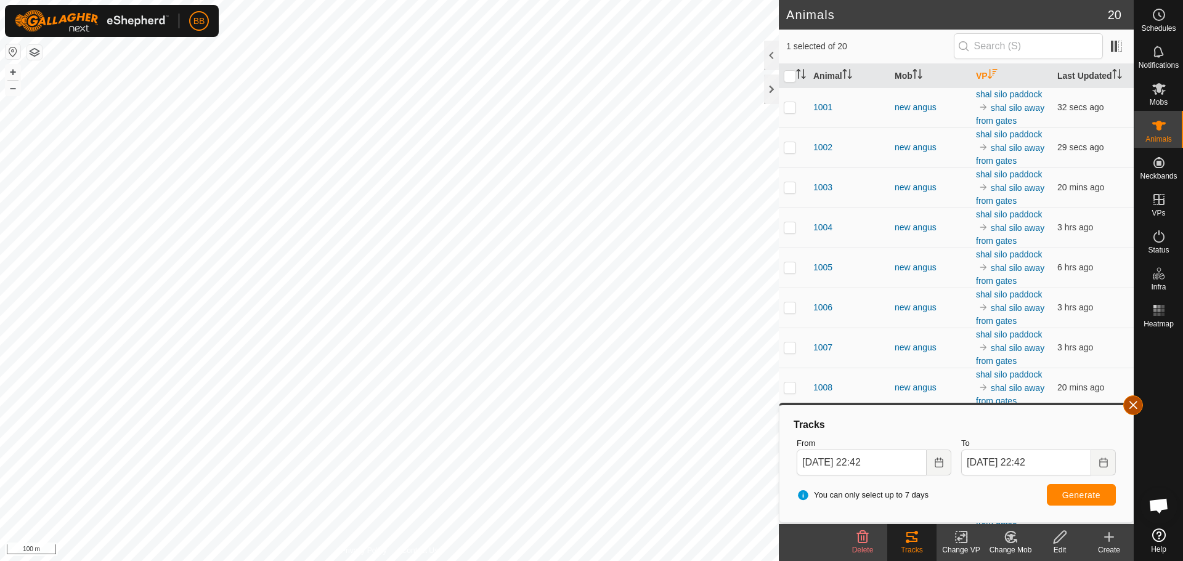
click at [1132, 400] on button "button" at bounding box center [1133, 405] width 20 height 20
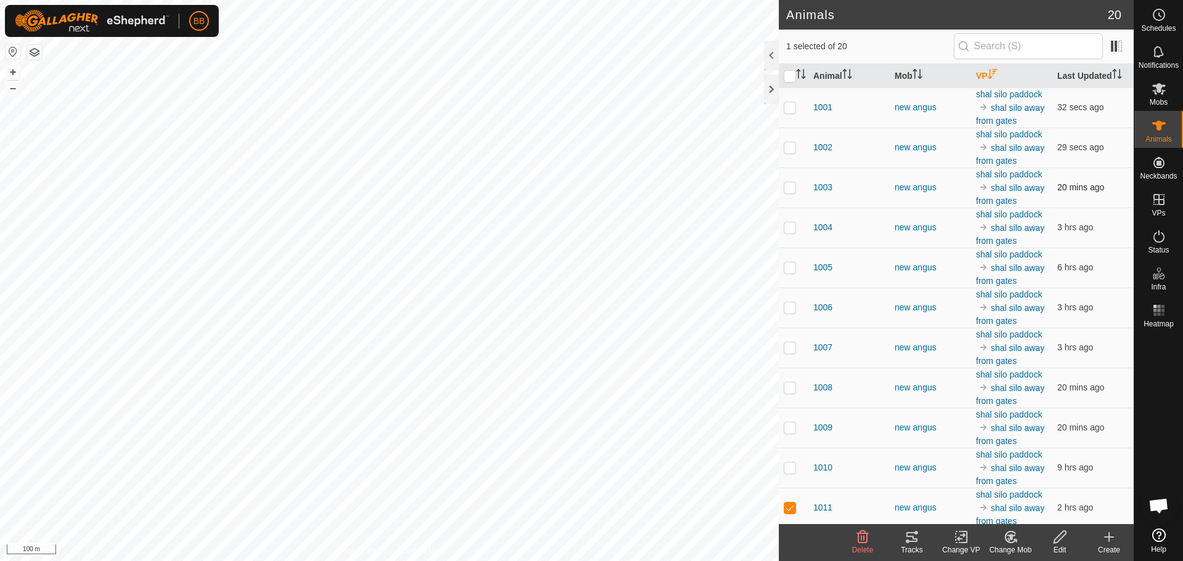
click at [789, 190] on p-checkbox at bounding box center [790, 187] width 12 height 10
checkbox input "true"
click at [916, 544] on icon at bounding box center [911, 537] width 15 height 15
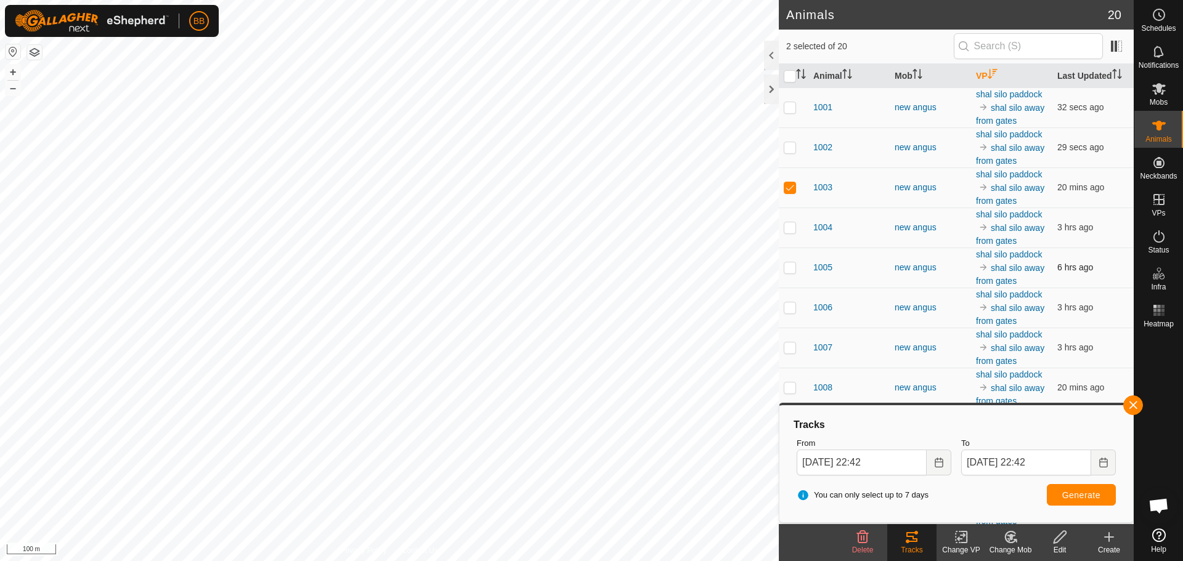
click at [790, 265] on p-checkbox at bounding box center [790, 267] width 12 height 10
checkbox input "true"
click at [787, 228] on p-checkbox at bounding box center [790, 227] width 12 height 10
checkbox input "true"
click at [793, 148] on p-checkbox at bounding box center [790, 147] width 12 height 10
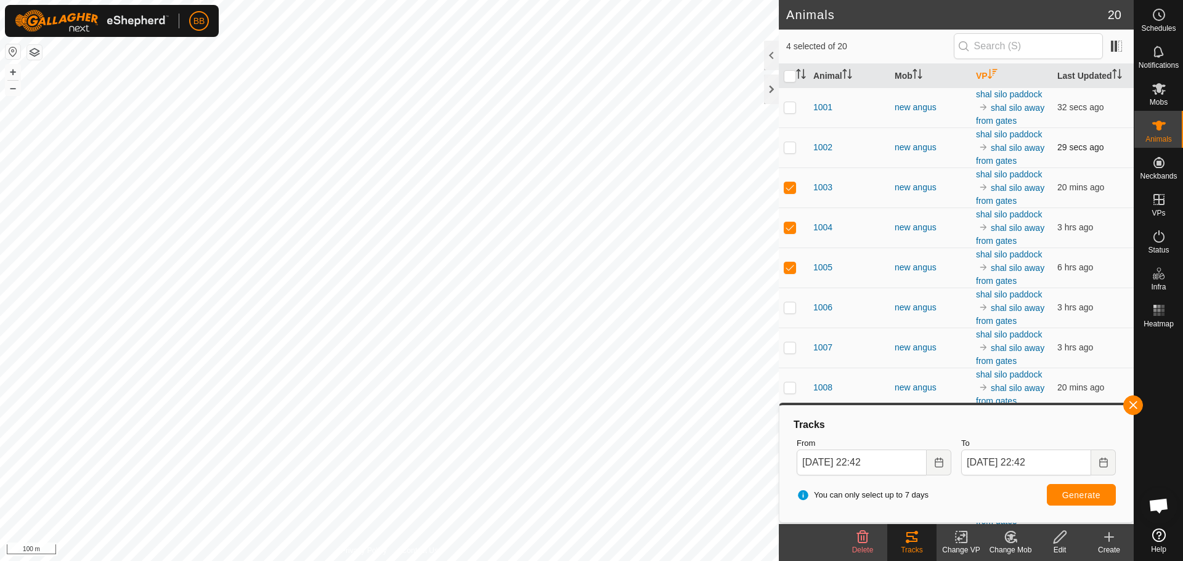
checkbox input "true"
click at [1088, 501] on button "Generate" at bounding box center [1081, 495] width 69 height 22
click at [1130, 401] on button "button" at bounding box center [1133, 405] width 20 height 20
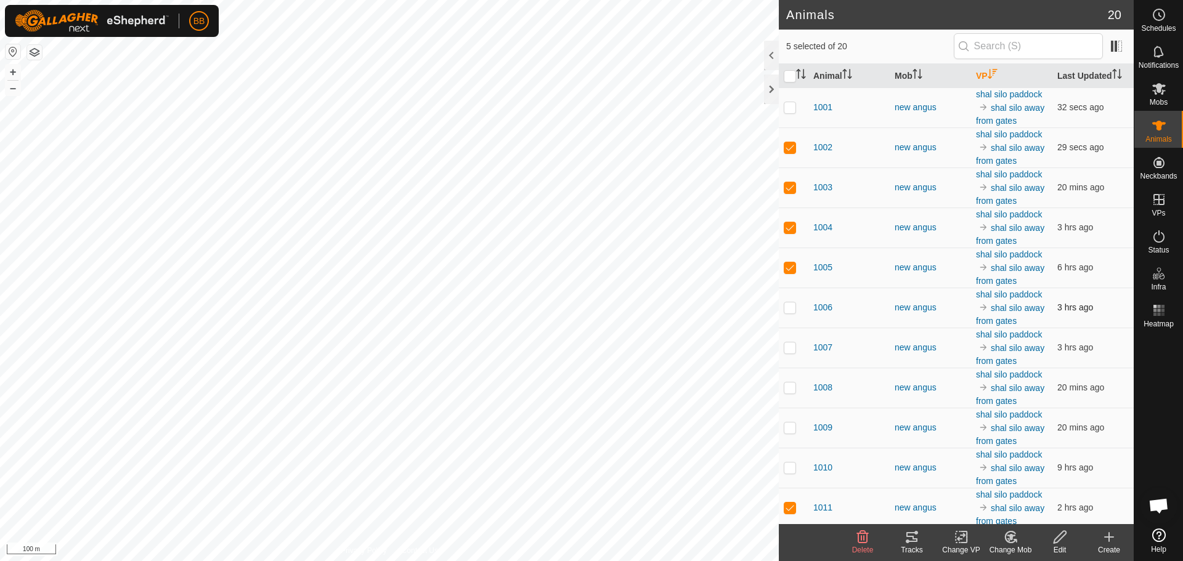
click at [784, 305] on p-checkbox at bounding box center [790, 307] width 12 height 10
checkbox input "true"
click at [793, 346] on p-checkbox at bounding box center [790, 347] width 12 height 10
checkbox input "true"
click at [791, 384] on p-checkbox at bounding box center [790, 388] width 12 height 10
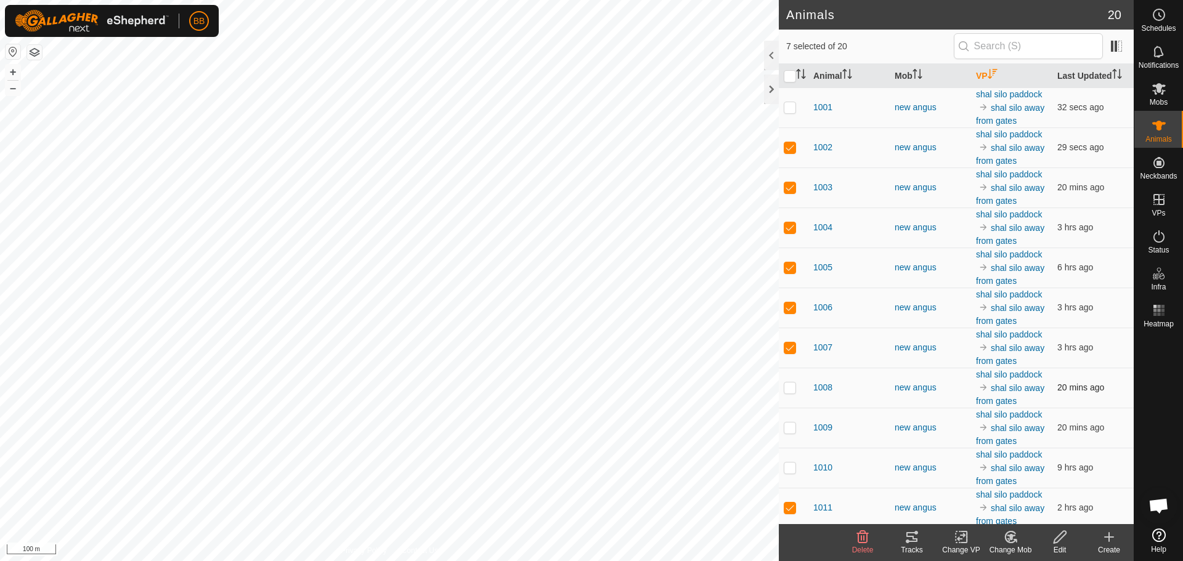
checkbox input "true"
click at [790, 268] on p-checkbox at bounding box center [790, 267] width 12 height 10
checkbox input "false"
click at [790, 230] on p-checkbox at bounding box center [790, 227] width 12 height 10
checkbox input "false"
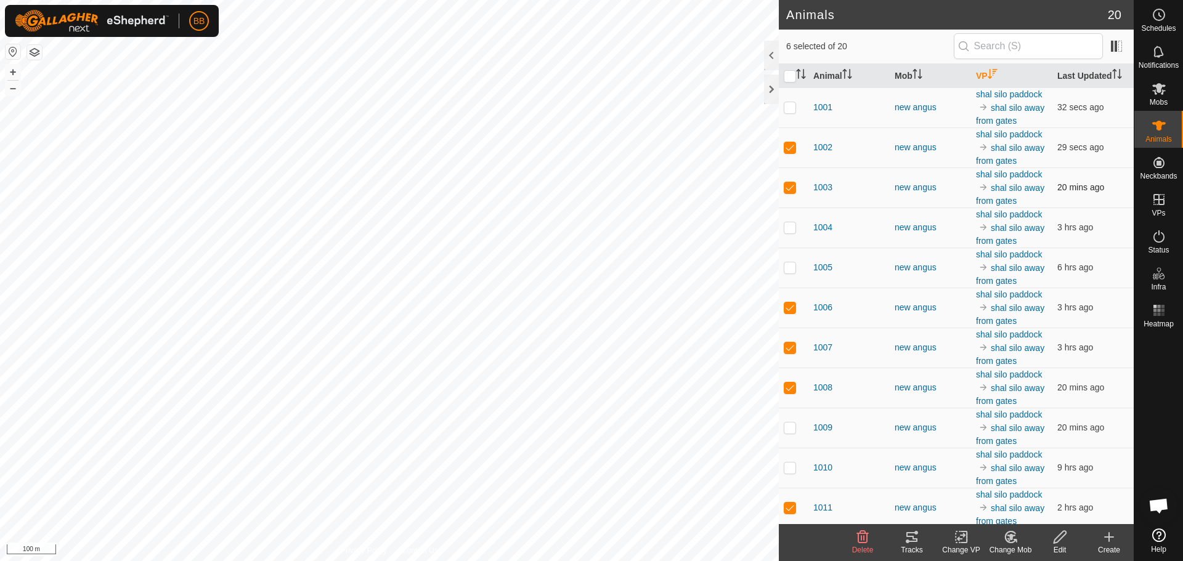
click at [790, 186] on p-checkbox at bounding box center [790, 187] width 12 height 10
checkbox input "false"
click at [791, 147] on p-checkbox at bounding box center [790, 147] width 12 height 10
checkbox input "false"
click at [915, 533] on icon at bounding box center [911, 537] width 11 height 10
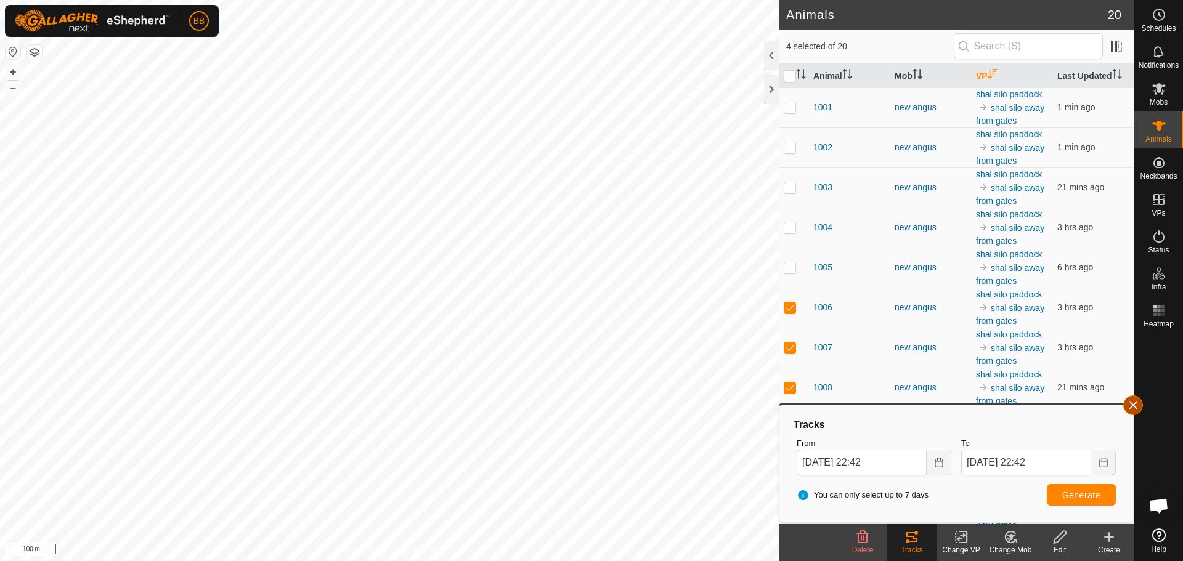
click at [1132, 404] on span "button" at bounding box center [1133, 405] width 10 height 10
